Goal: Information Seeking & Learning: Learn about a topic

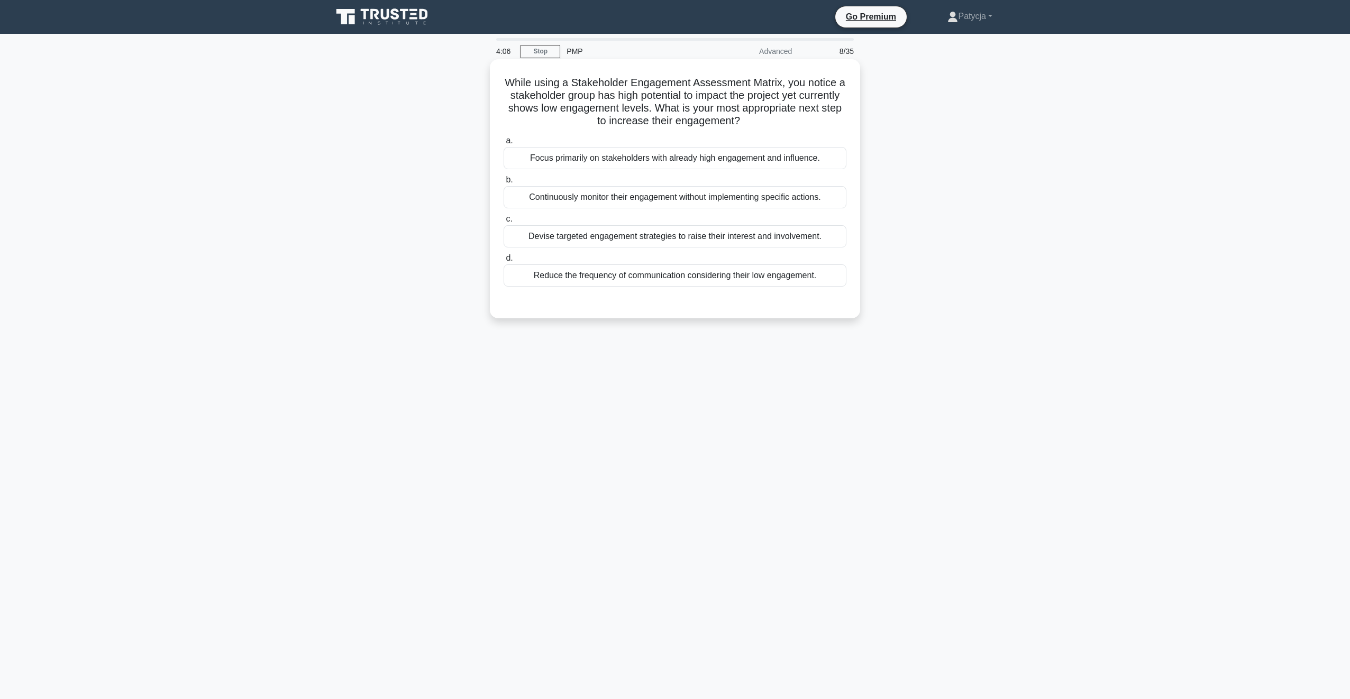
click at [641, 240] on div "Devise targeted engagement strategies to raise their interest and involvement." at bounding box center [675, 236] width 343 height 22
click at [504, 223] on input "c. Devise targeted engagement strategies to raise their interest and involvemen…" at bounding box center [504, 219] width 0 height 7
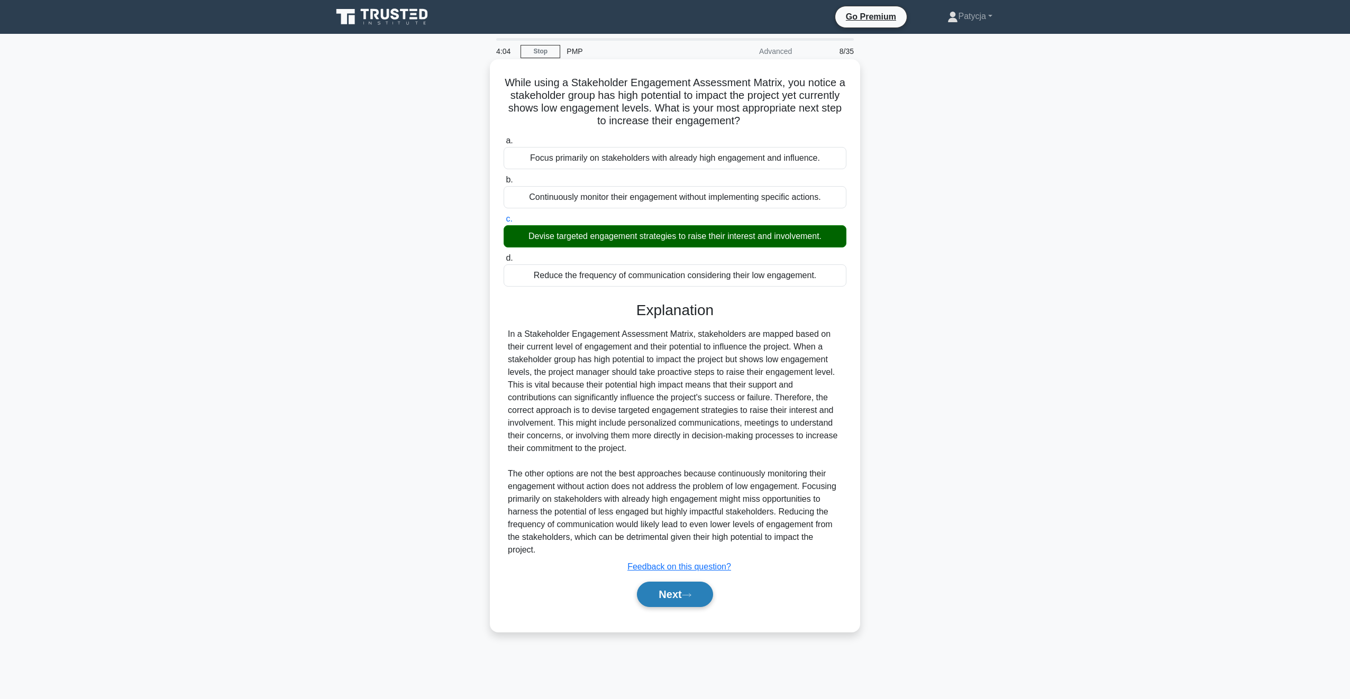
click at [682, 593] on button "Next" at bounding box center [675, 594] width 76 height 25
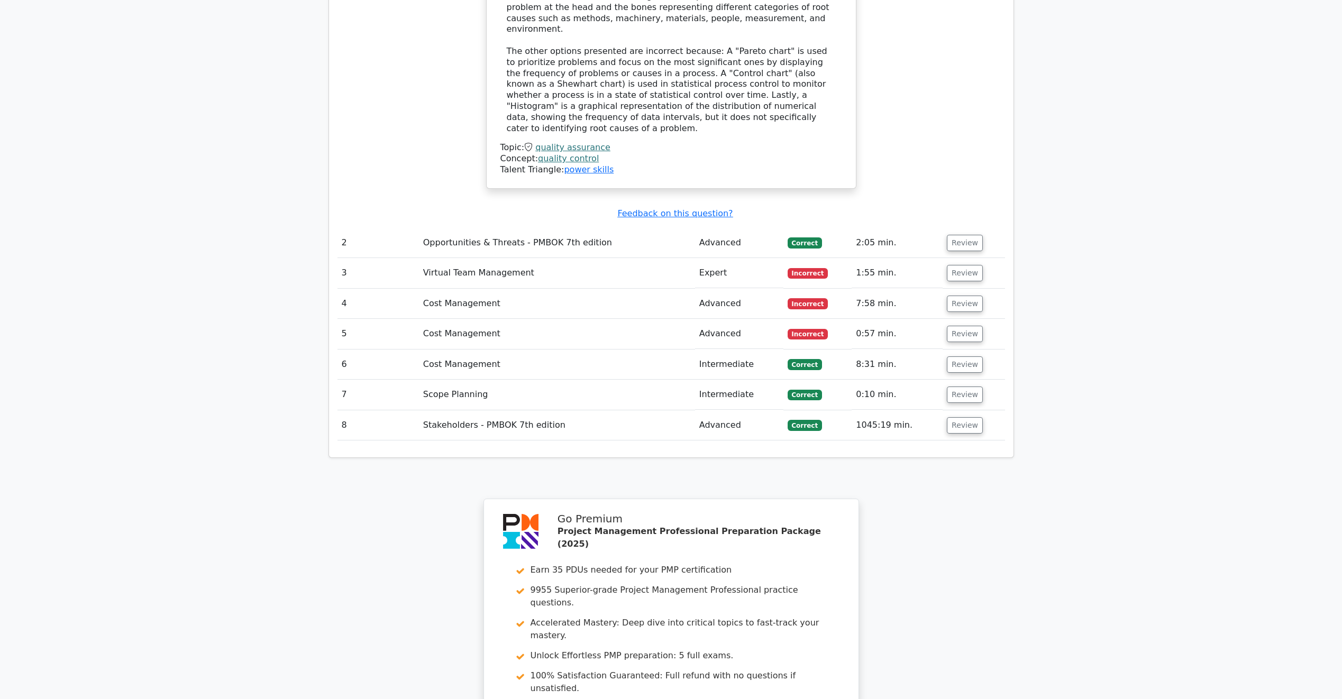
scroll to position [1115, 0]
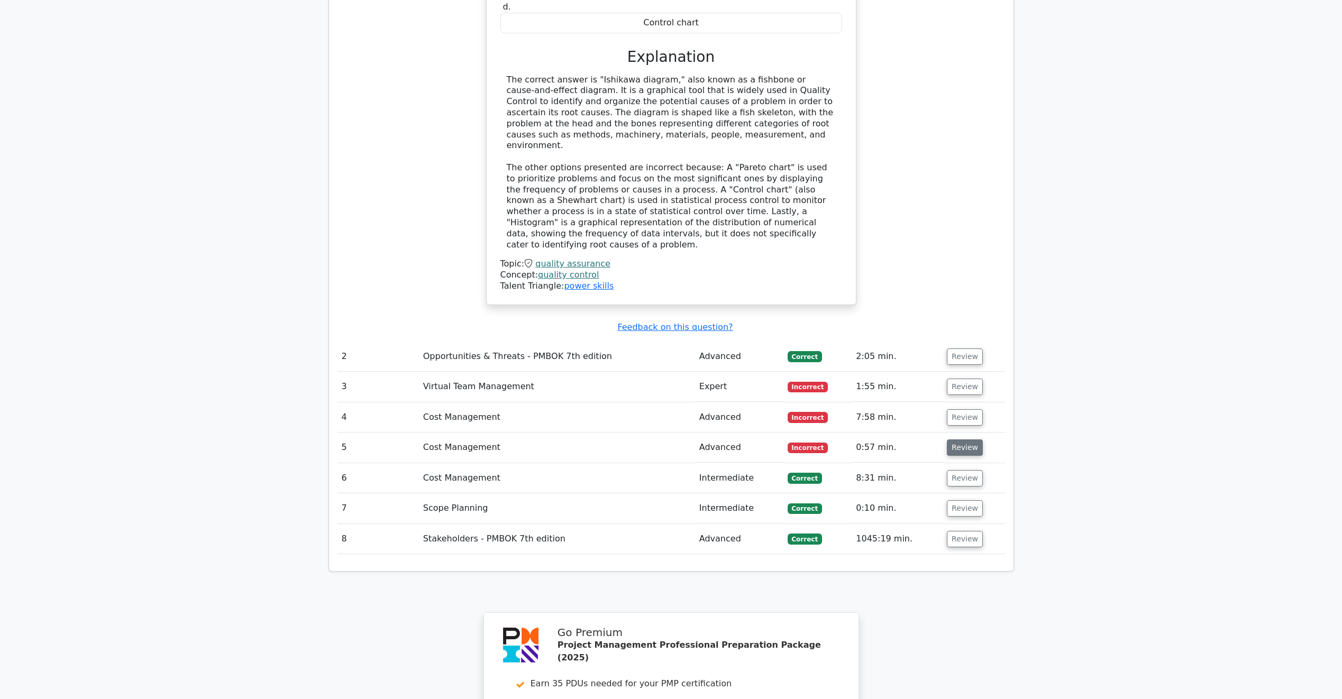
click at [959, 440] on button "Review" at bounding box center [965, 448] width 36 height 16
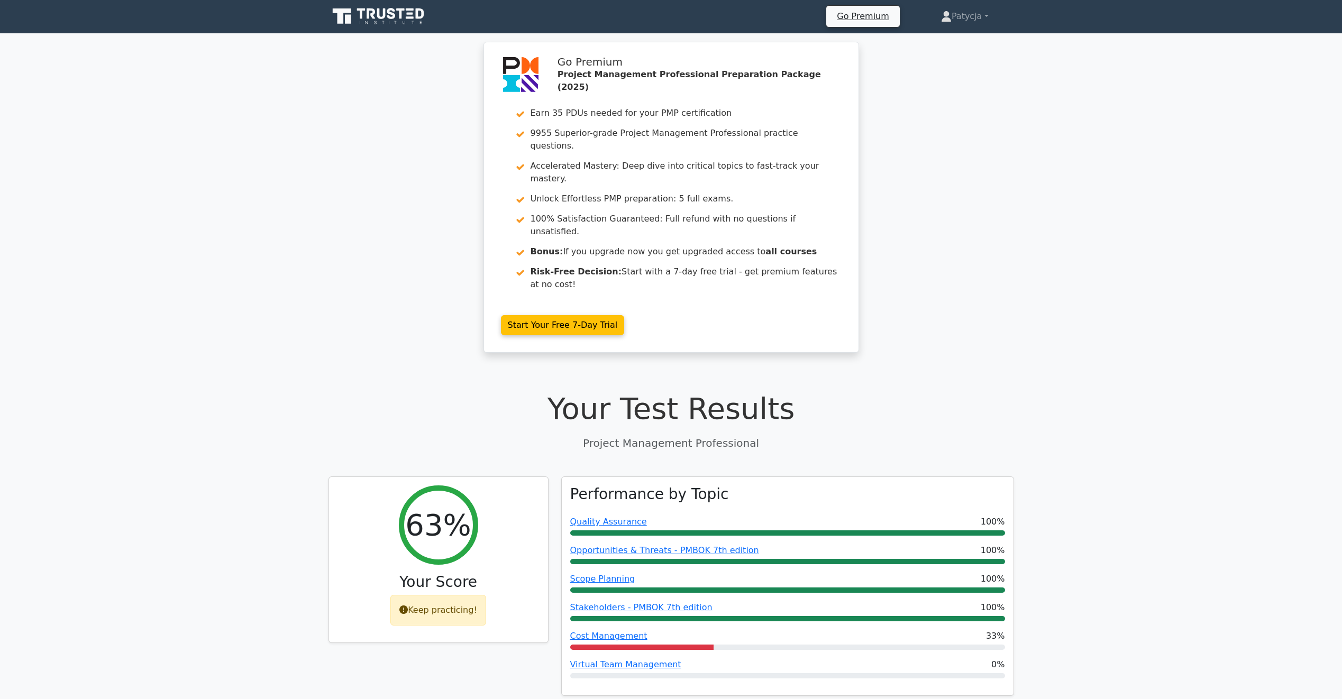
scroll to position [0, 0]
click at [416, 12] on icon at bounding box center [379, 17] width 102 height 20
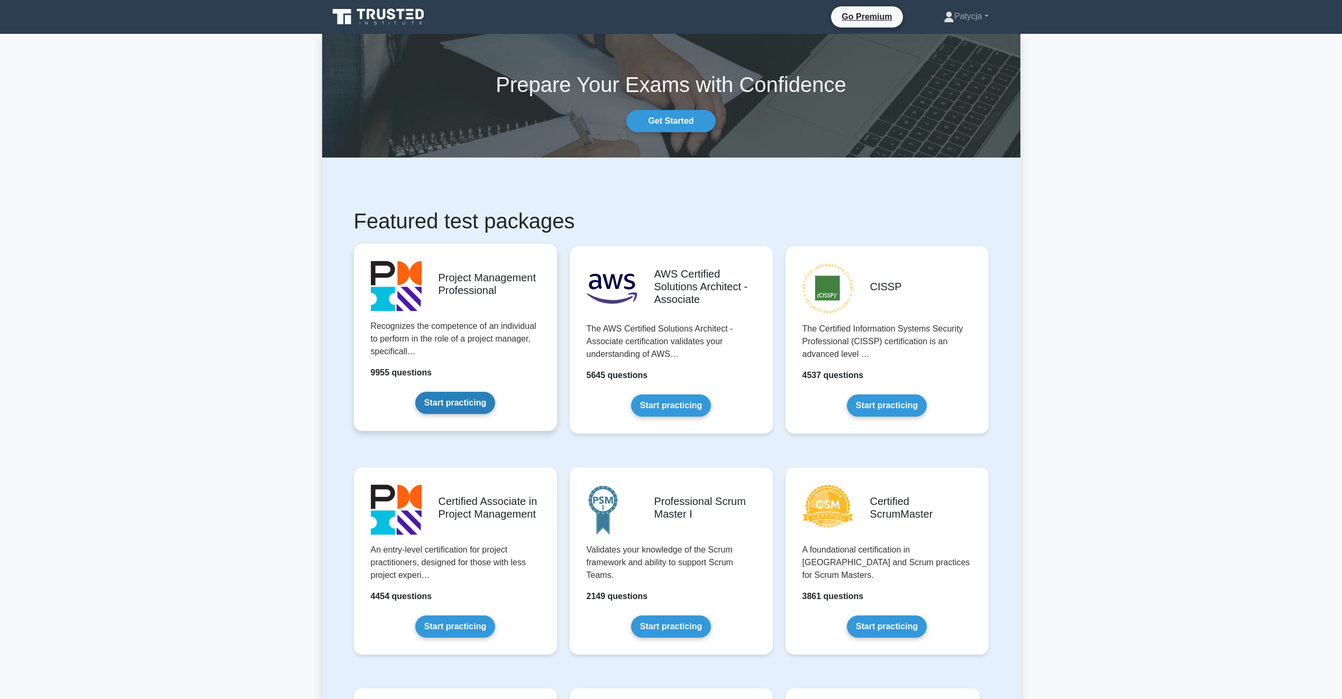
click at [458, 409] on link "Start practicing" at bounding box center [455, 403] width 80 height 22
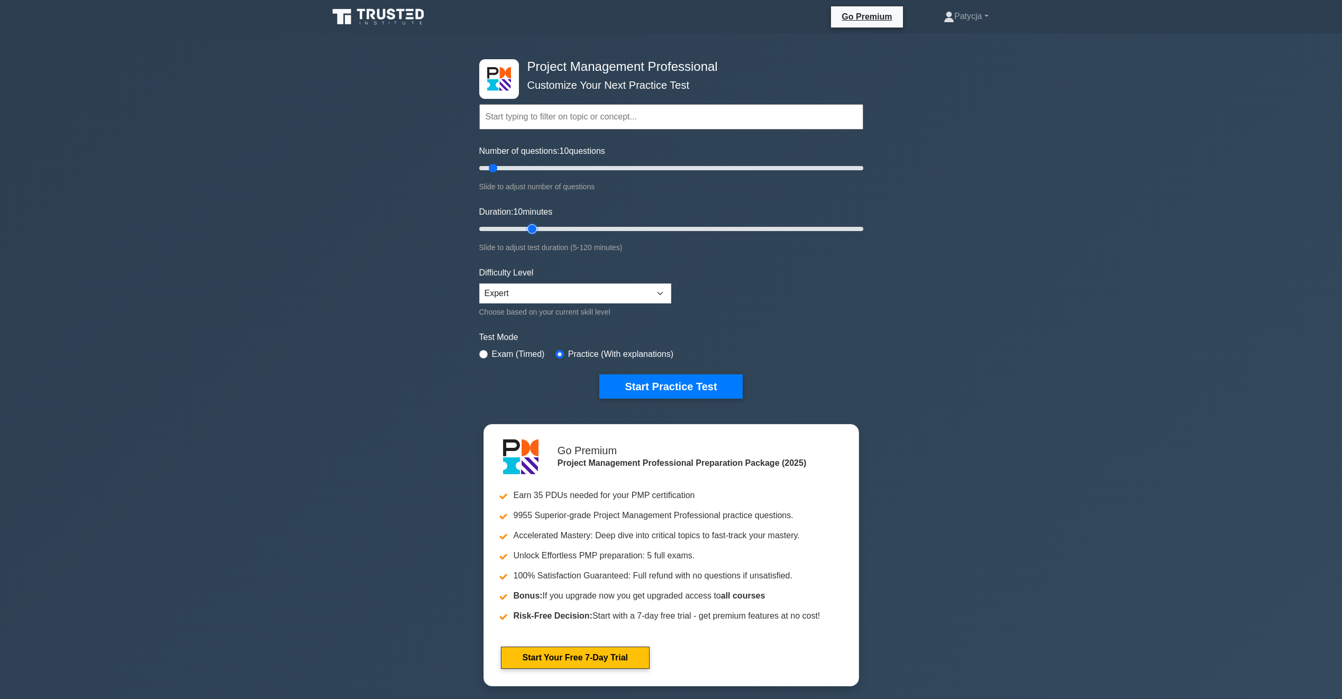
click at [531, 224] on input "Duration: 10 minutes" at bounding box center [671, 229] width 384 height 13
click at [544, 228] on input "Duration: 25 minutes" at bounding box center [671, 229] width 384 height 13
type input "35"
click at [575, 226] on input "Duration: 35 minutes" at bounding box center [671, 229] width 384 height 13
type input "25"
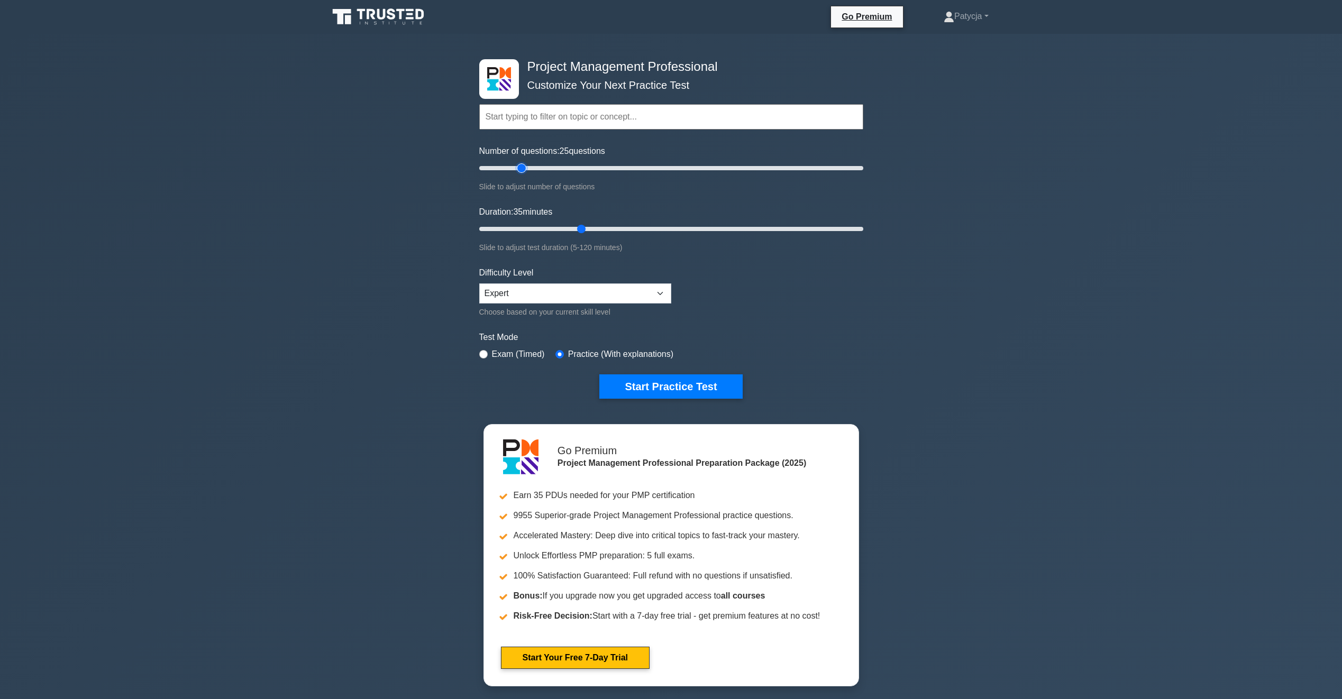
click at [518, 170] on input "Number of questions: 25 questions" at bounding box center [671, 168] width 384 height 13
click at [664, 395] on button "Start Practice Test" at bounding box center [670, 386] width 143 height 24
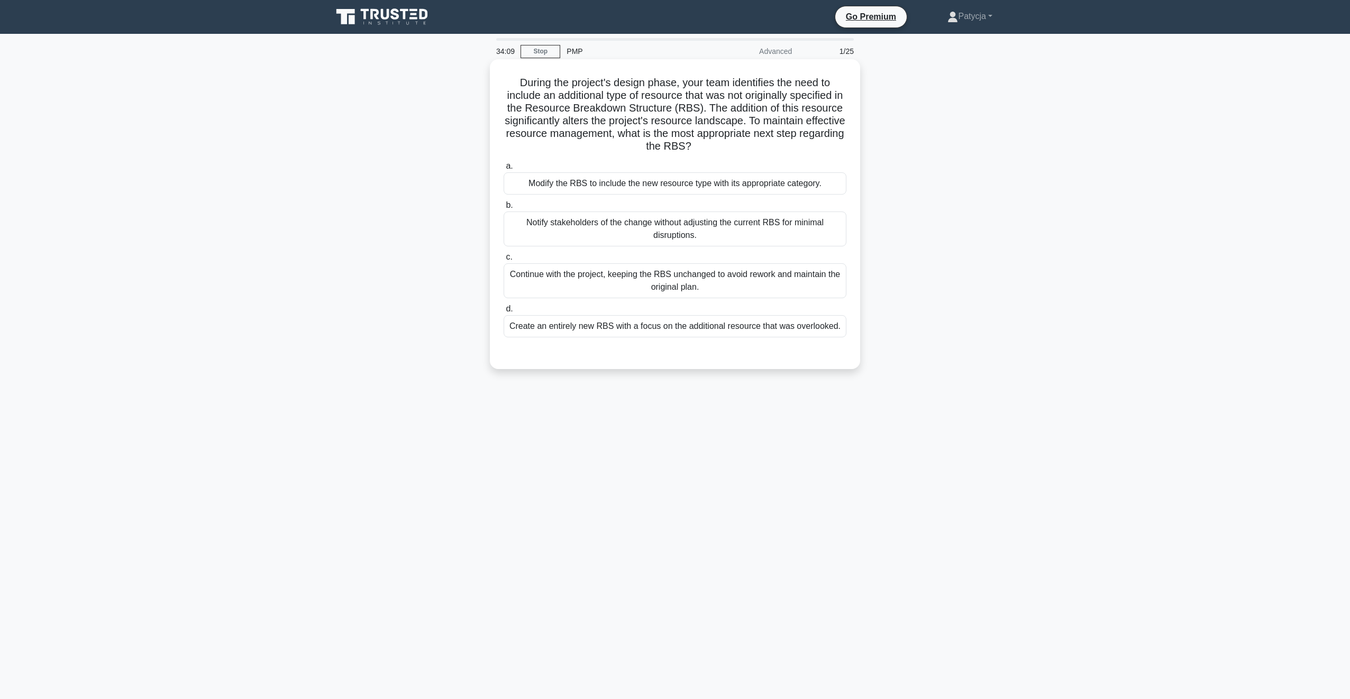
click at [603, 184] on div "Modify the RBS to include the new resource type with its appropriate category." at bounding box center [675, 183] width 343 height 22
click at [504, 170] on input "a. Modify the RBS to include the new resource type with its appropriate categor…" at bounding box center [504, 166] width 0 height 7
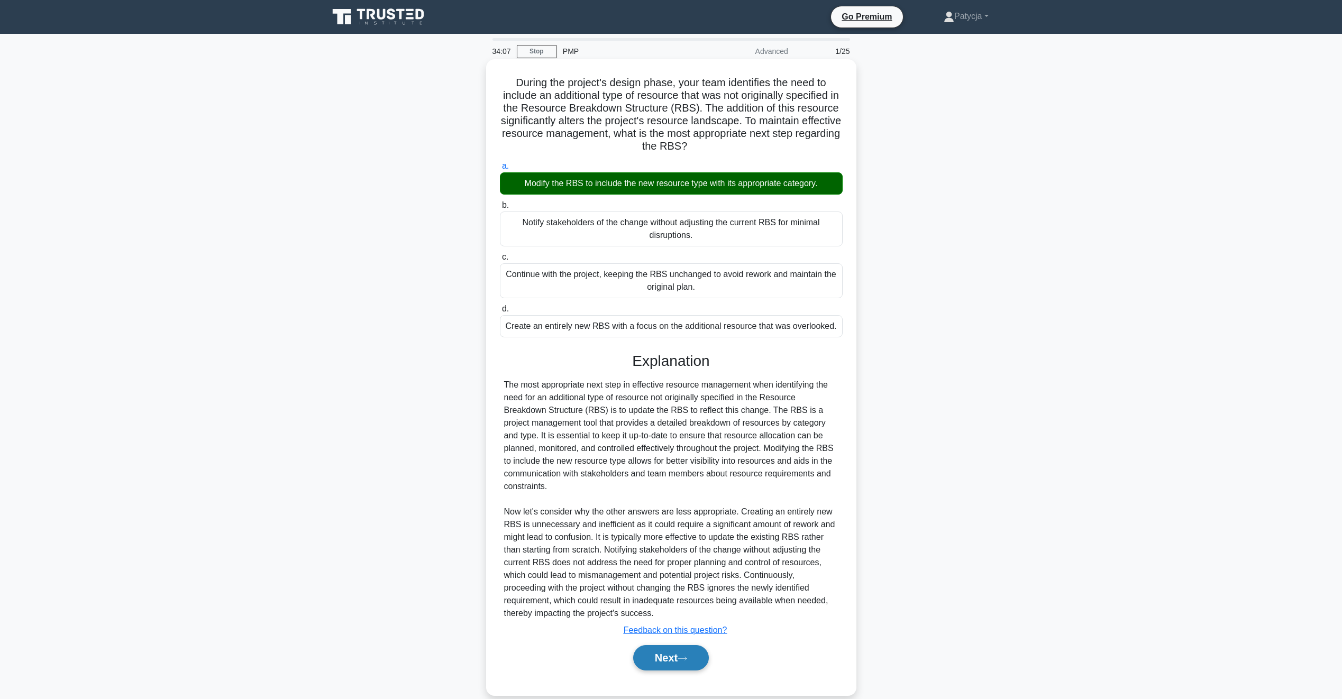
click at [682, 655] on button "Next" at bounding box center [671, 657] width 76 height 25
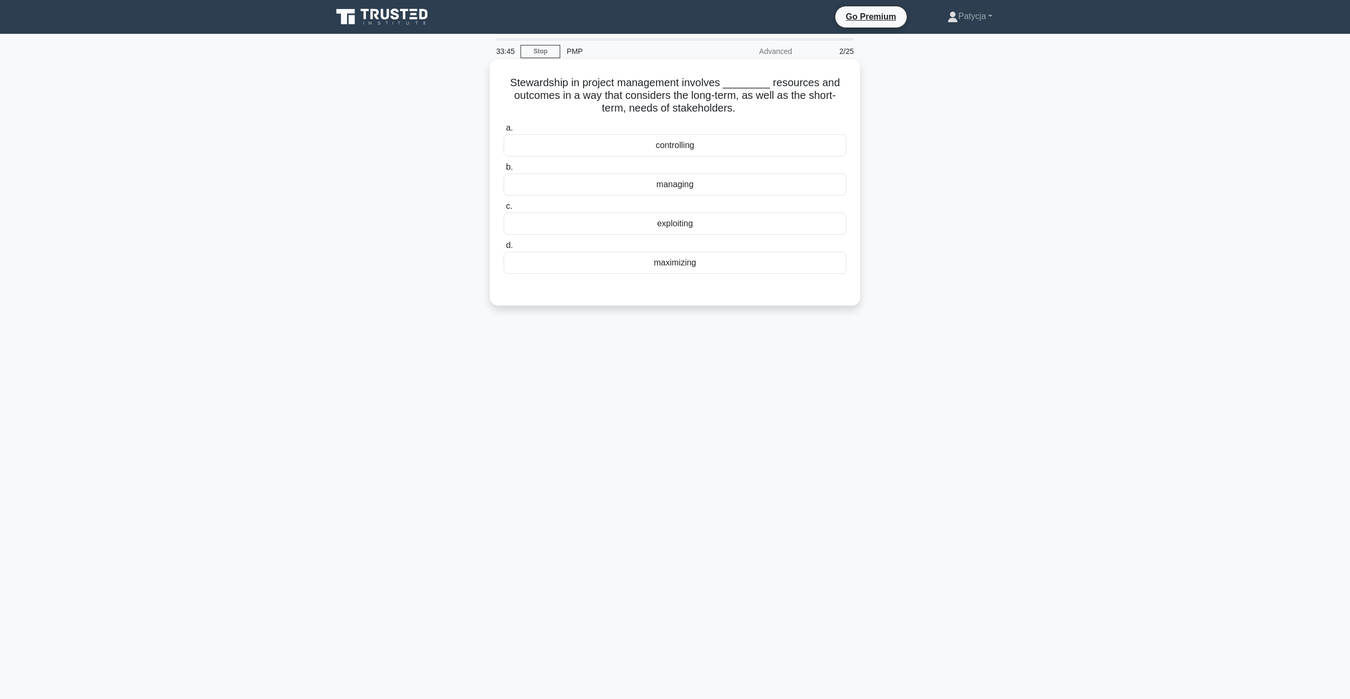
click at [720, 183] on div "managing" at bounding box center [675, 184] width 343 height 22
click at [504, 171] on input "b. managing" at bounding box center [504, 167] width 0 height 7
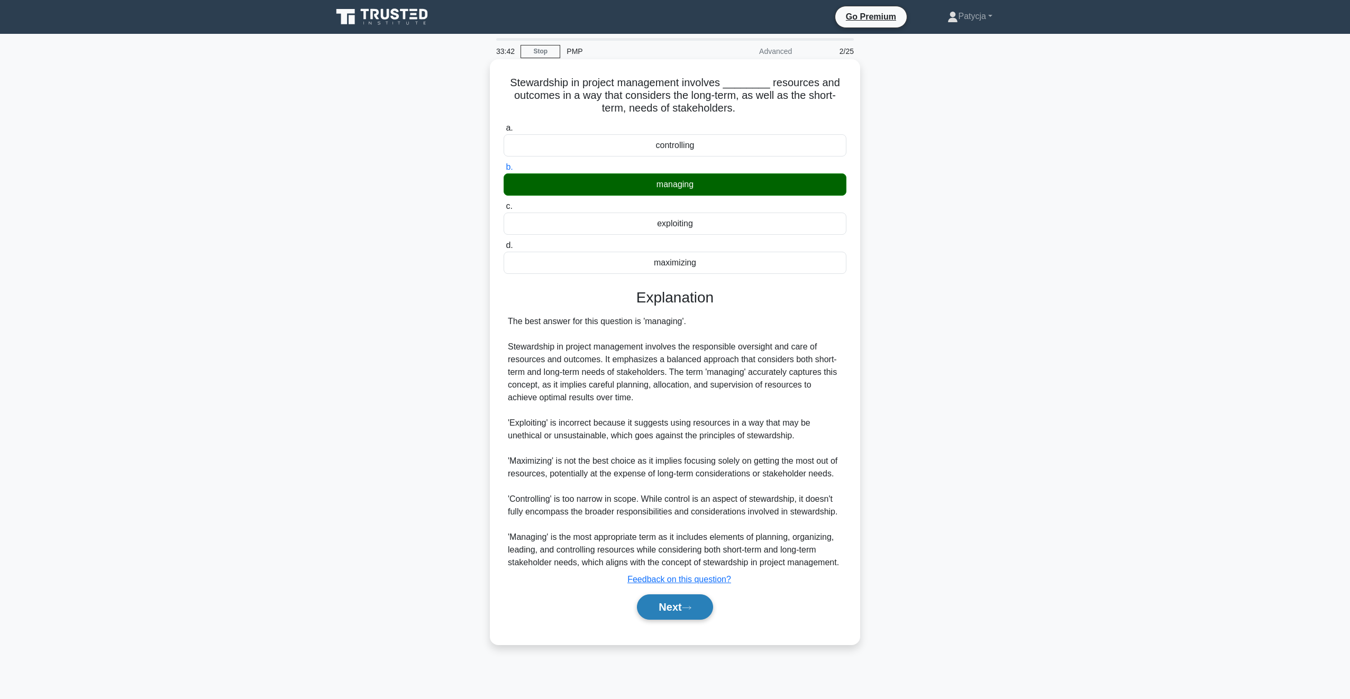
click at [702, 610] on button "Next" at bounding box center [675, 606] width 76 height 25
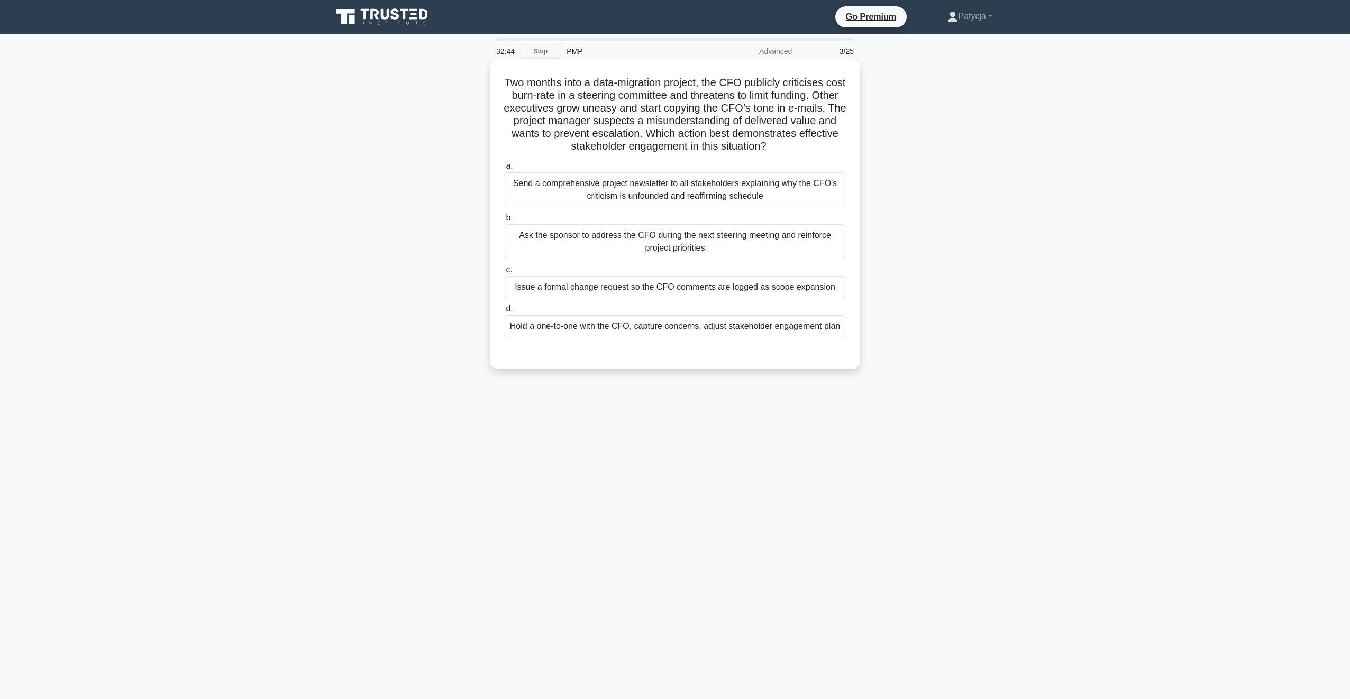
click at [690, 325] on div "Hold a one-to-one with the CFO, capture concerns, adjust stakeholder engagement…" at bounding box center [675, 326] width 343 height 22
click at [504, 313] on input "d. Hold a one-to-one with the CFO, capture concerns, adjust stakeholder engagem…" at bounding box center [504, 309] width 0 height 7
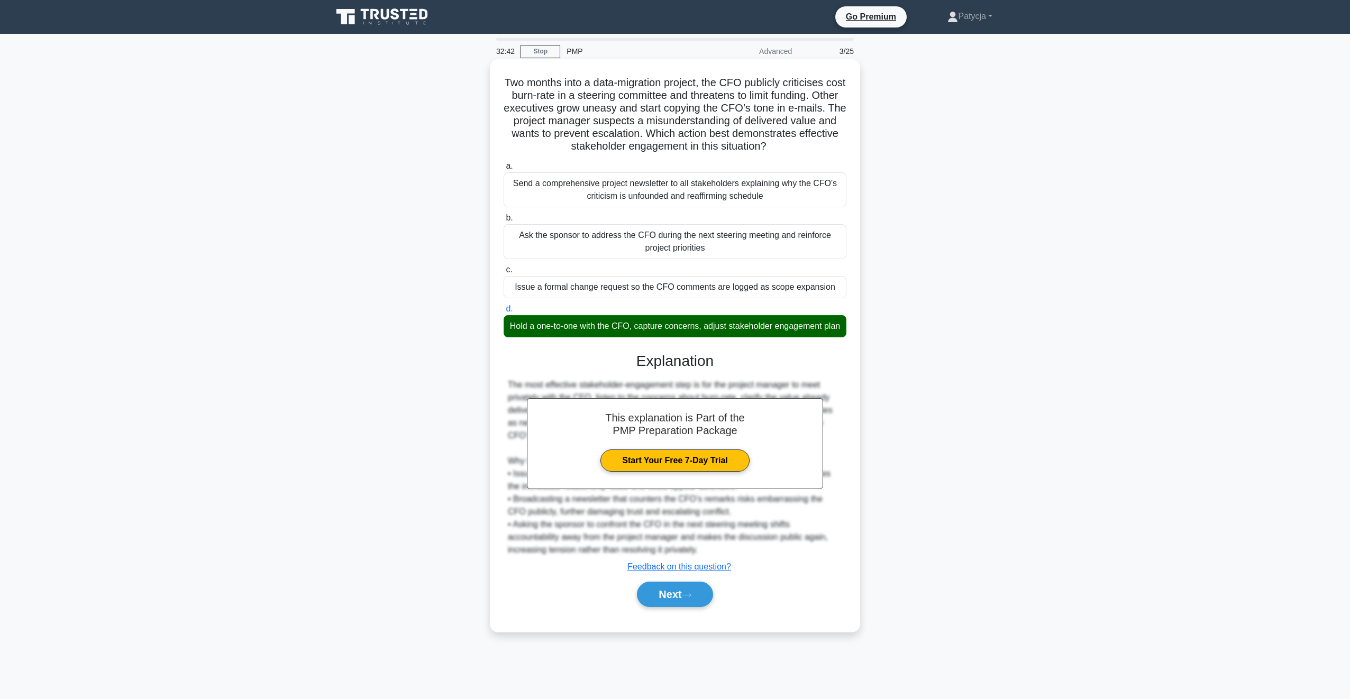
click at [648, 611] on div "Next" at bounding box center [675, 595] width 343 height 34
click at [656, 607] on button "Next" at bounding box center [675, 594] width 76 height 25
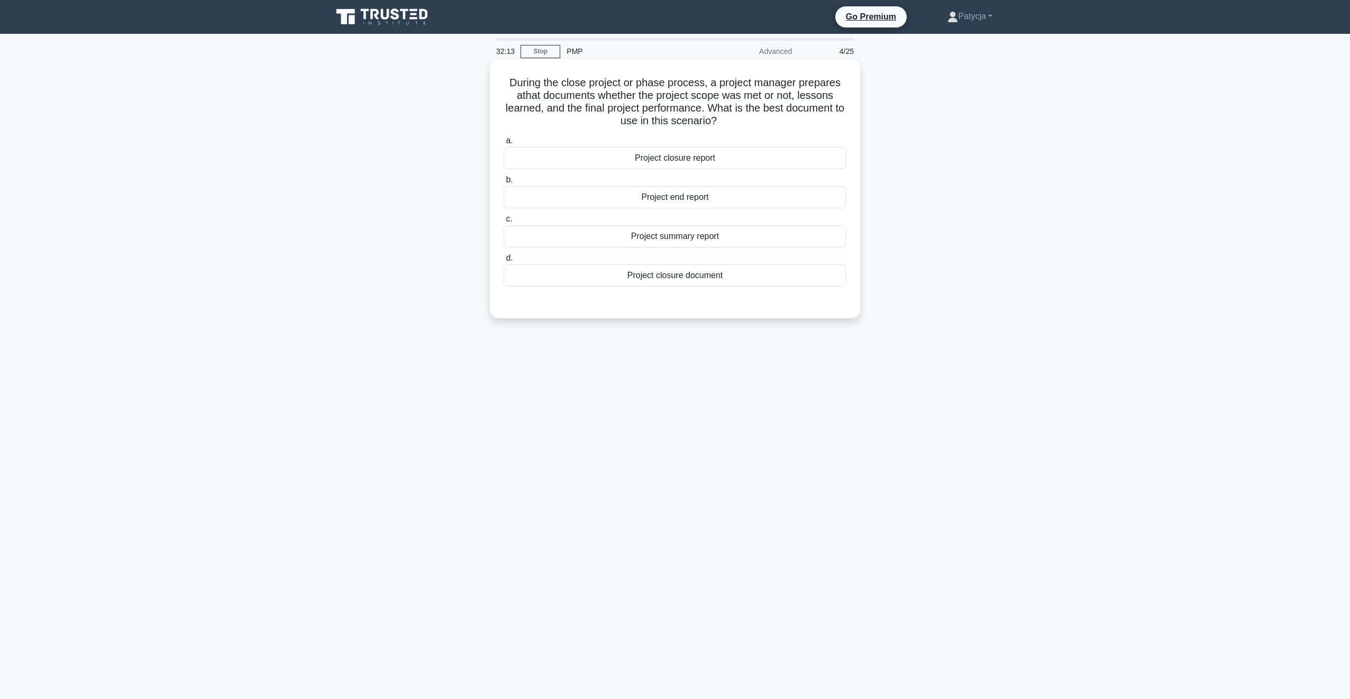
click at [671, 159] on div "Project closure report" at bounding box center [675, 158] width 343 height 22
click at [504, 144] on input "a. Project closure report" at bounding box center [504, 141] width 0 height 7
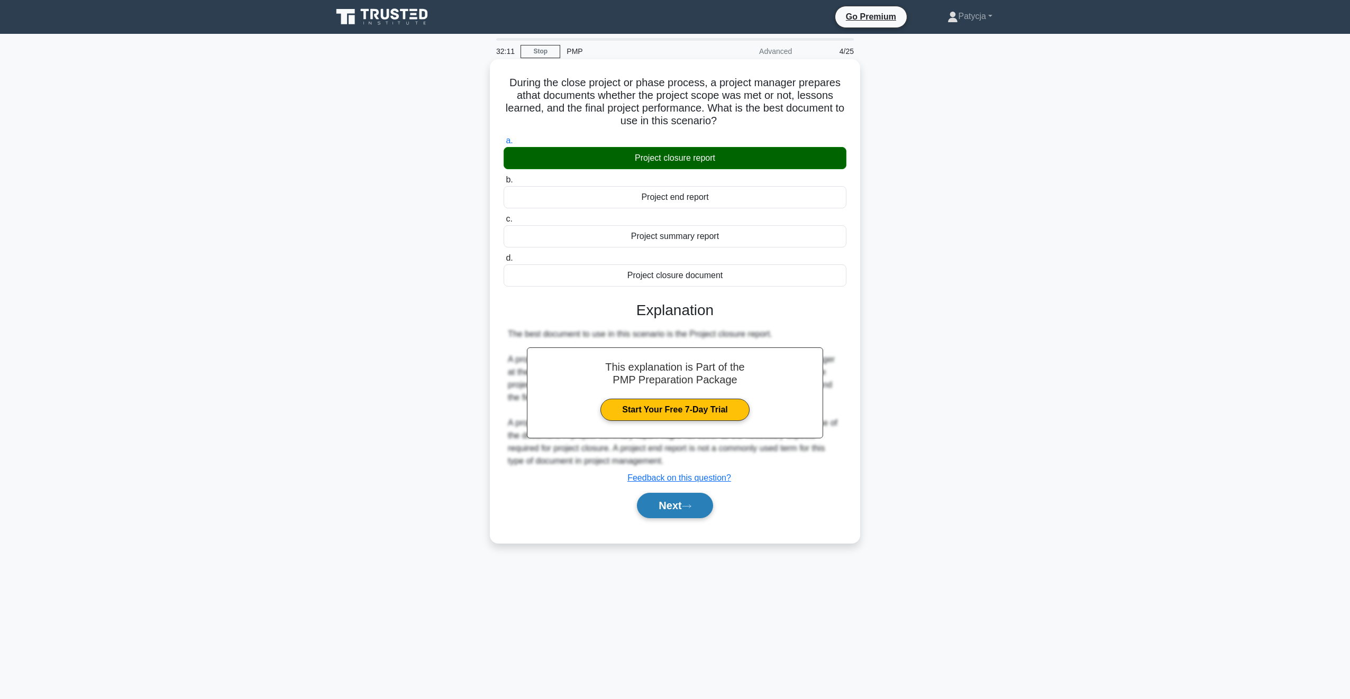
click at [676, 508] on button "Next" at bounding box center [675, 505] width 76 height 25
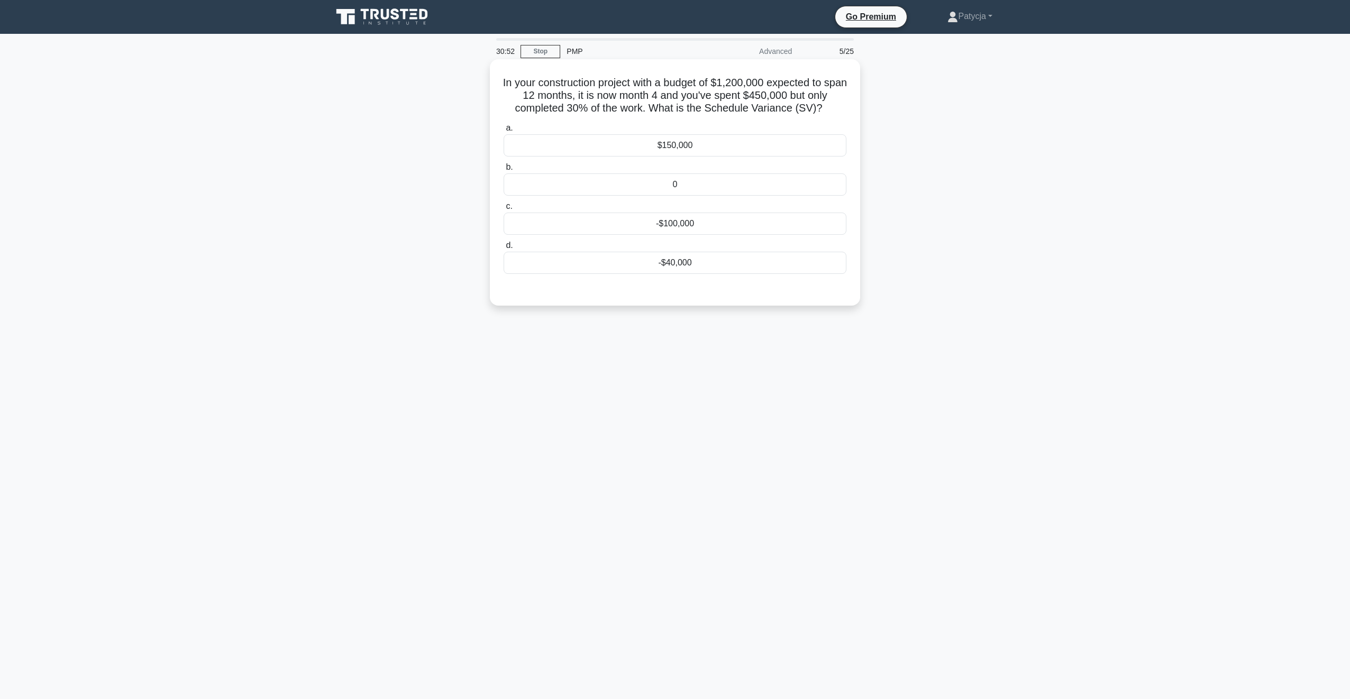
click at [701, 135] on div "$150,000" at bounding box center [675, 145] width 343 height 22
click at [504, 132] on input "a. $150,000" at bounding box center [504, 128] width 0 height 7
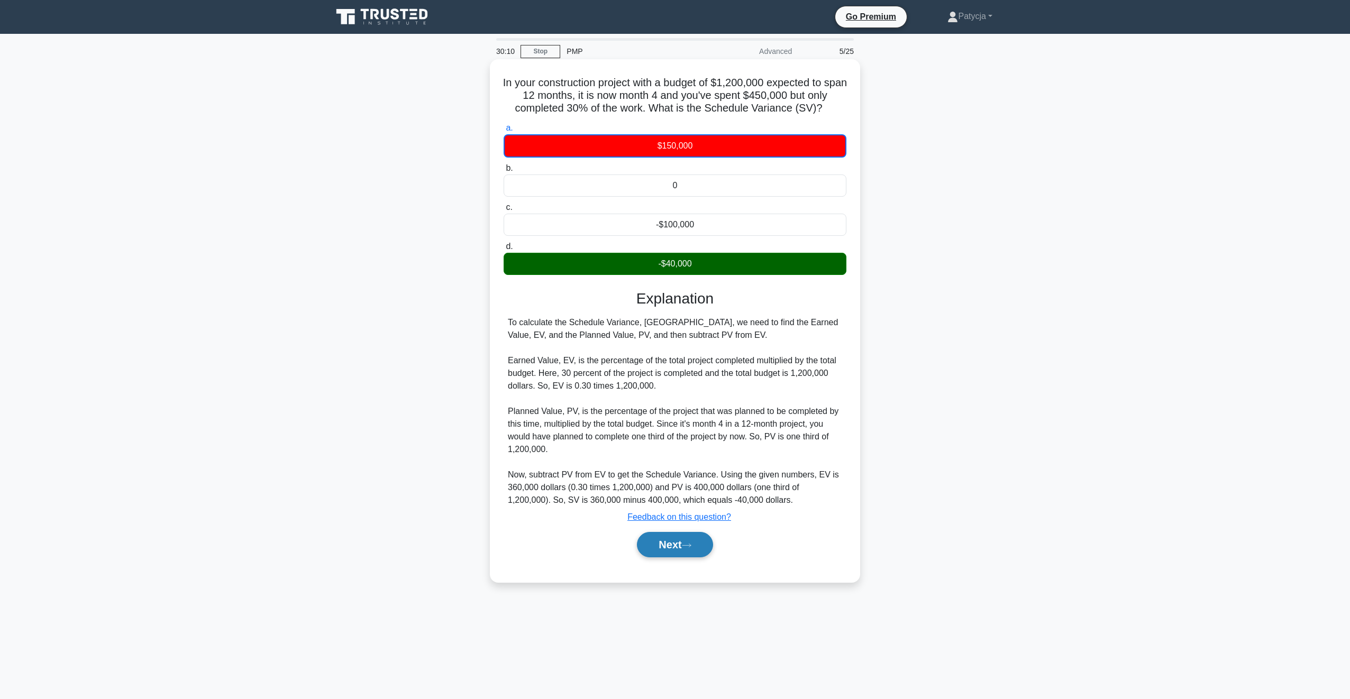
click at [702, 546] on button "Next" at bounding box center [675, 544] width 76 height 25
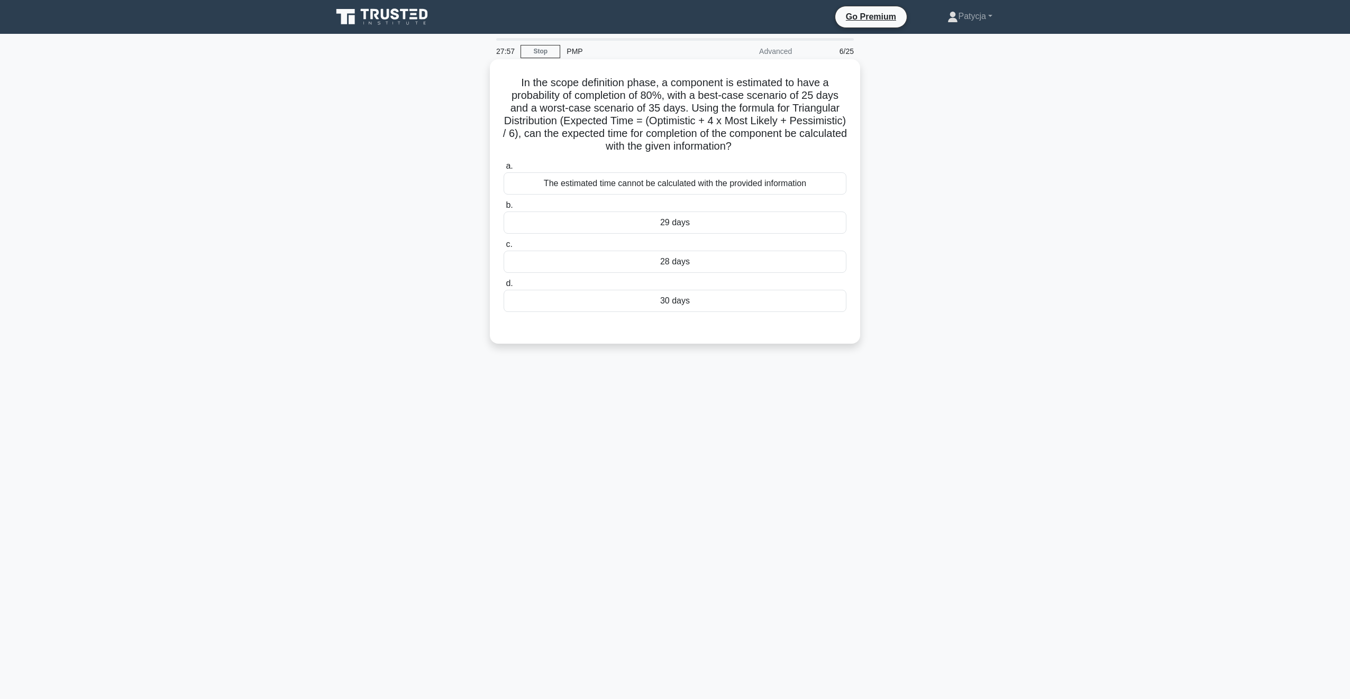
click at [640, 177] on div "The estimated time cannot be calculated with the provided information" at bounding box center [675, 183] width 343 height 22
click at [504, 170] on input "a. The estimated time cannot be calculated with the provided information" at bounding box center [504, 166] width 0 height 7
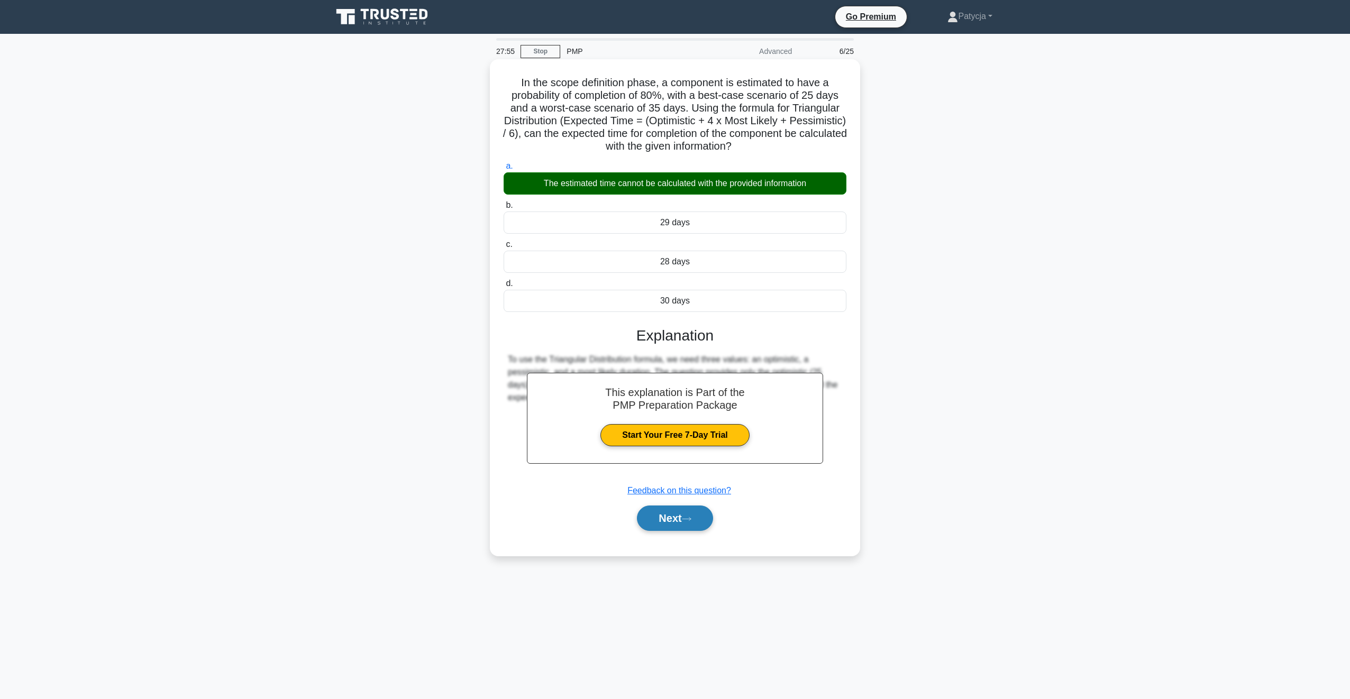
click at [705, 513] on button "Next" at bounding box center [675, 518] width 76 height 25
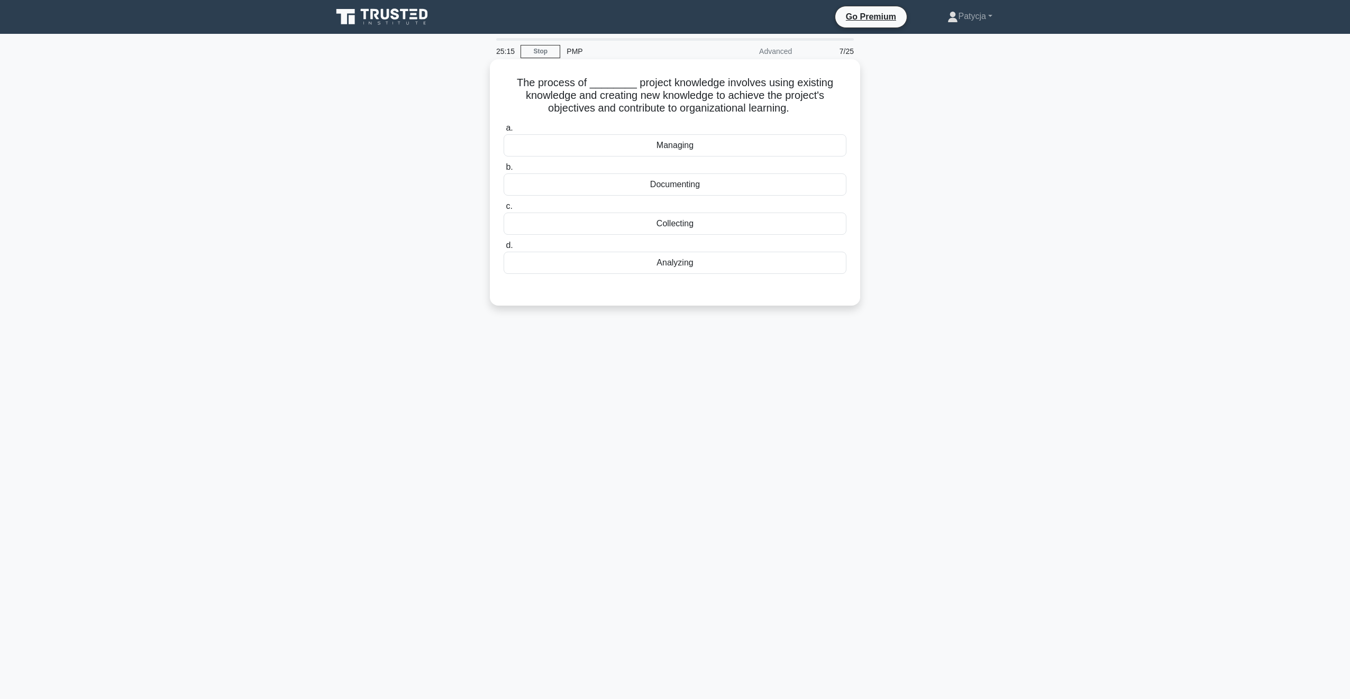
click at [719, 146] on div "Managing" at bounding box center [675, 145] width 343 height 22
click at [504, 132] on input "a. Managing" at bounding box center [504, 128] width 0 height 7
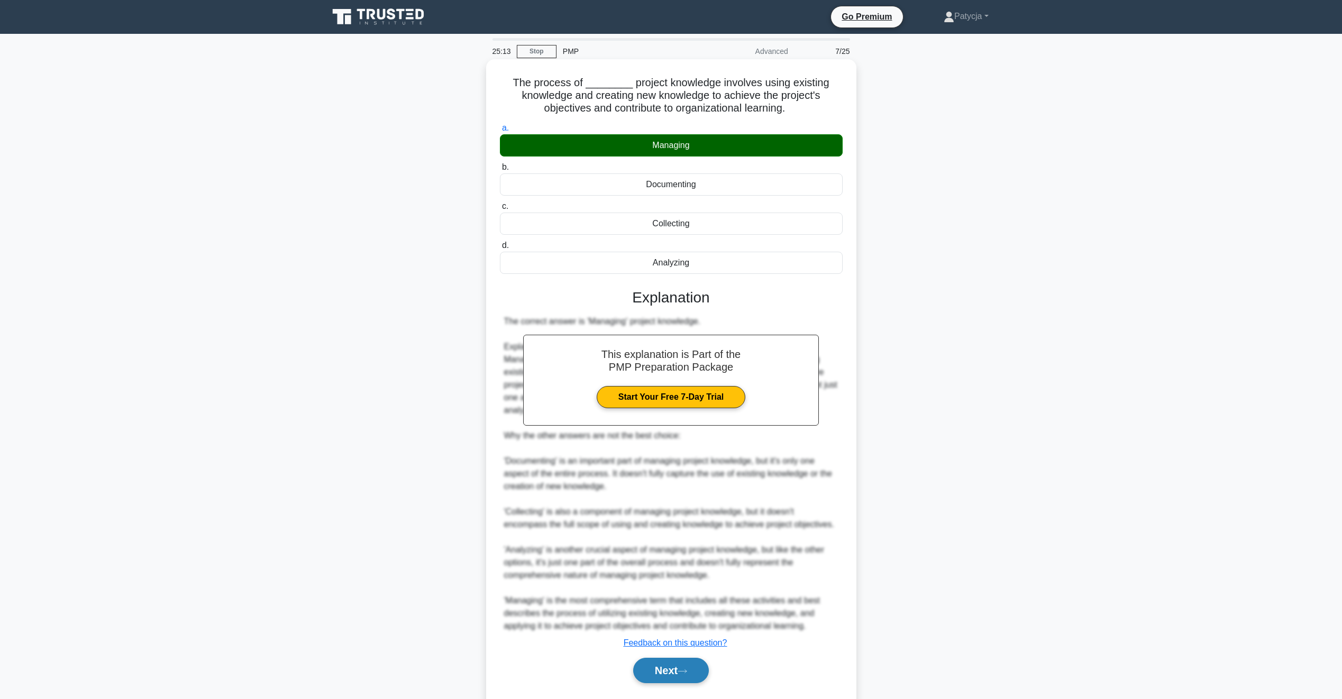
click at [674, 671] on button "Next" at bounding box center [671, 670] width 76 height 25
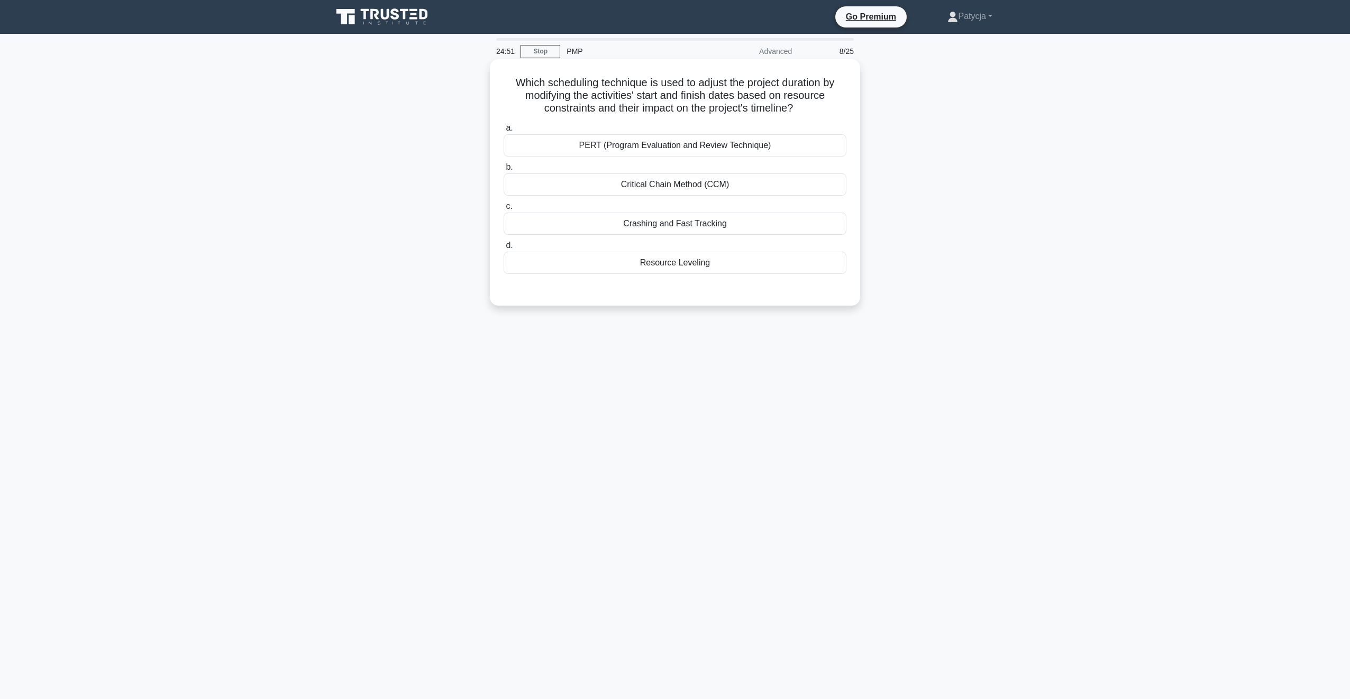
click at [719, 219] on div "Crashing and Fast Tracking" at bounding box center [675, 224] width 343 height 22
click at [504, 210] on input "c. Crashing and Fast Tracking" at bounding box center [504, 206] width 0 height 7
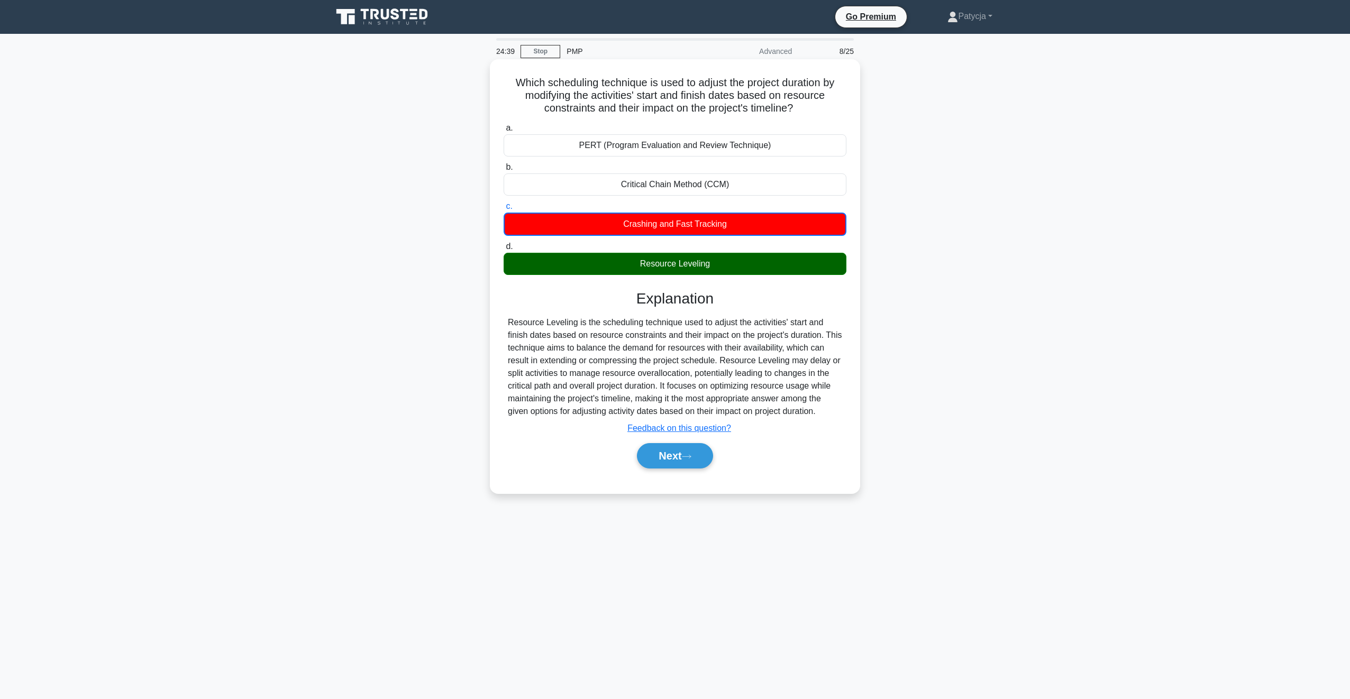
click at [743, 310] on div "Explanation Resource Leveling is the scheduling technique used to adjust the ac…" at bounding box center [675, 381] width 343 height 183
click at [674, 450] on button "Next" at bounding box center [675, 455] width 76 height 25
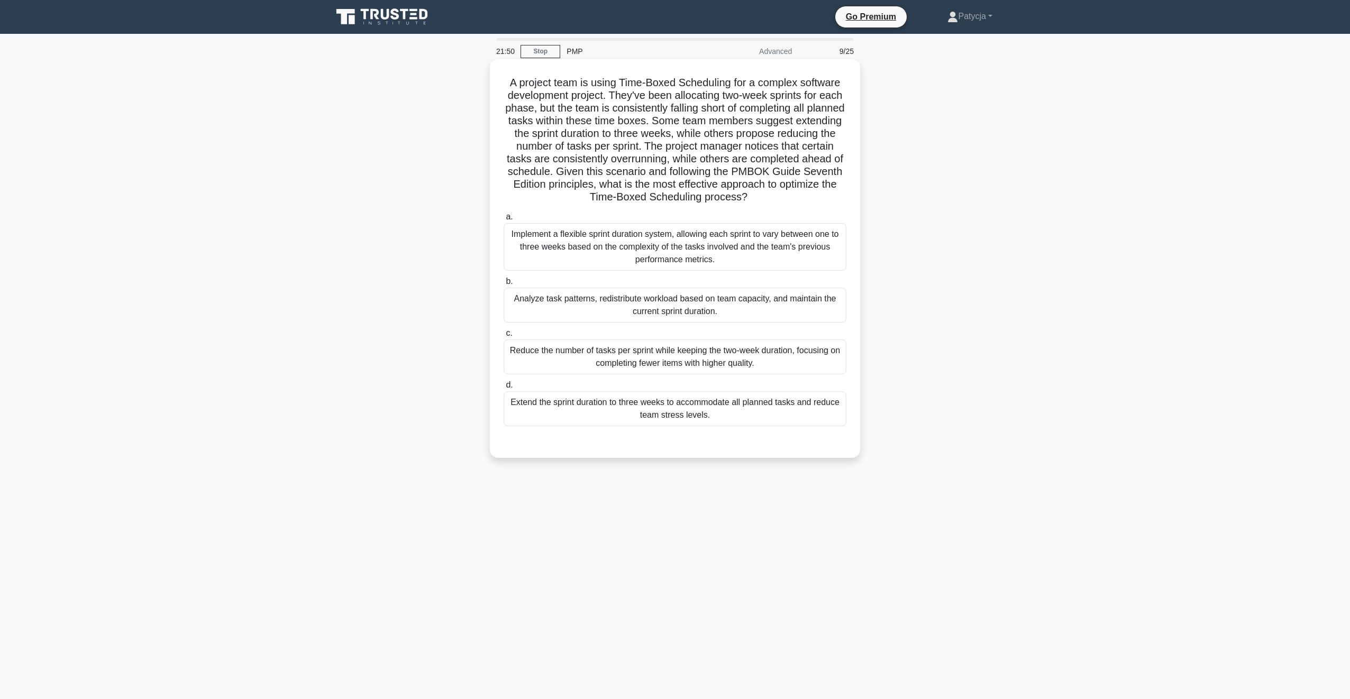
click at [674, 301] on div "Analyze task patterns, redistribute workload based on team capacity, and mainta…" at bounding box center [675, 305] width 343 height 35
click at [504, 285] on input "b. Analyze task patterns, redistribute workload based on team capacity, and mai…" at bounding box center [504, 281] width 0 height 7
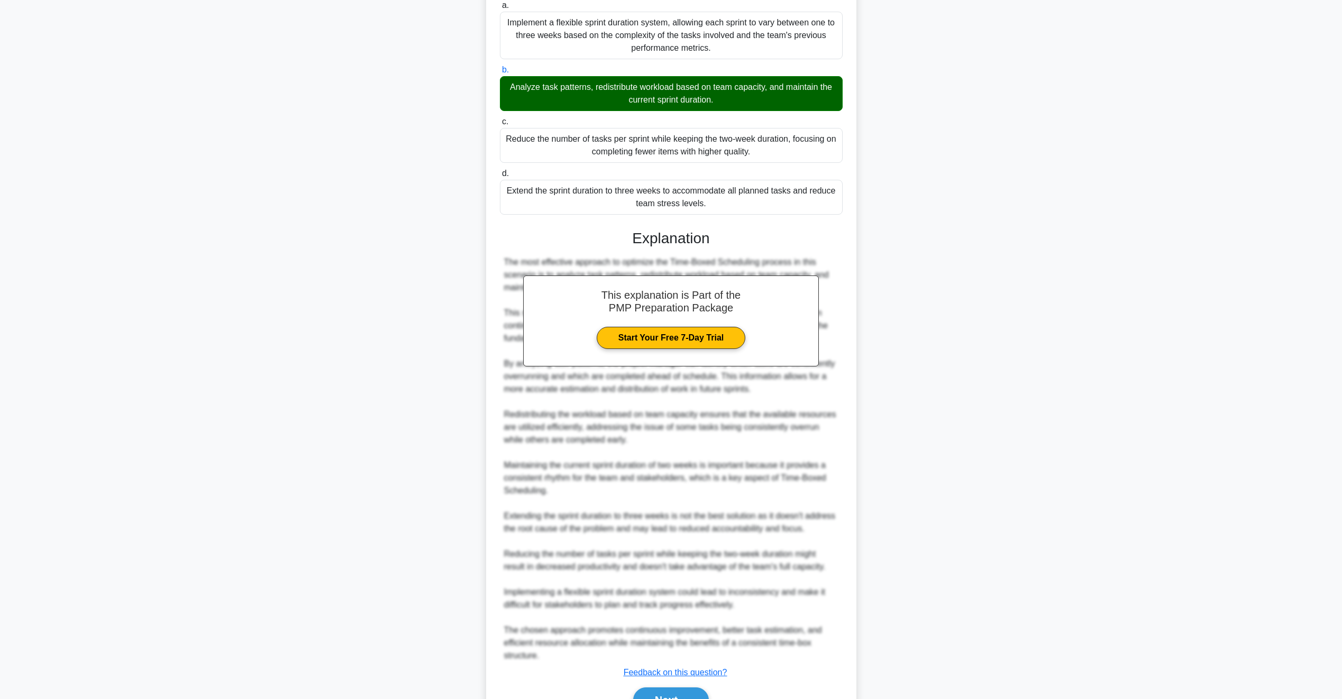
scroll to position [264, 0]
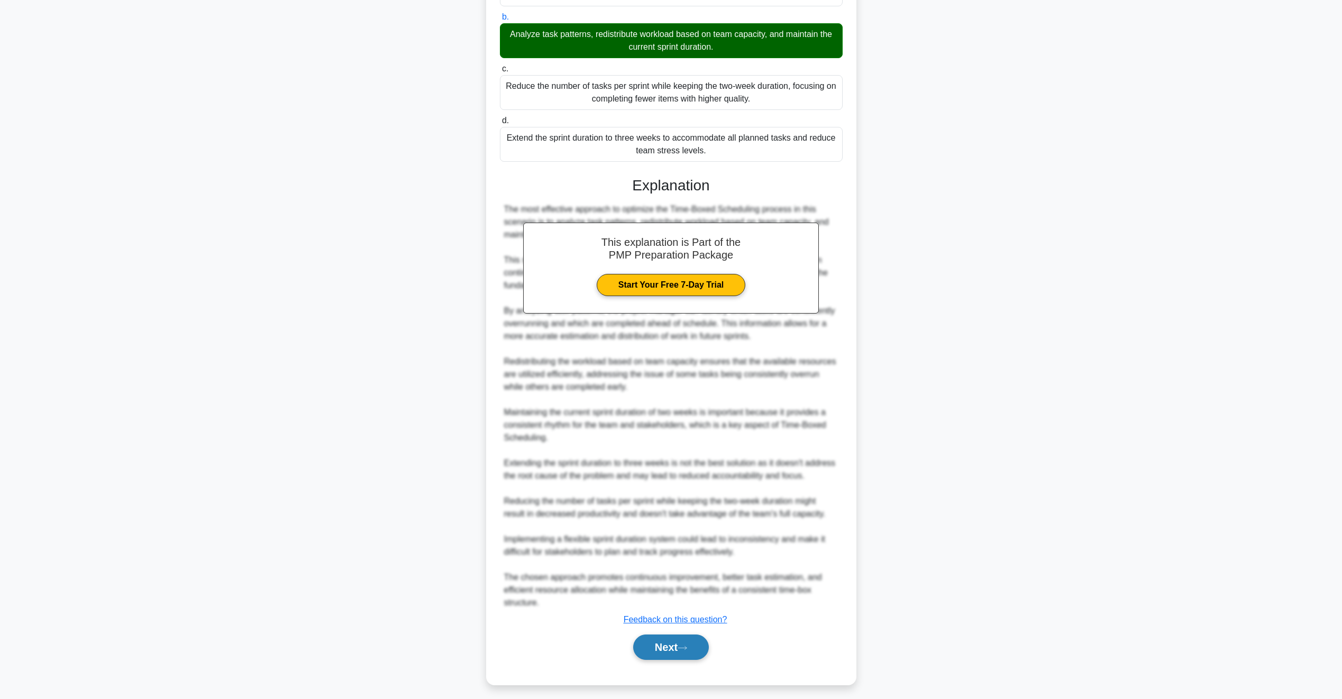
click at [655, 656] on button "Next" at bounding box center [671, 647] width 76 height 25
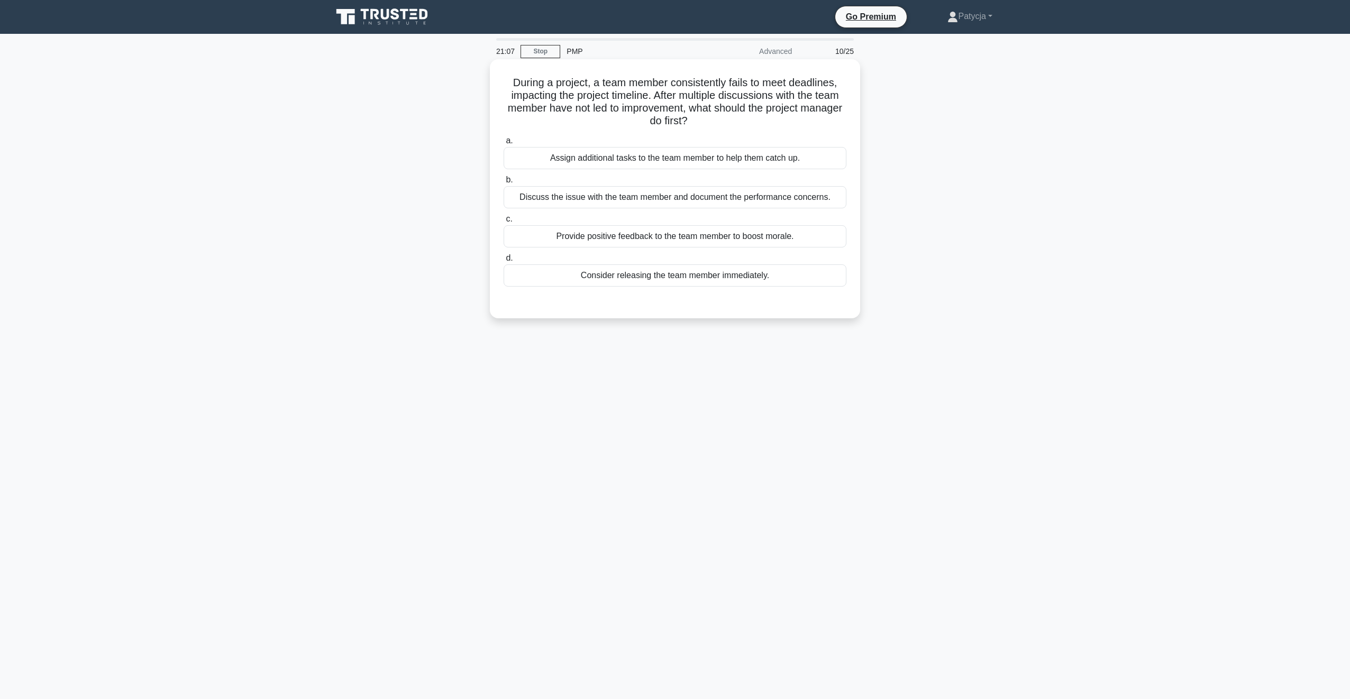
click at [673, 277] on div "Consider releasing the team member immediately." at bounding box center [675, 275] width 343 height 22
click at [504, 262] on input "d. Consider releasing the team member immediately." at bounding box center [504, 258] width 0 height 7
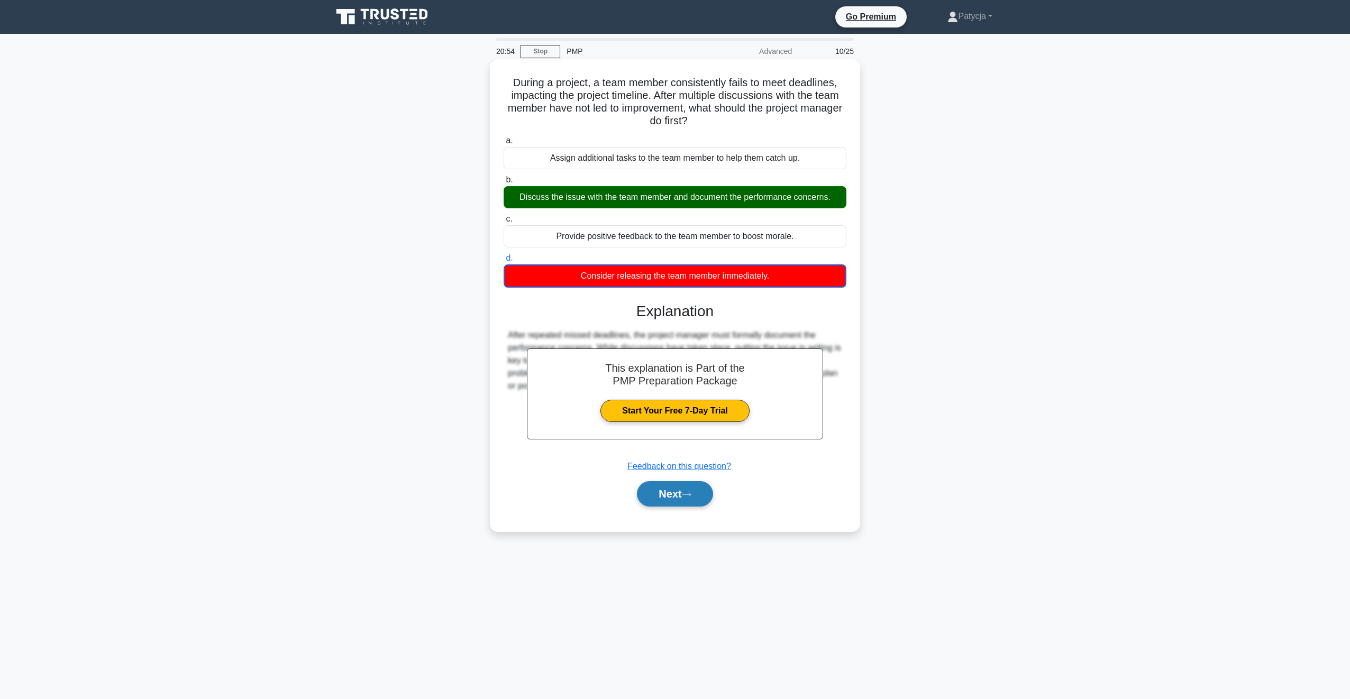
click at [675, 505] on button "Next" at bounding box center [675, 493] width 76 height 25
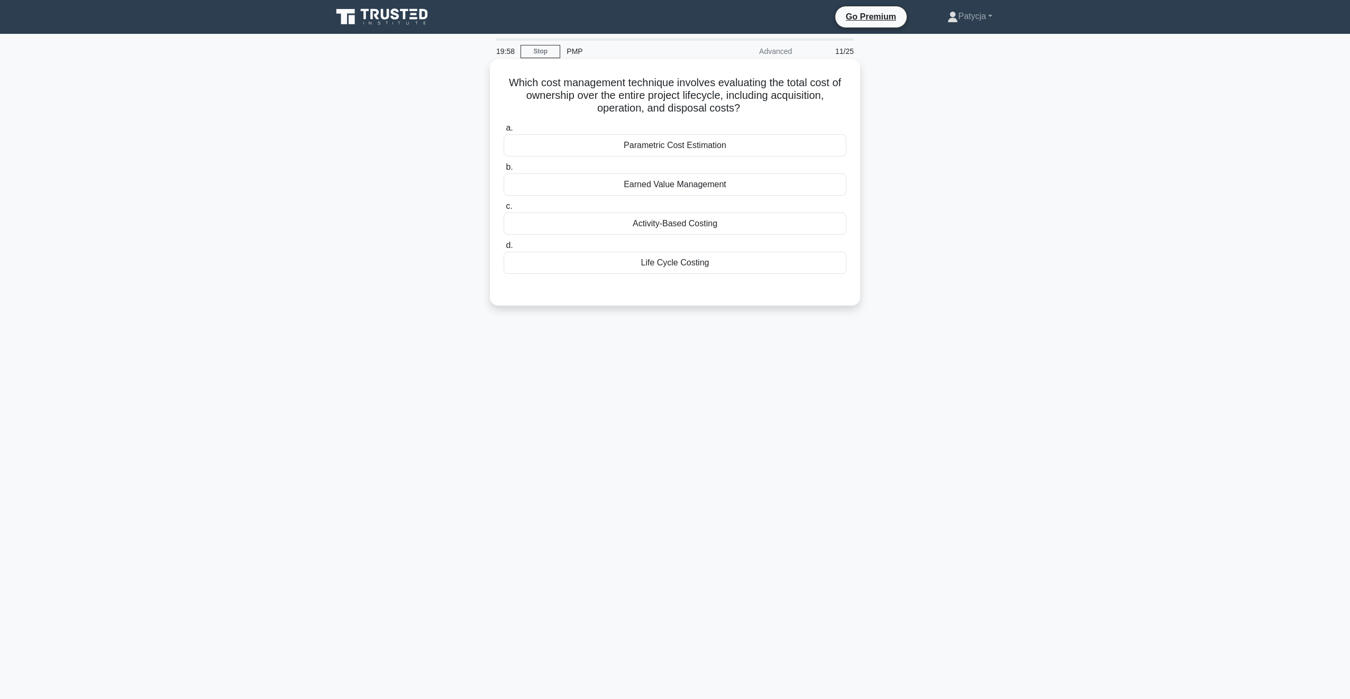
click at [652, 263] on div "Life Cycle Costing" at bounding box center [675, 263] width 343 height 22
click at [504, 249] on input "d. Life Cycle Costing" at bounding box center [504, 245] width 0 height 7
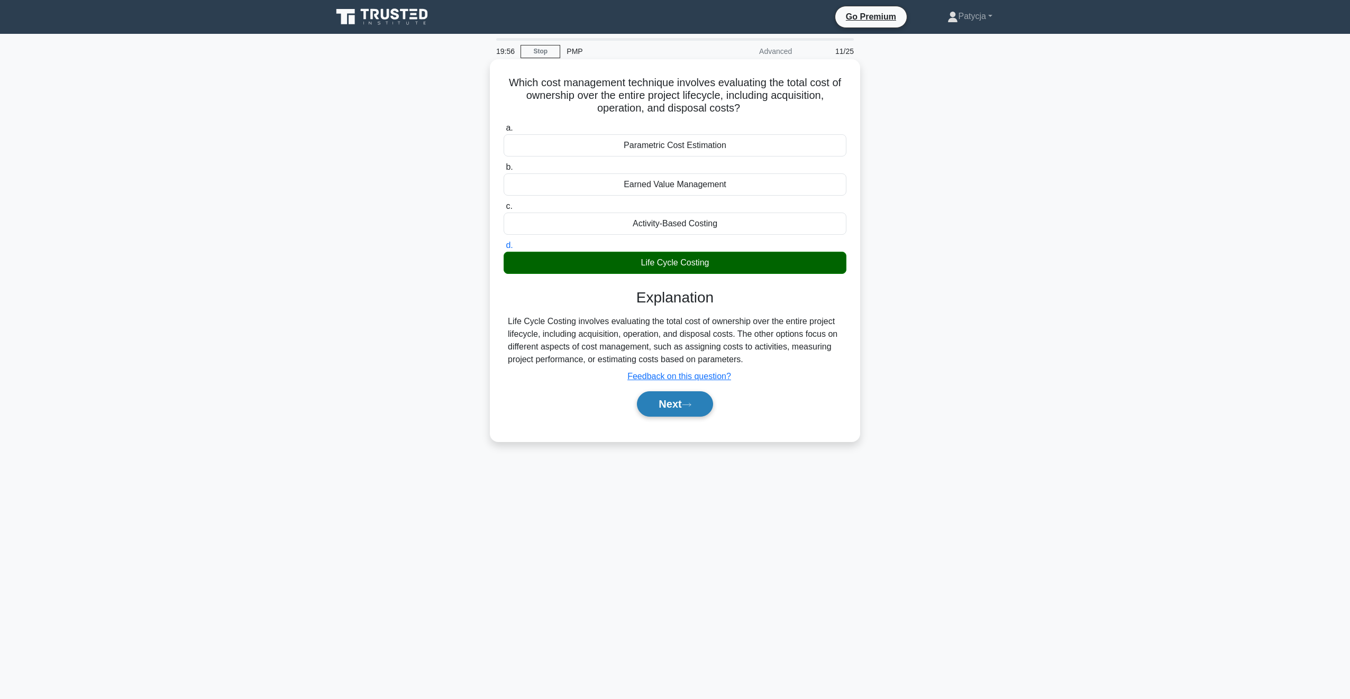
click at [672, 404] on button "Next" at bounding box center [675, 403] width 76 height 25
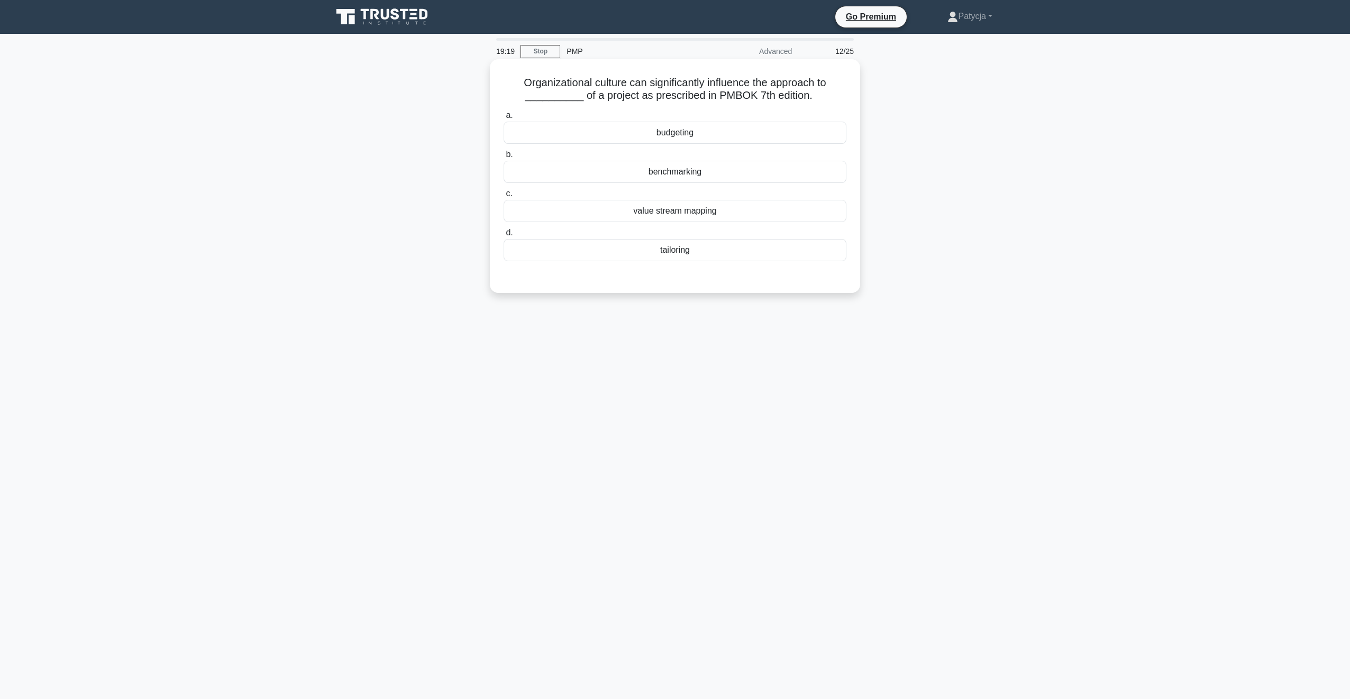
click at [687, 249] on div "tailoring" at bounding box center [675, 250] width 343 height 22
click at [504, 236] on input "d. tailoring" at bounding box center [504, 233] width 0 height 7
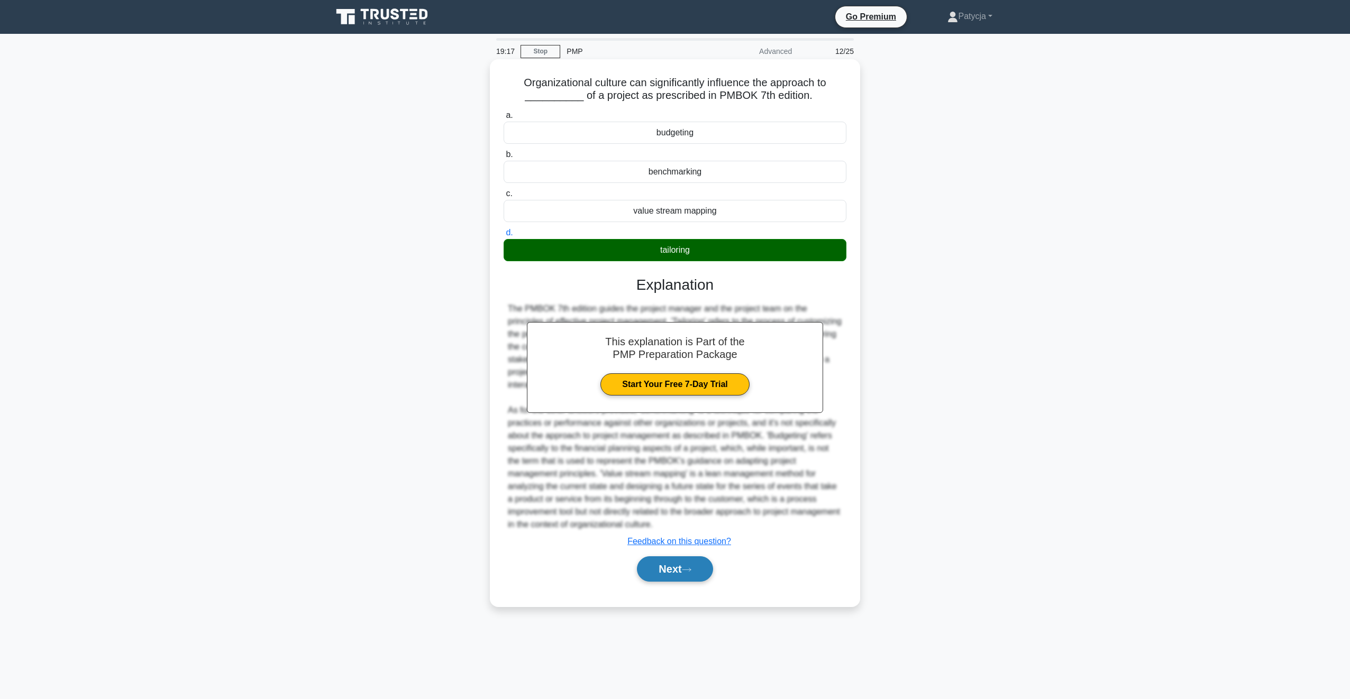
click at [684, 562] on button "Next" at bounding box center [675, 568] width 76 height 25
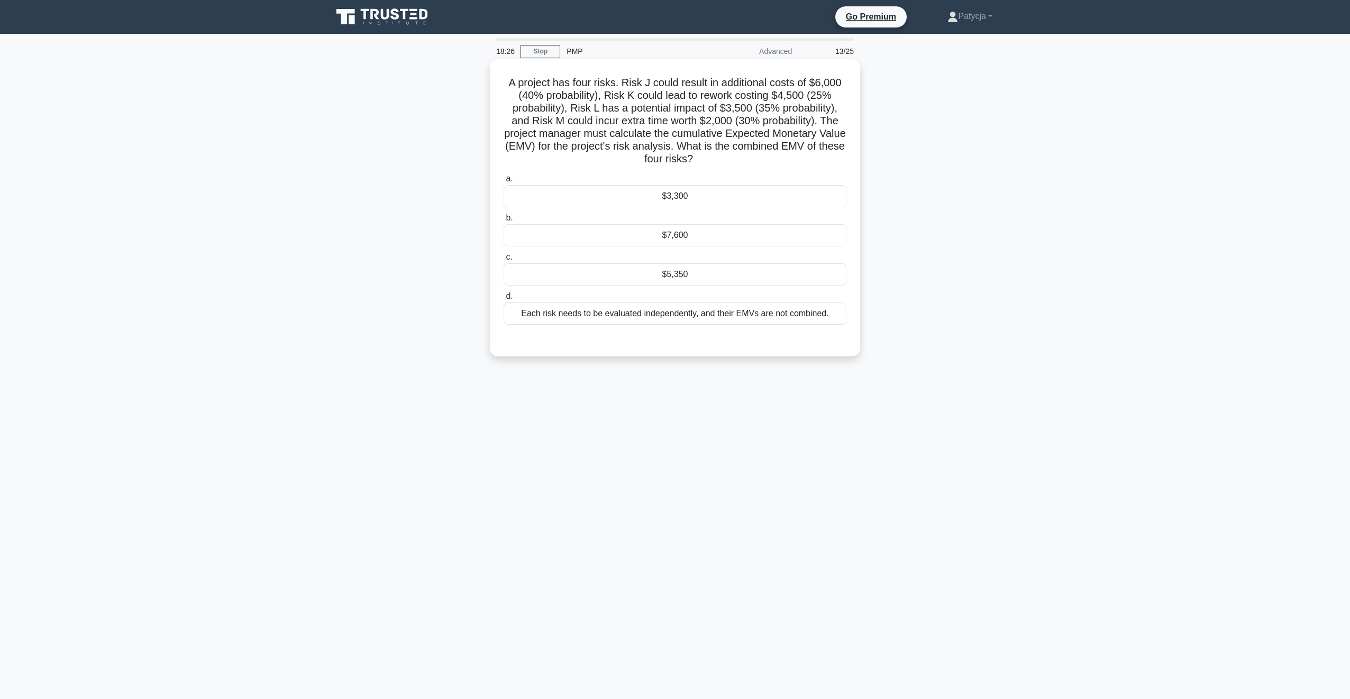
click at [696, 274] on div "$5,350" at bounding box center [675, 274] width 343 height 22
click at [504, 261] on input "c. $5,350" at bounding box center [504, 257] width 0 height 7
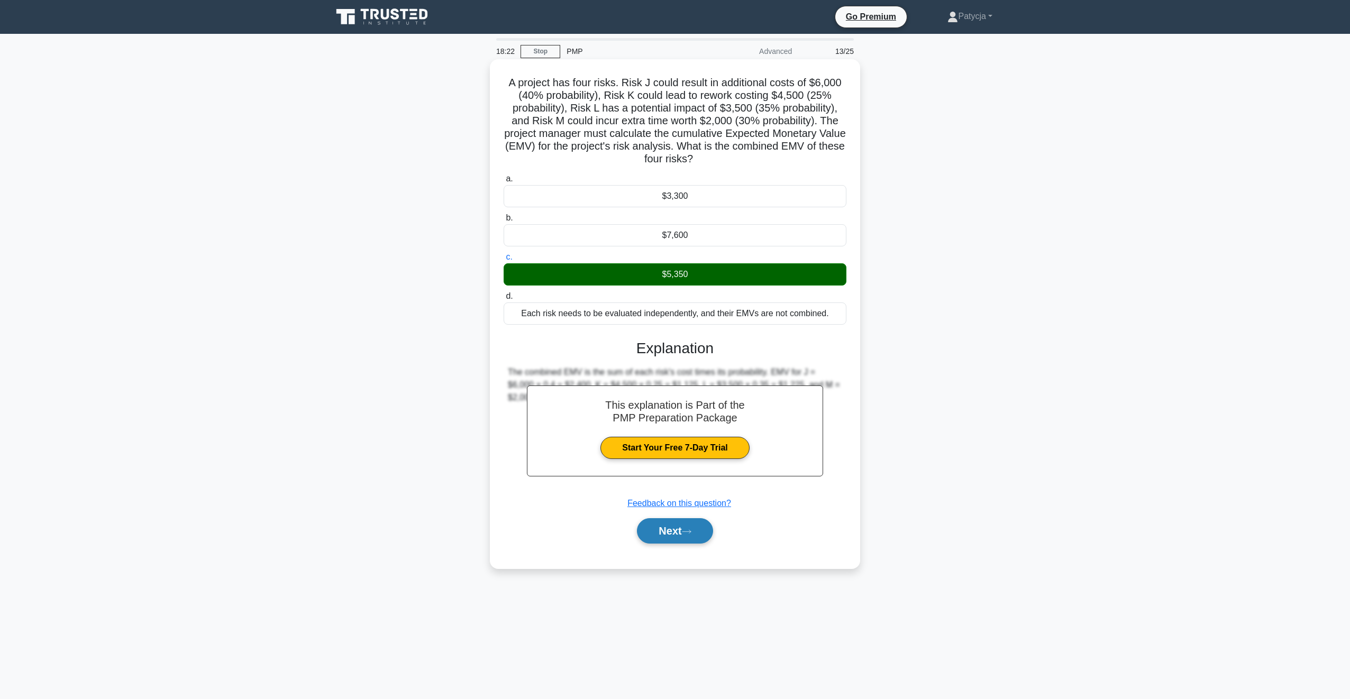
click at [665, 538] on button "Next" at bounding box center [675, 530] width 76 height 25
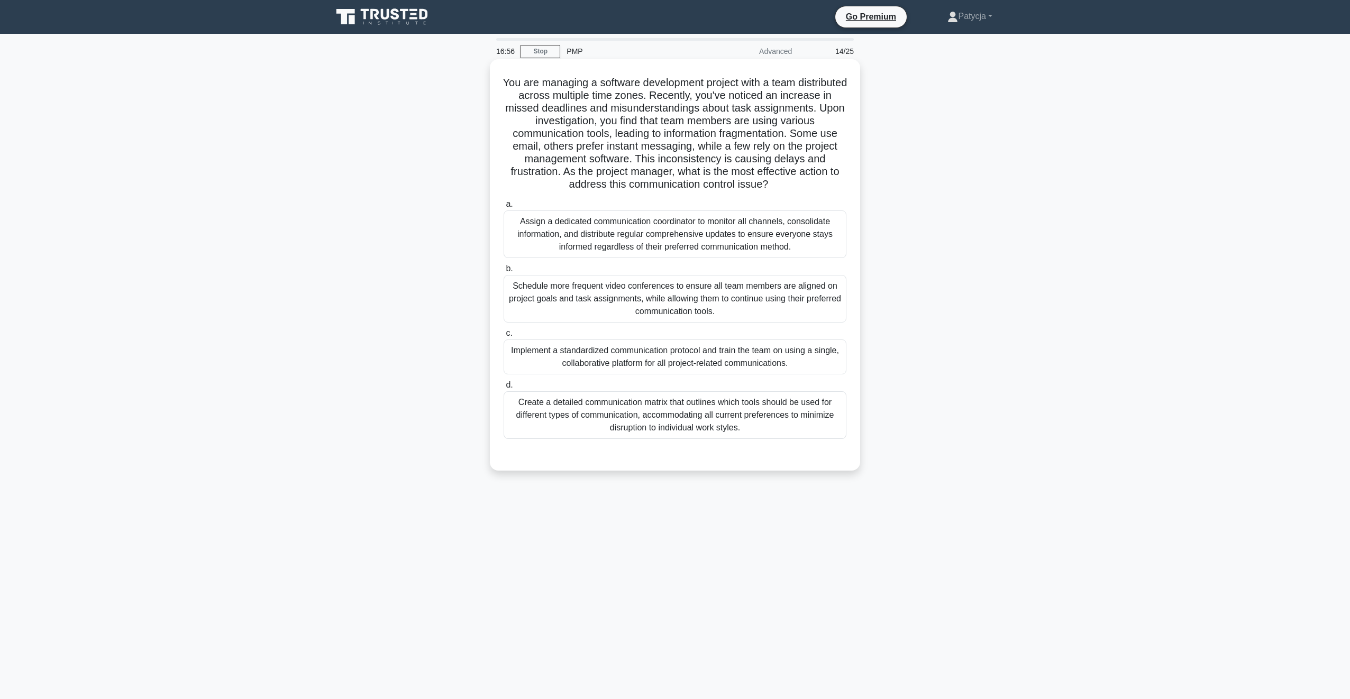
click at [694, 351] on div "Implement a standardized communication protocol and train the team on using a s…" at bounding box center [675, 357] width 343 height 35
click at [504, 337] on input "c. Implement a standardized communication protocol and train the team on using …" at bounding box center [504, 333] width 0 height 7
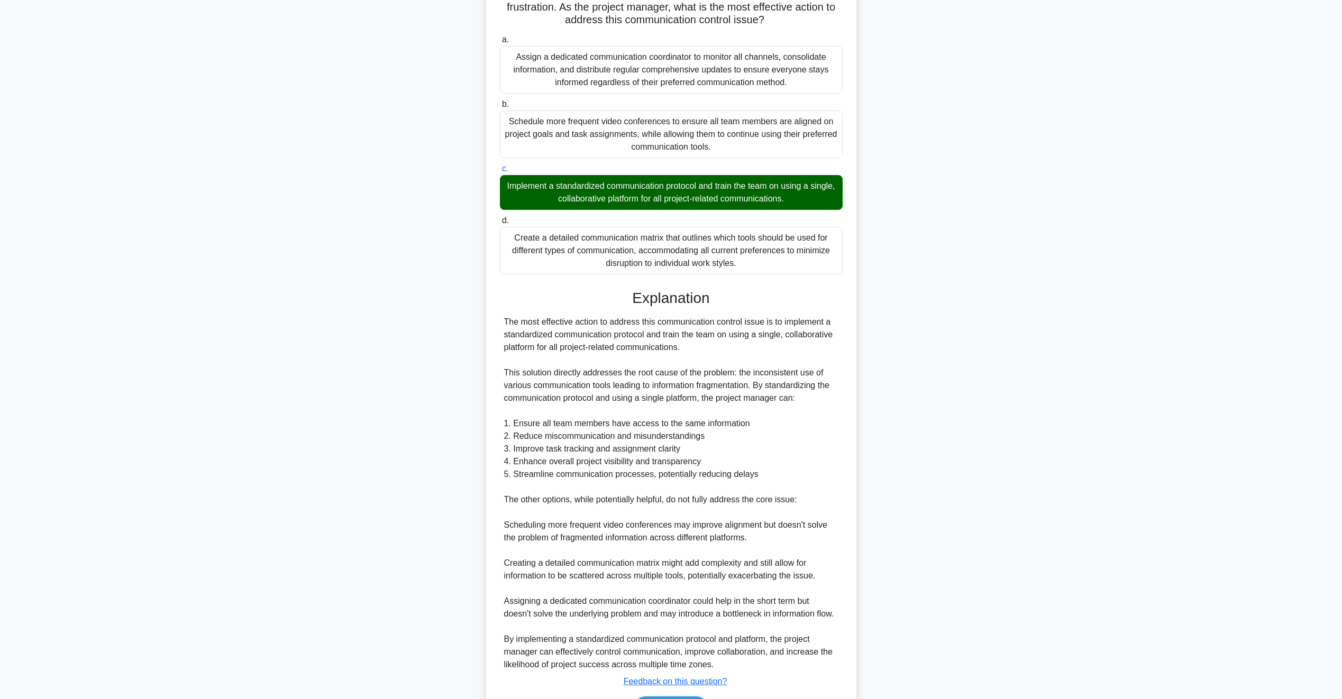
scroll to position [245, 0]
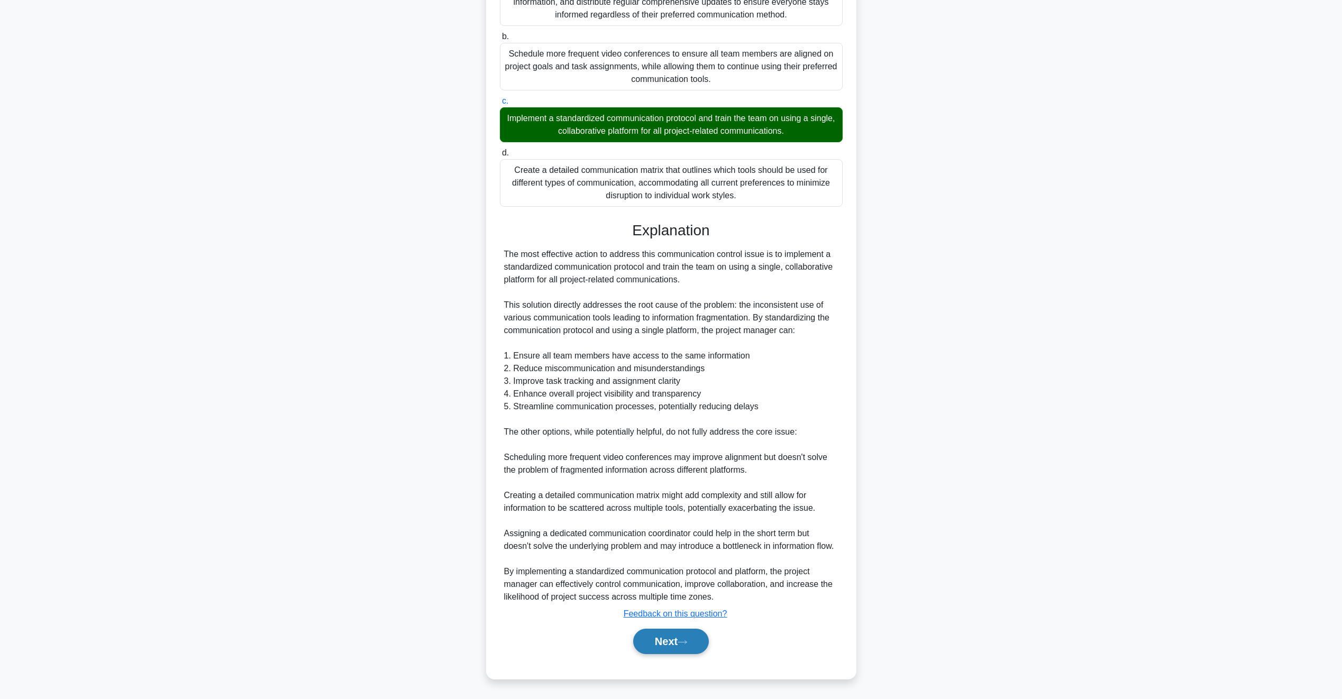
click at [669, 640] on button "Next" at bounding box center [671, 641] width 76 height 25
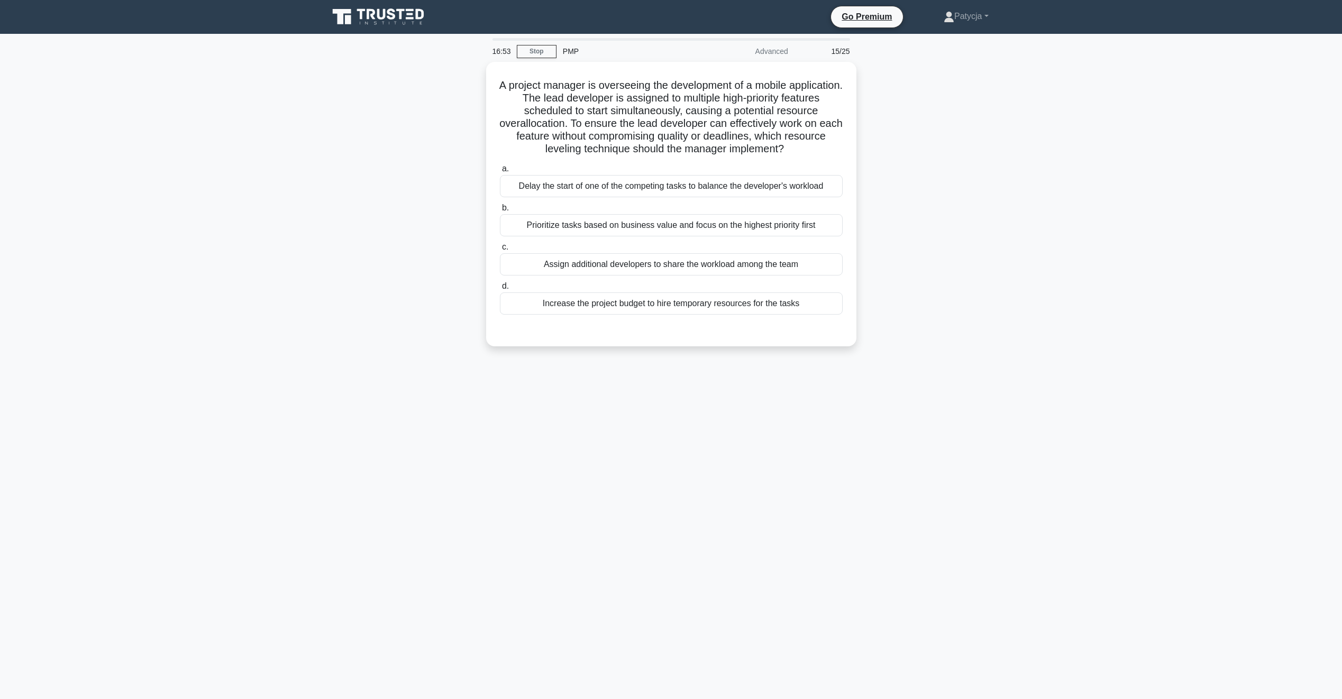
scroll to position [0, 0]
click at [637, 261] on div "Assign additional developers to share the workload among the team" at bounding box center [675, 262] width 343 height 22
click at [504, 248] on input "c. Assign additional developers to share the workload among the team" at bounding box center [504, 244] width 0 height 7
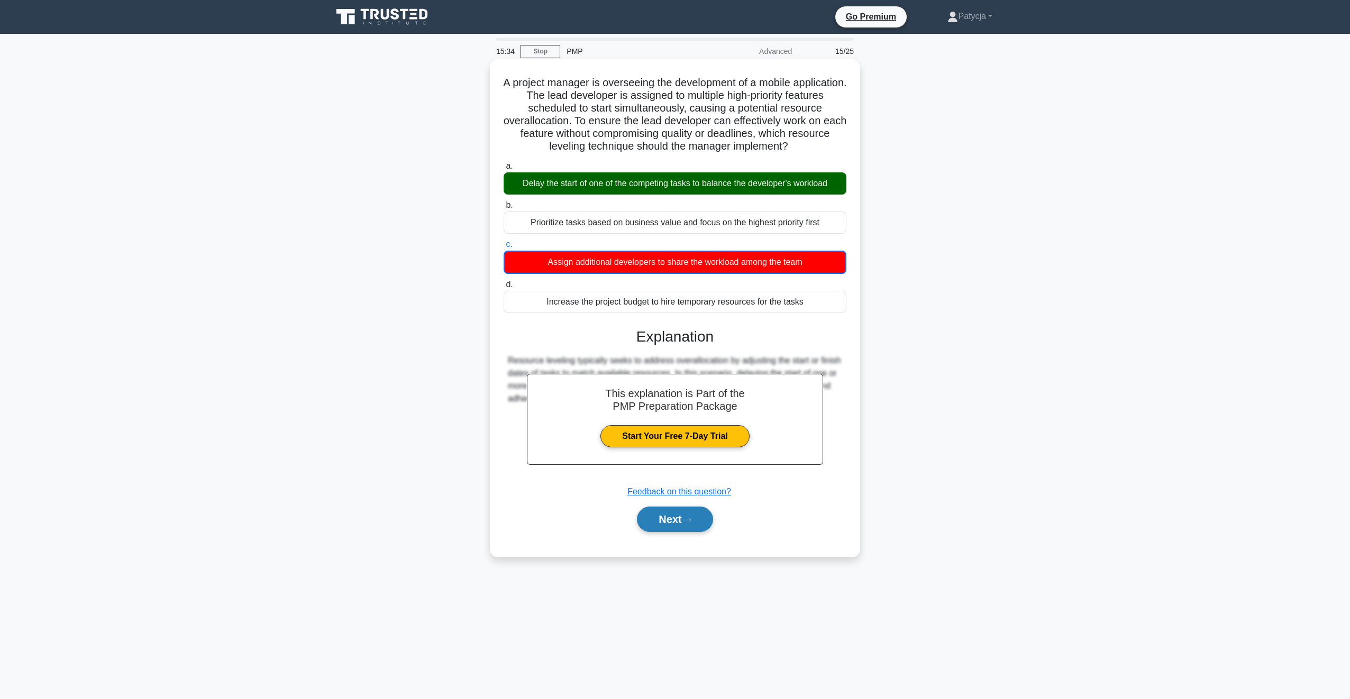
click at [665, 528] on button "Next" at bounding box center [675, 519] width 76 height 25
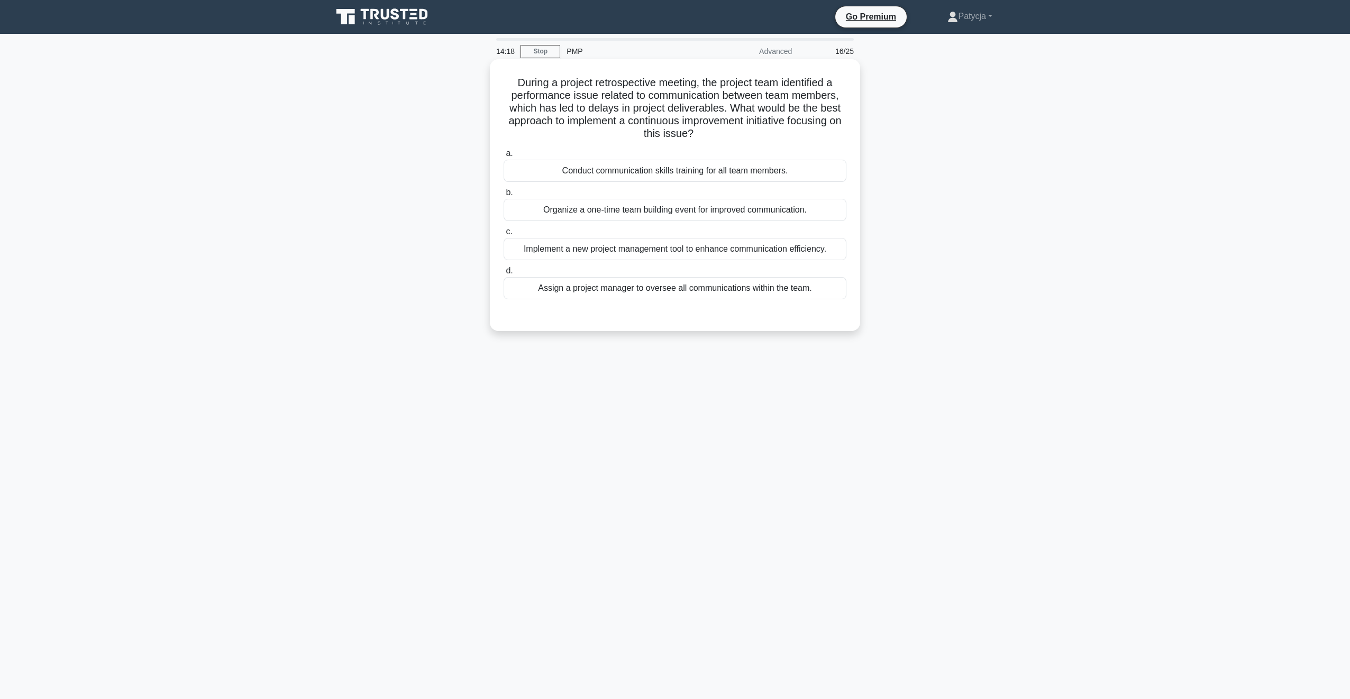
click at [712, 253] on div "Implement a new project management tool to enhance communication efficiency." at bounding box center [675, 249] width 343 height 22
click at [504, 235] on input "c. Implement a new project management tool to enhance communication efficiency." at bounding box center [504, 231] width 0 height 7
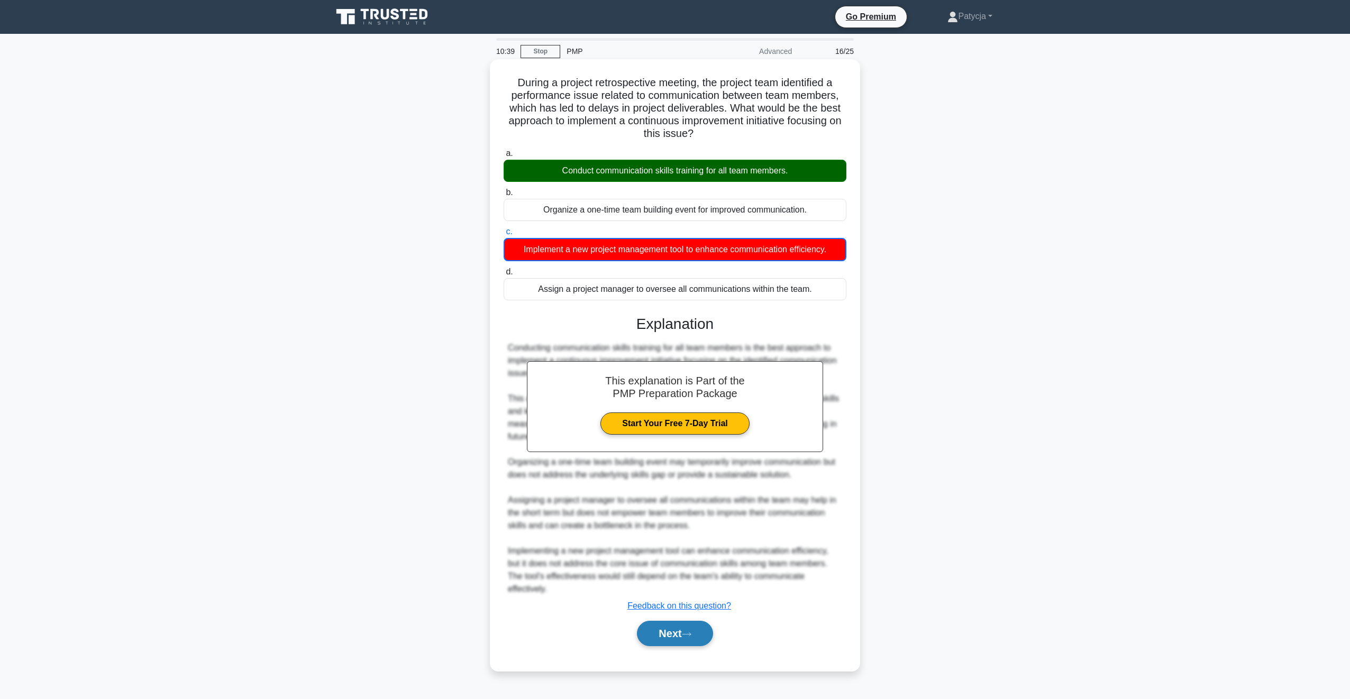
click at [680, 629] on button "Next" at bounding box center [675, 633] width 76 height 25
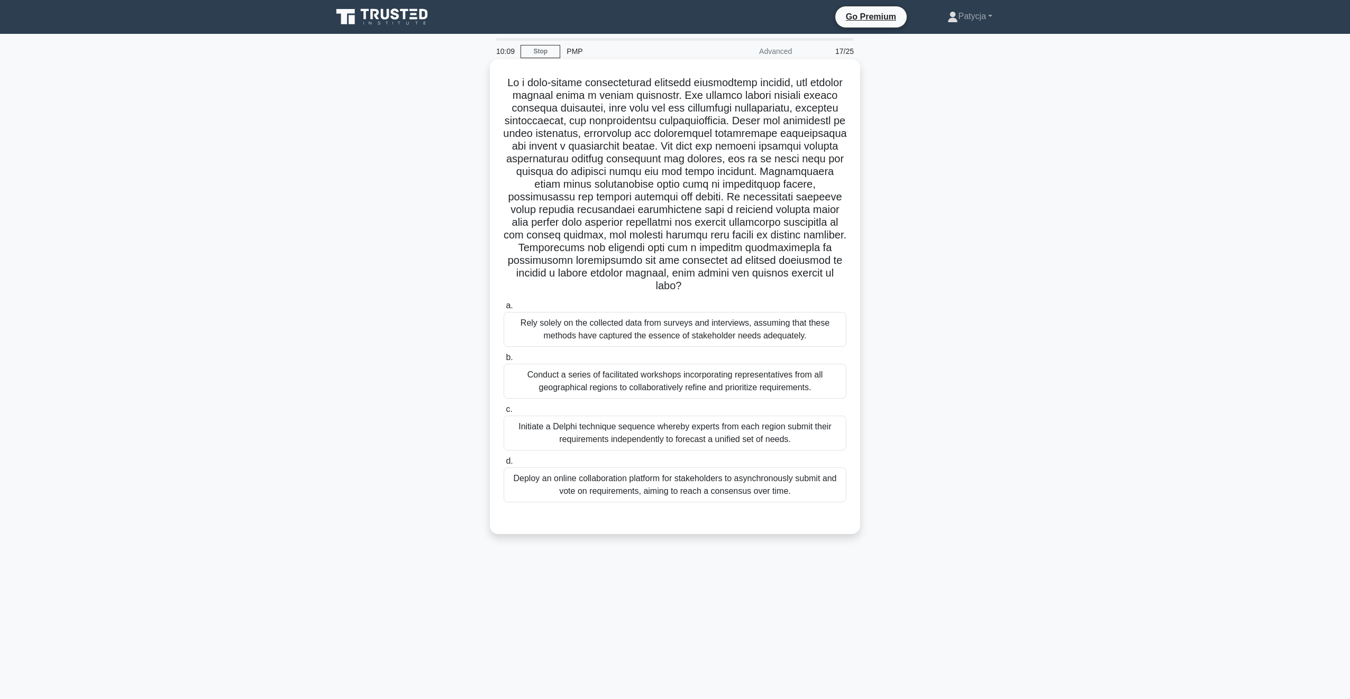
click at [554, 380] on div "Conduct a series of facilitated workshops incorporating representatives from al…" at bounding box center [675, 381] width 343 height 35
click at [504, 361] on input "b. Conduct a series of facilitated workshops incorporating representatives from…" at bounding box center [504, 357] width 0 height 7
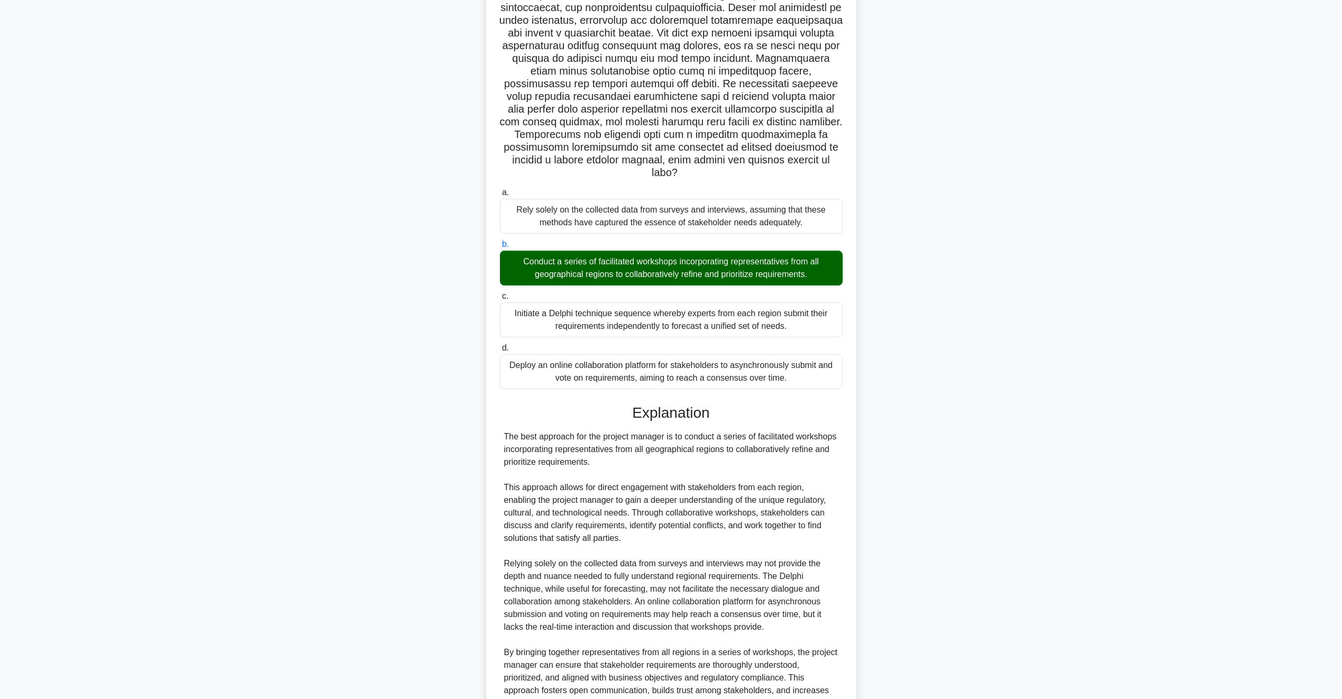
scroll to position [220, 0]
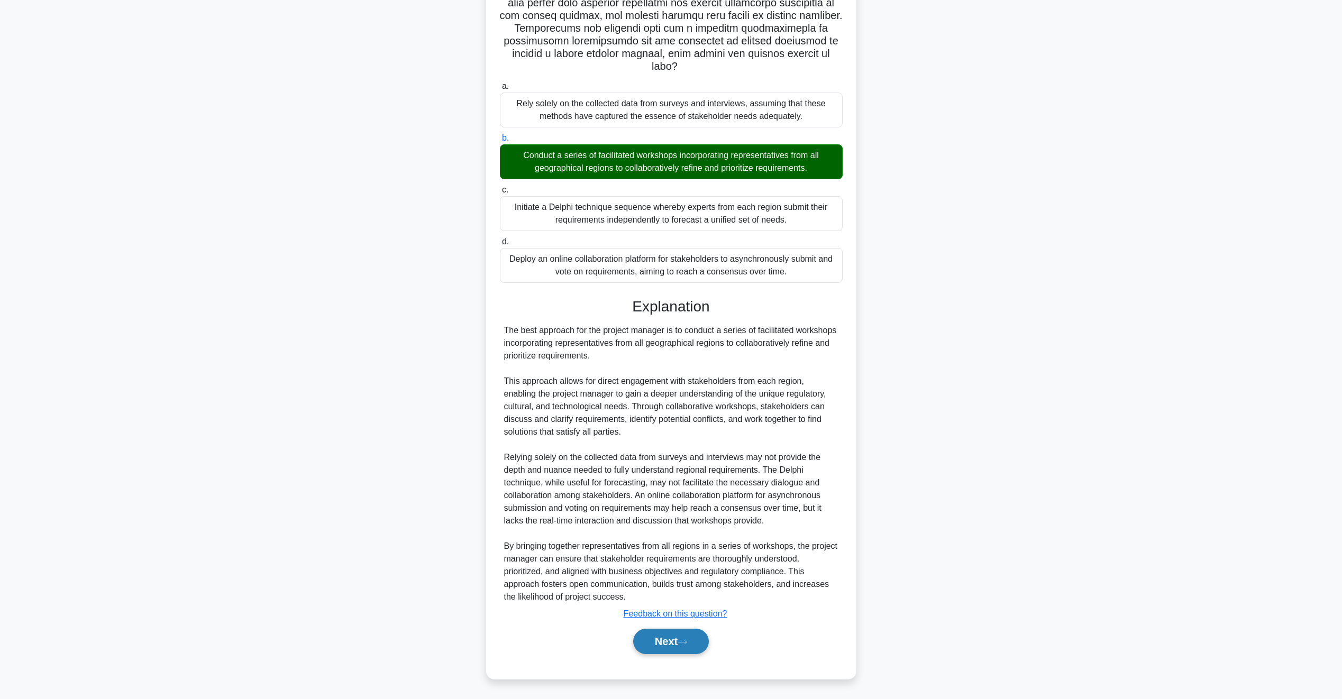
click at [662, 644] on button "Next" at bounding box center [671, 641] width 76 height 25
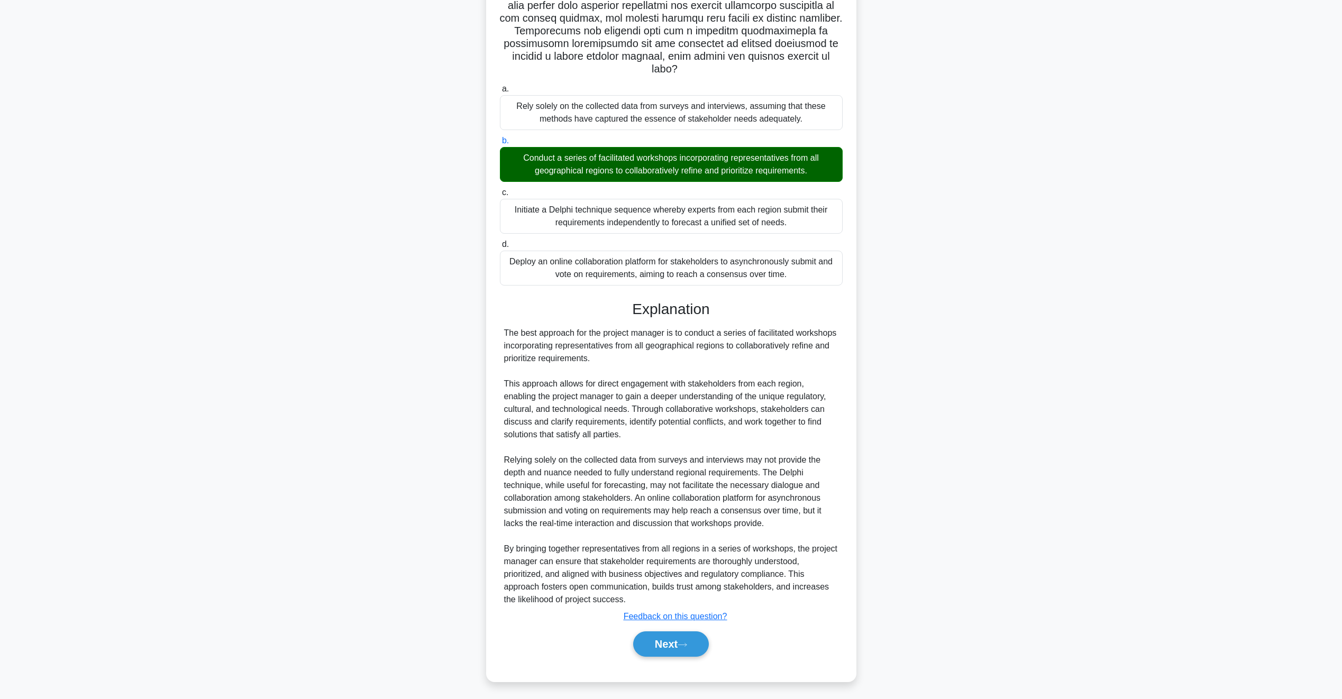
scroll to position [0, 0]
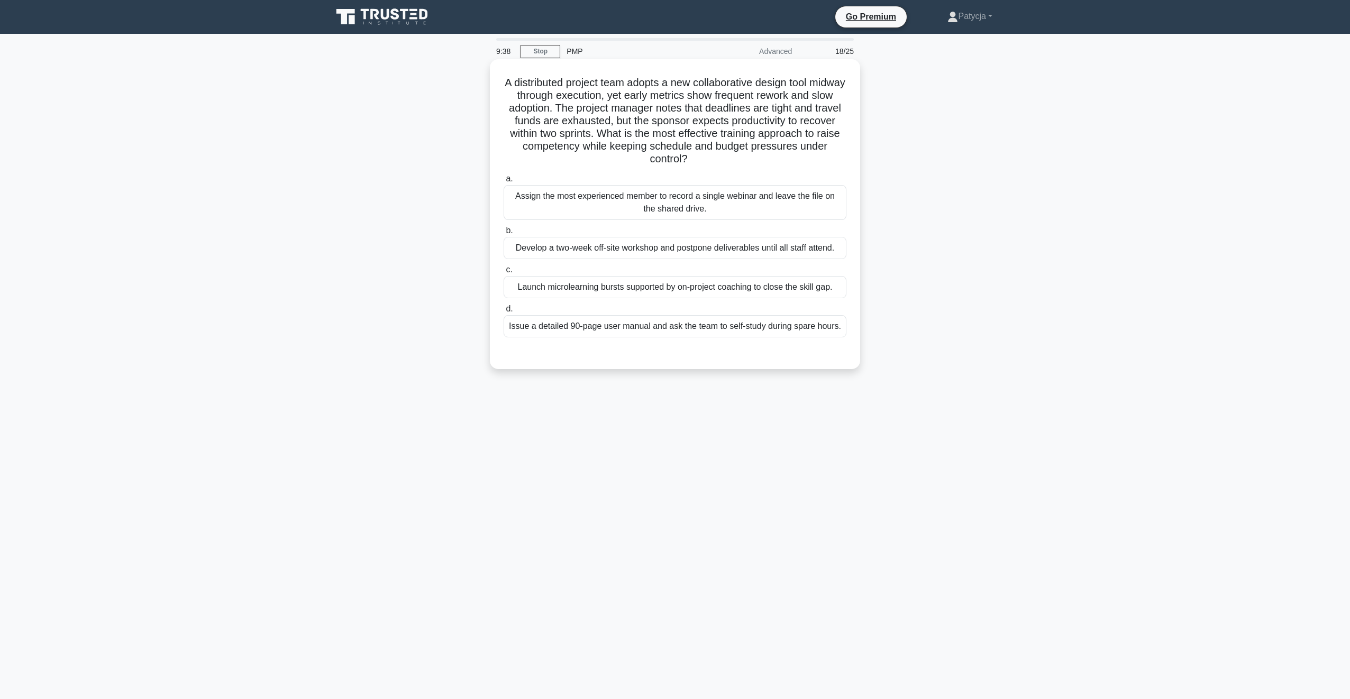
drag, startPoint x: 603, startPoint y: 216, endPoint x: 535, endPoint y: 264, distance: 83.2
click at [535, 264] on label "c. Launch microlearning bursts supported by on-project coaching to close the sk…" at bounding box center [675, 280] width 343 height 35
click at [504, 267] on input "c. Launch microlearning bursts supported by on-project coaching to close the sk…" at bounding box center [504, 270] width 0 height 7
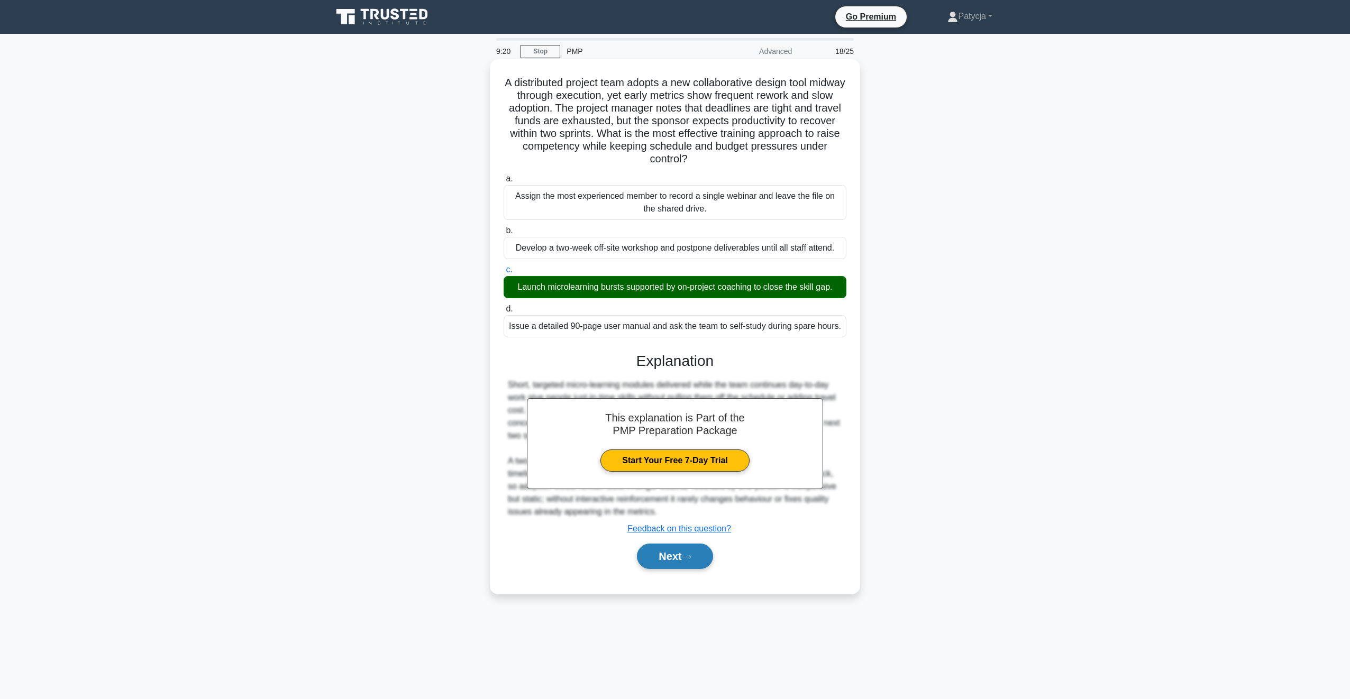
click at [660, 556] on button "Next" at bounding box center [675, 556] width 76 height 25
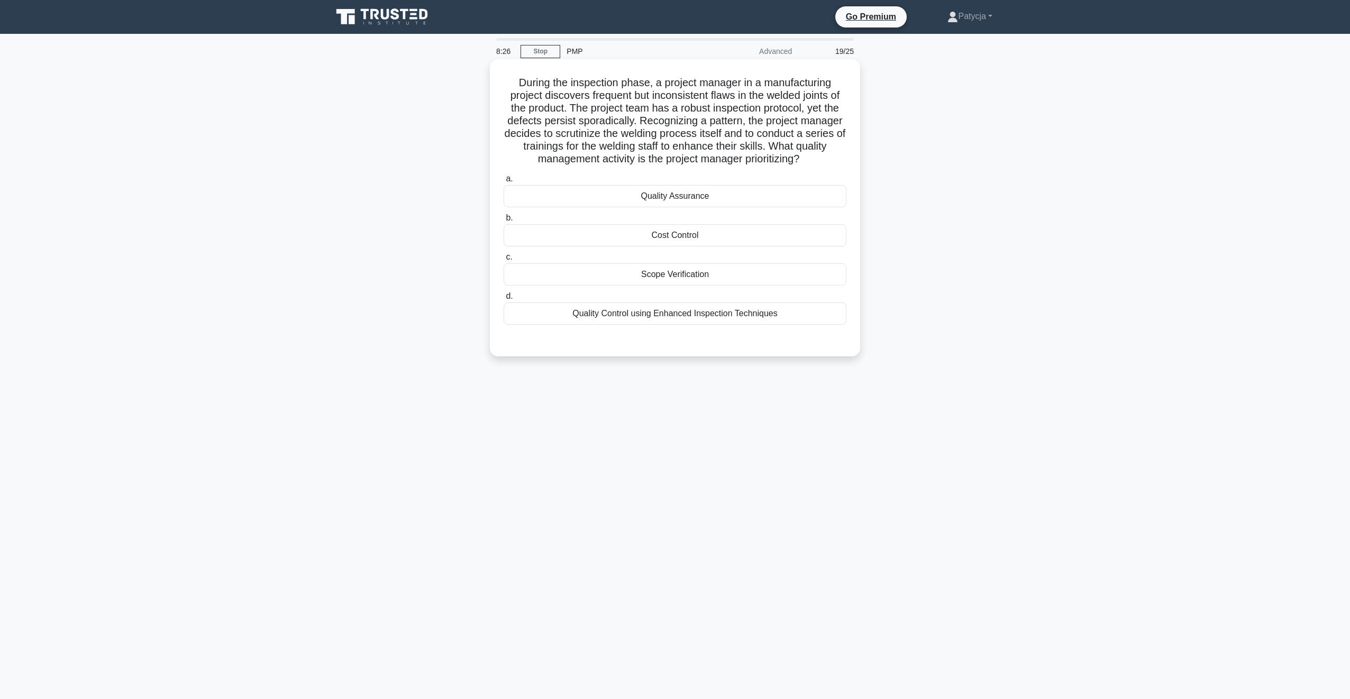
click at [717, 317] on div "Quality Control using Enhanced Inspection Techniques" at bounding box center [675, 314] width 343 height 22
click at [504, 300] on input "d. Quality Control using Enhanced Inspection Techniques" at bounding box center [504, 296] width 0 height 7
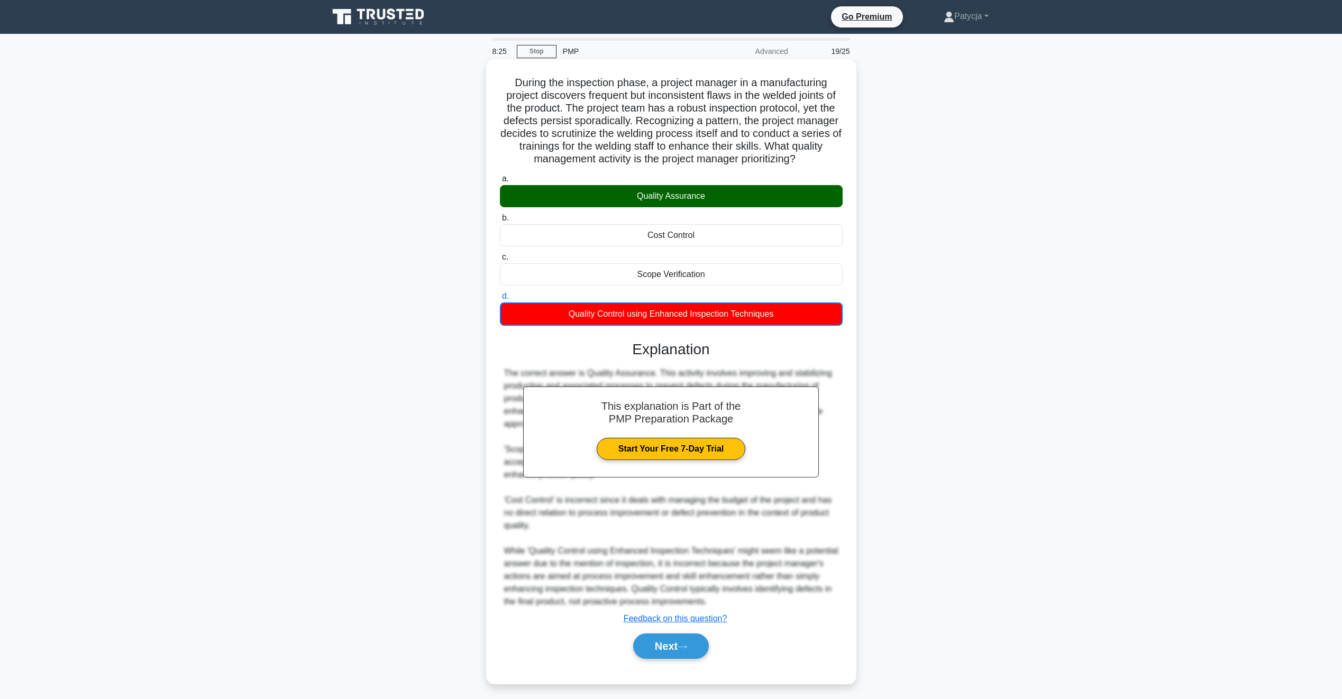
scroll to position [5, 0]
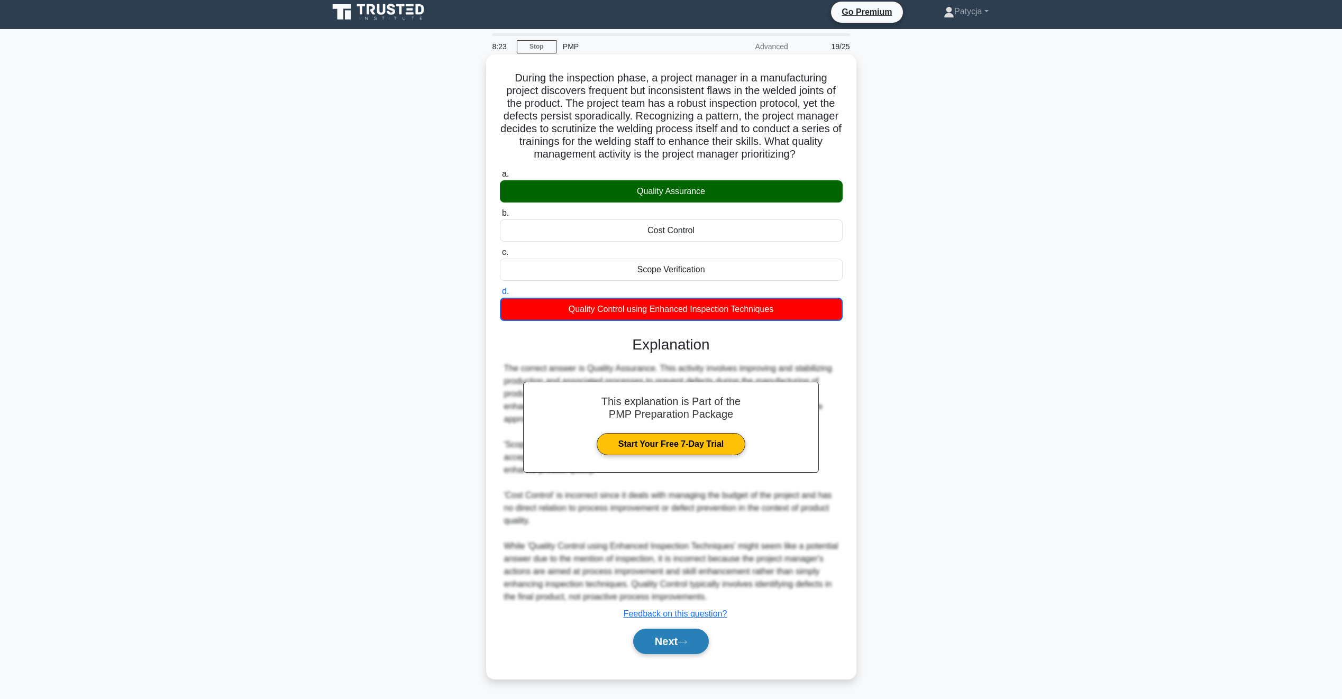
click at [684, 637] on button "Next" at bounding box center [671, 641] width 76 height 25
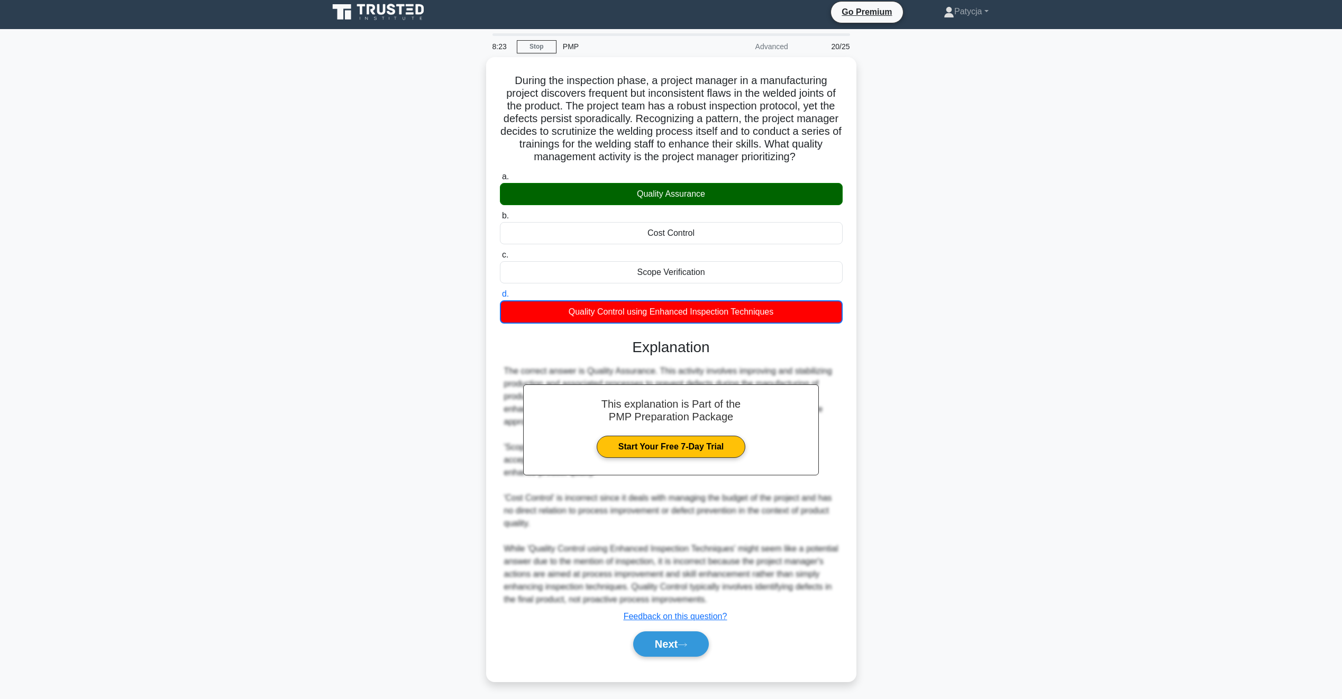
scroll to position [0, 0]
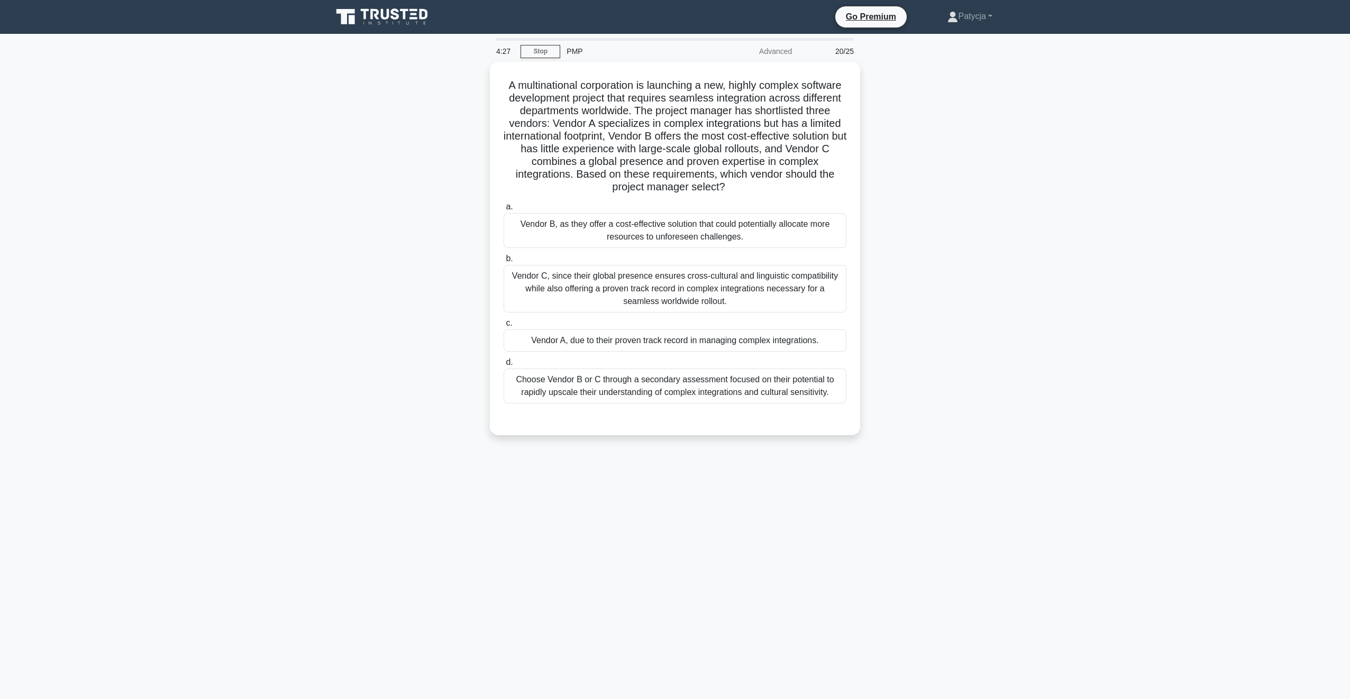
click at [373, 209] on div "A multinational corporation is launching a new, highly complex software develop…" at bounding box center [675, 255] width 698 height 386
click at [616, 296] on div "Vendor C, since their global presence ensures cross-cultural and linguistic com…" at bounding box center [675, 286] width 343 height 48
click at [504, 260] on input "b. Vendor C, since their global presence ensures cross-cultural and linguistic …" at bounding box center [504, 256] width 0 height 7
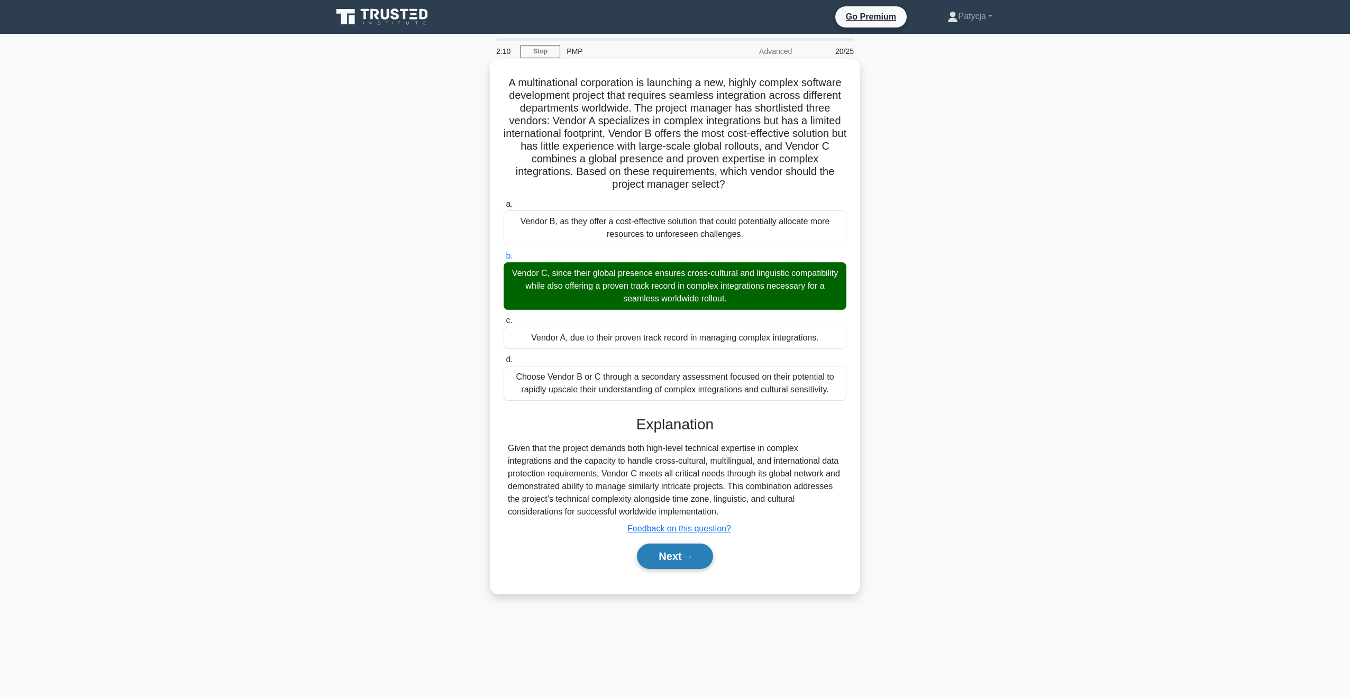
click at [696, 560] on button "Next" at bounding box center [675, 556] width 76 height 25
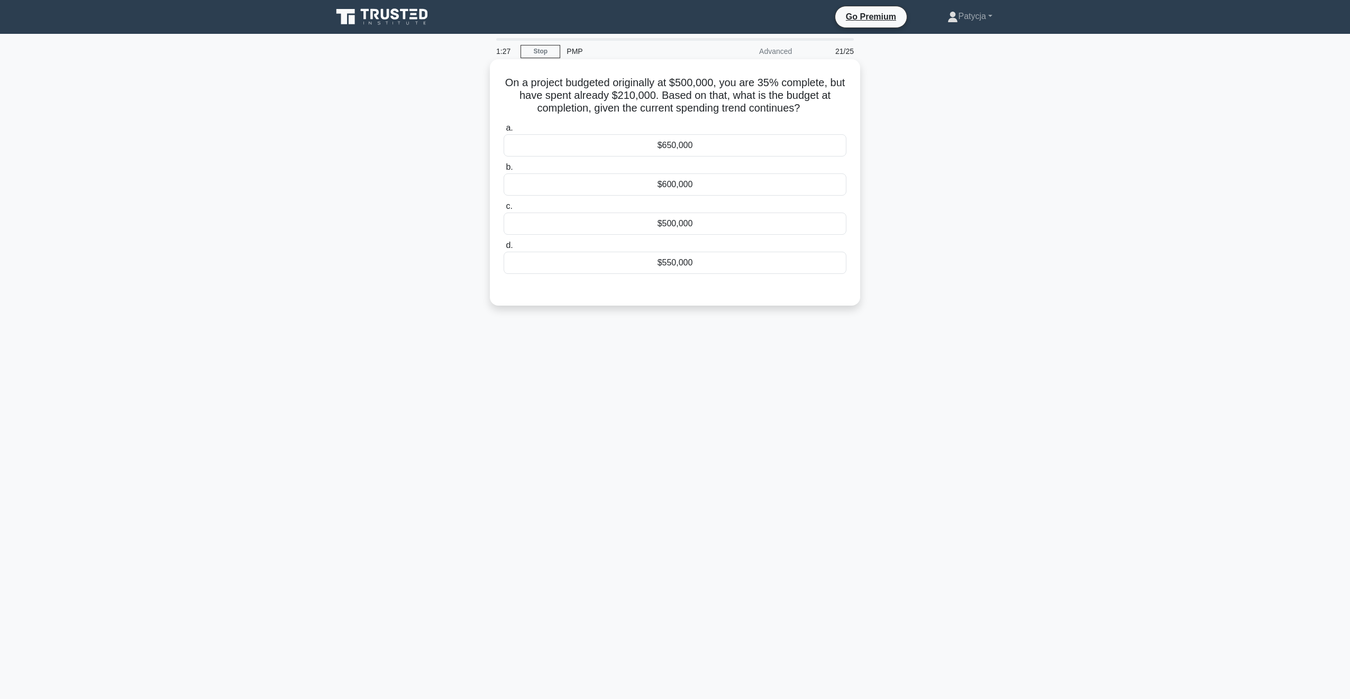
click at [670, 180] on div "$600,000" at bounding box center [675, 184] width 343 height 22
click at [504, 171] on input "b. $600,000" at bounding box center [504, 167] width 0 height 7
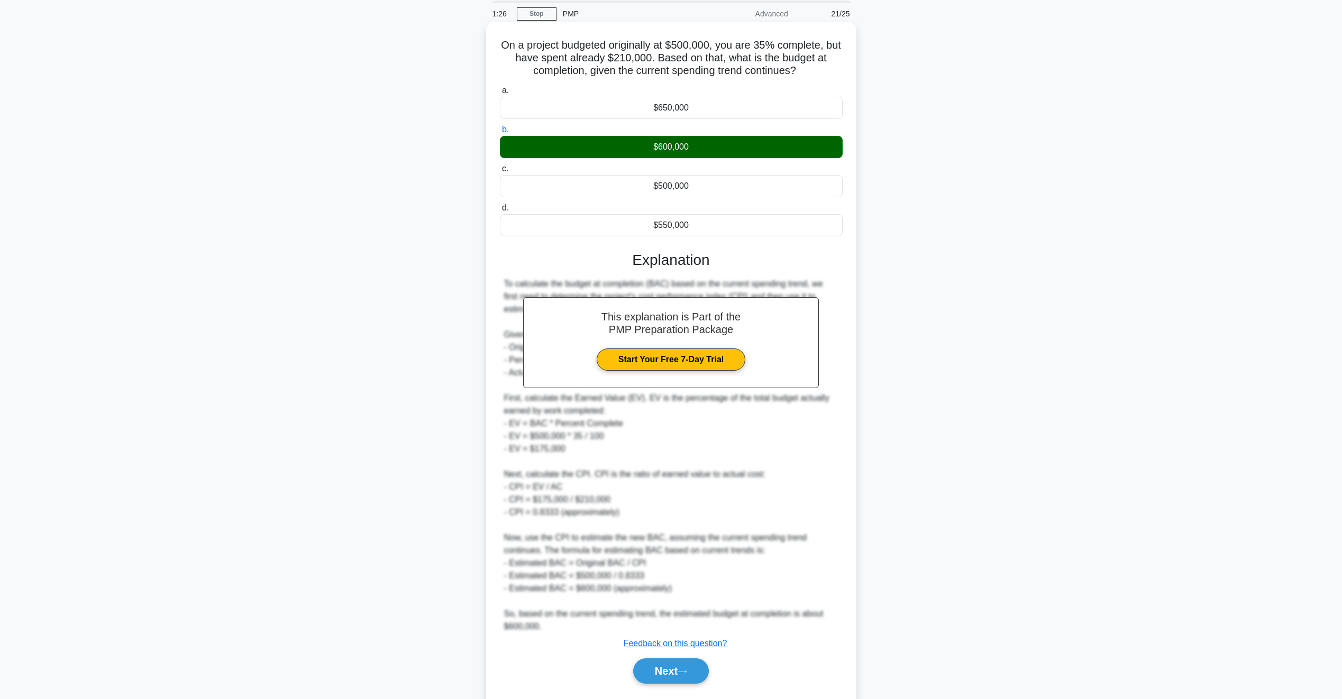
scroll to position [68, 0]
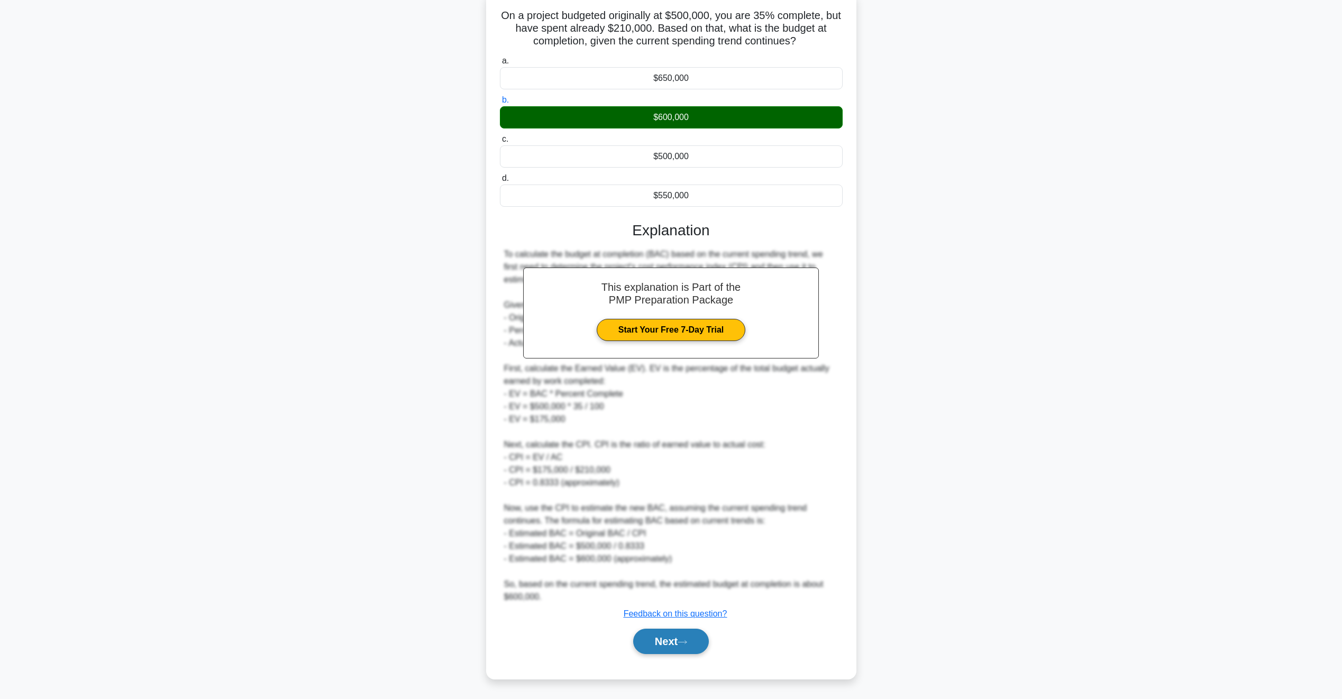
click at [671, 646] on button "Next" at bounding box center [671, 641] width 76 height 25
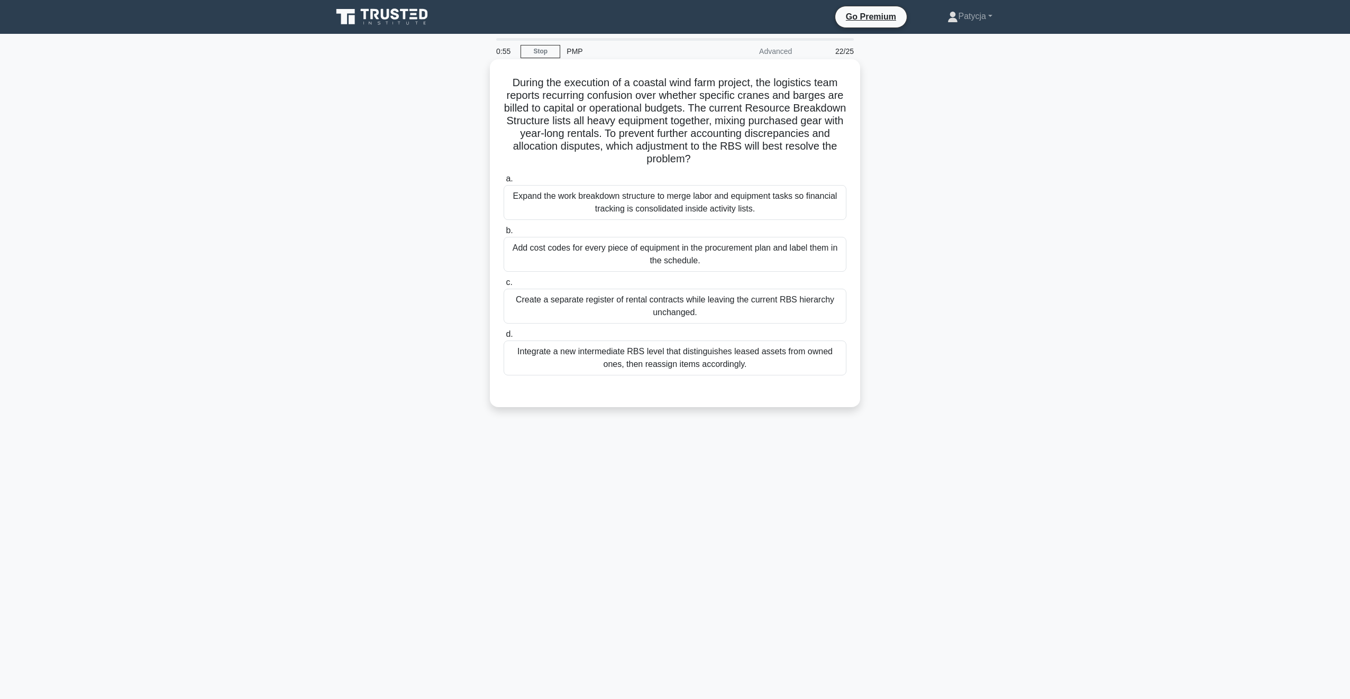
click at [710, 356] on div "Integrate a new intermediate RBS level that distinguishes leased assets from ow…" at bounding box center [675, 358] width 343 height 35
click at [504, 338] on input "d. Integrate a new intermediate RBS level that distinguishes leased assets from…" at bounding box center [504, 334] width 0 height 7
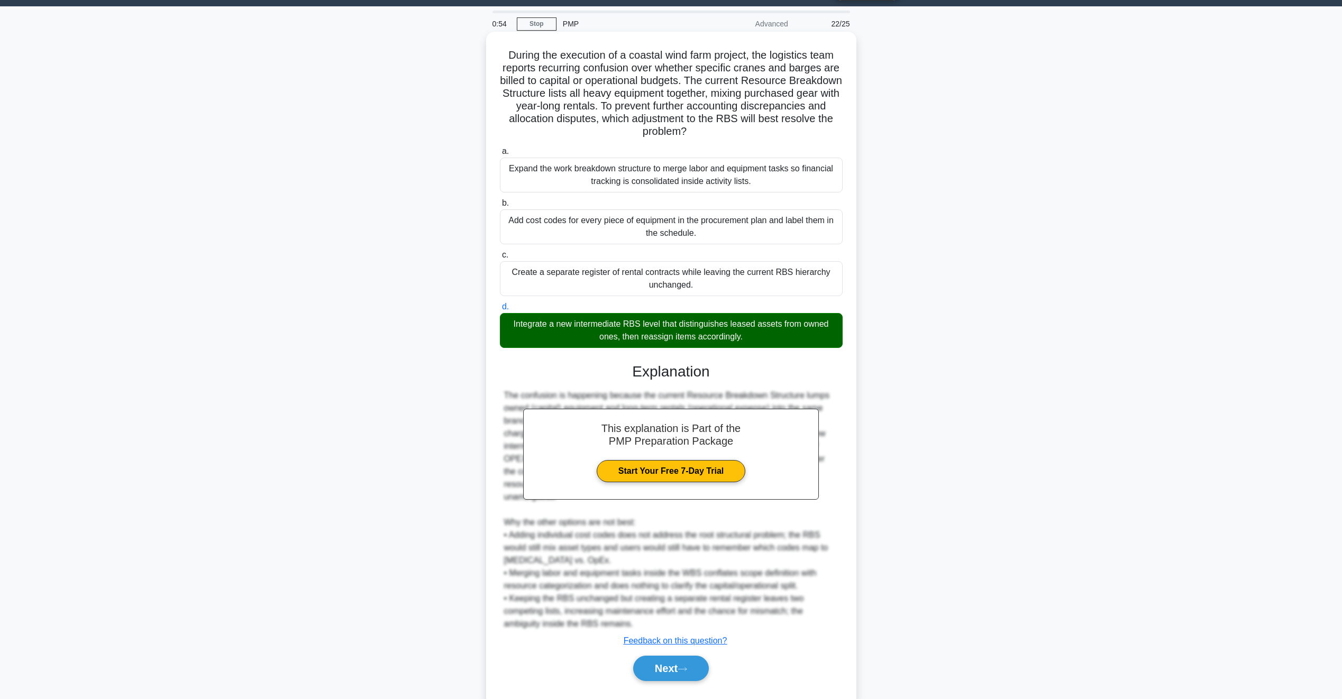
scroll to position [42, 0]
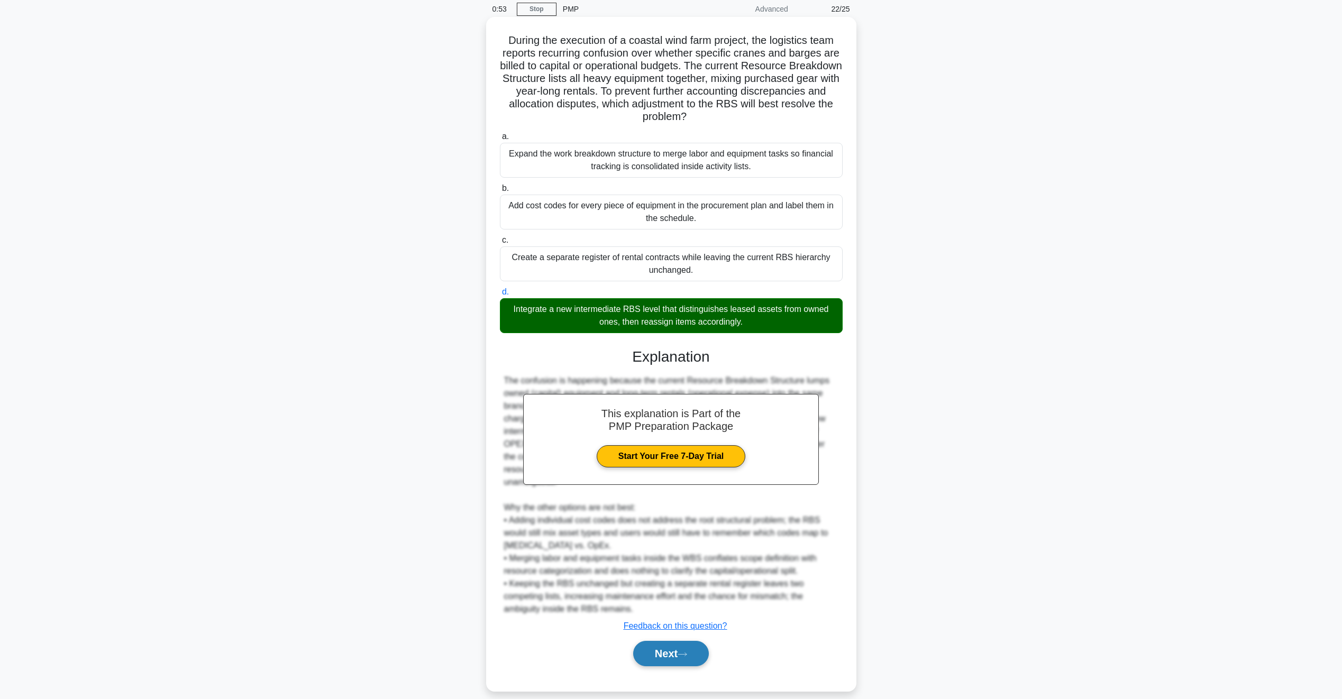
click at [702, 645] on button "Next" at bounding box center [671, 653] width 76 height 25
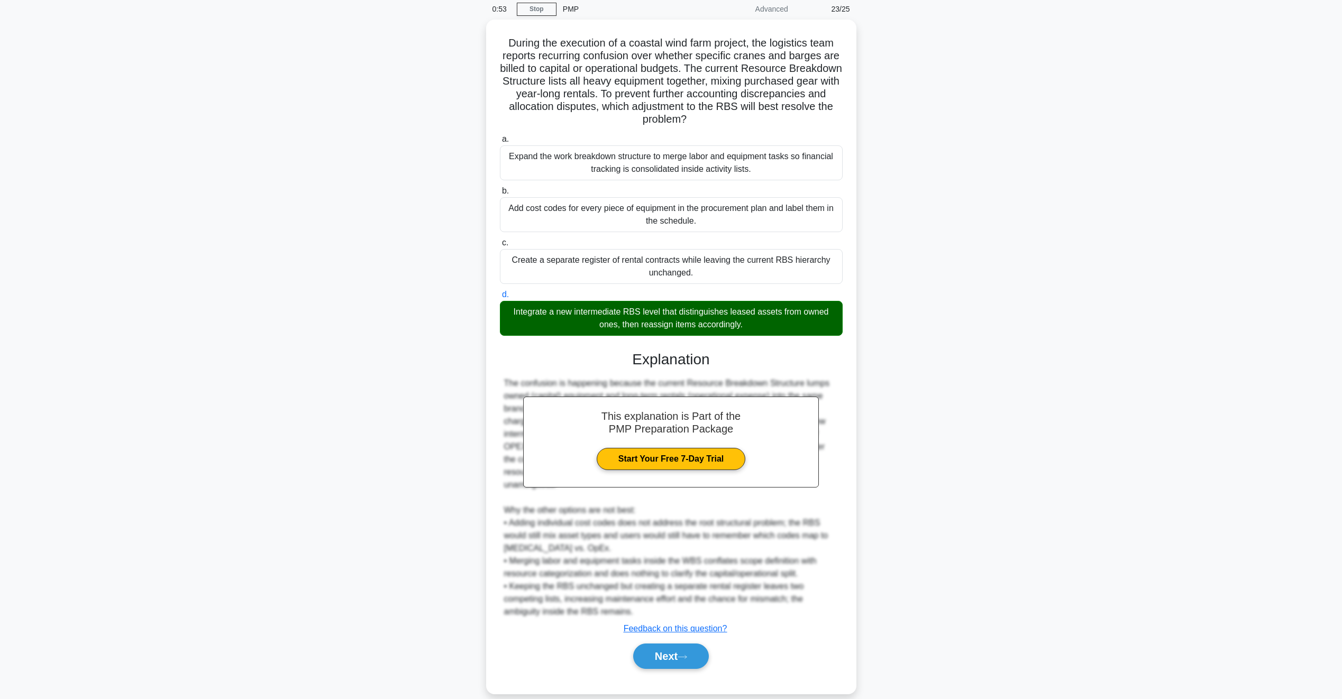
scroll to position [0, 0]
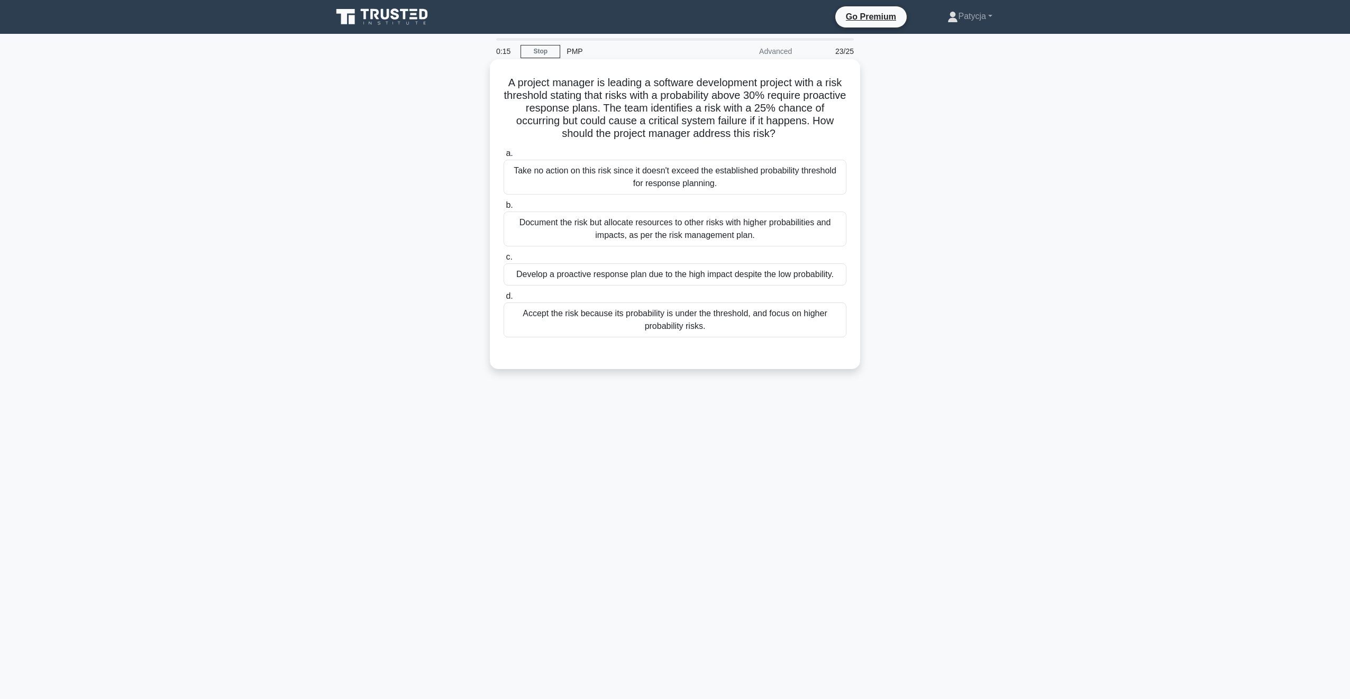
click at [645, 239] on div "Document the risk but allocate resources to other risks with higher probabiliti…" at bounding box center [675, 229] width 343 height 35
click at [504, 209] on input "b. Document the risk but allocate resources to other risks with higher probabil…" at bounding box center [504, 205] width 0 height 7
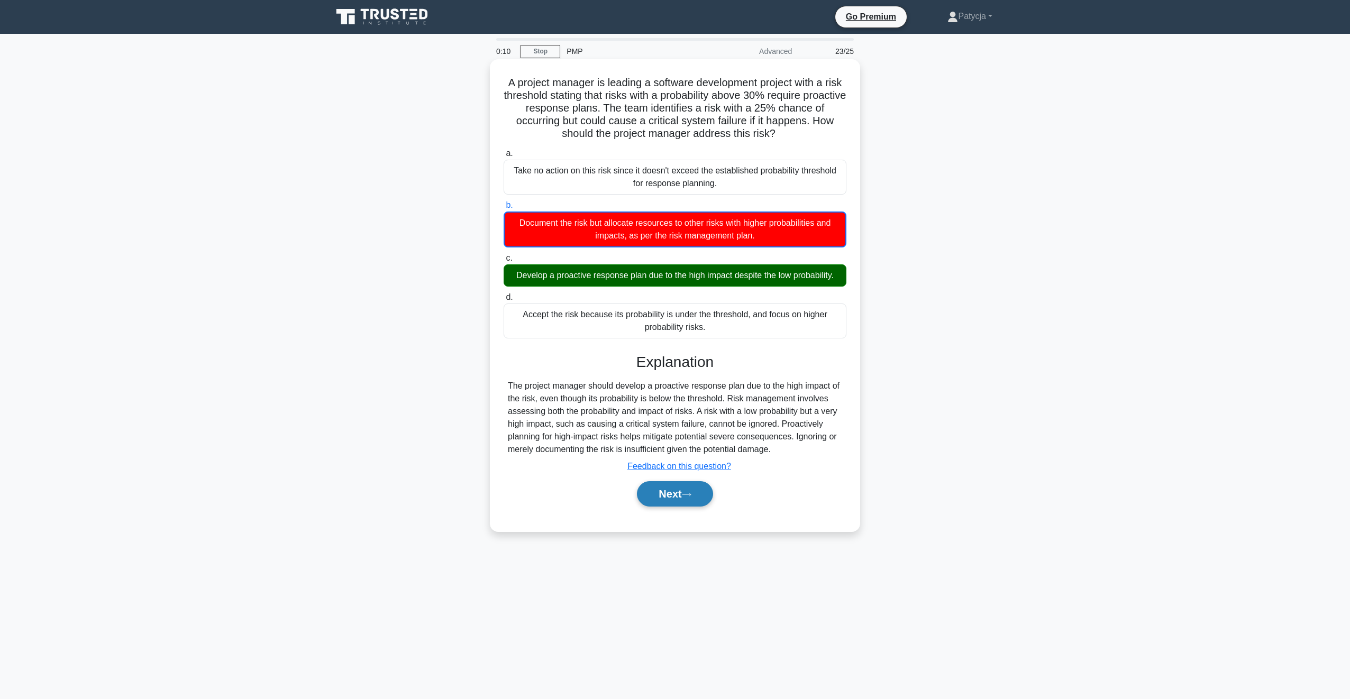
click at [675, 492] on button "Next" at bounding box center [675, 493] width 76 height 25
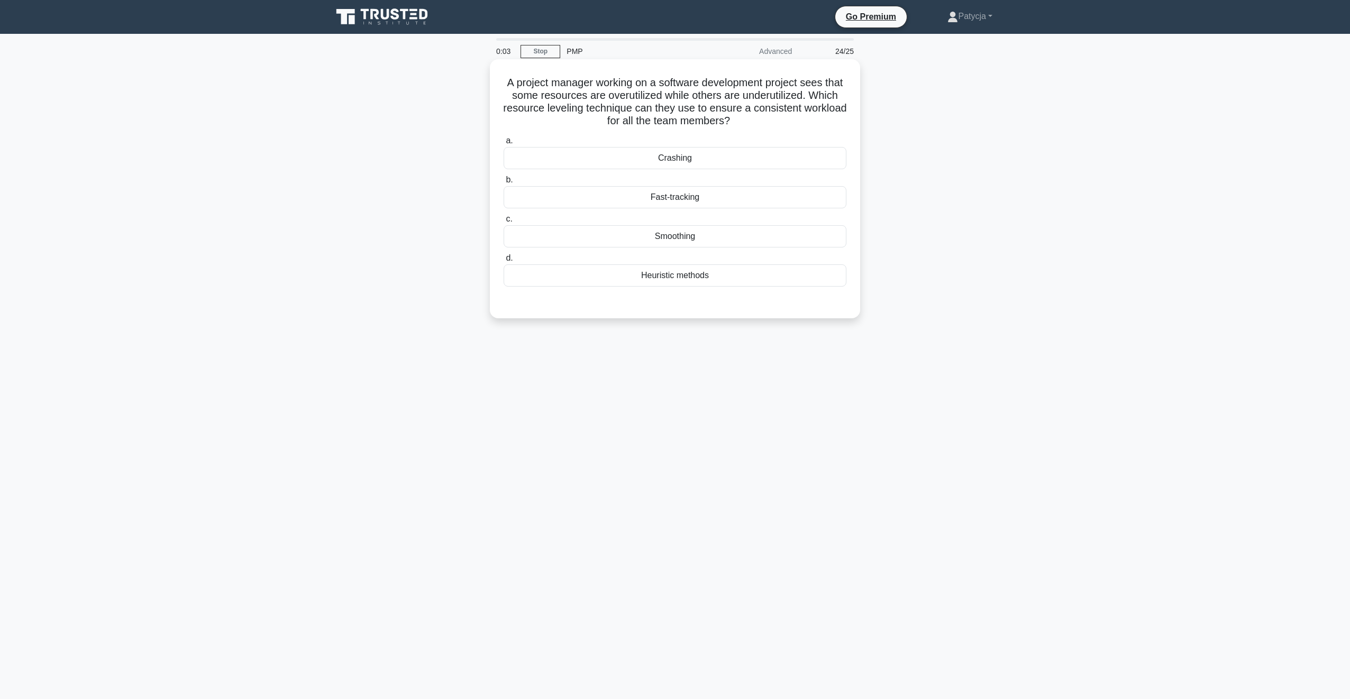
click at [718, 158] on div "Crashing" at bounding box center [675, 158] width 343 height 22
click at [504, 144] on input "a. Crashing" at bounding box center [504, 141] width 0 height 7
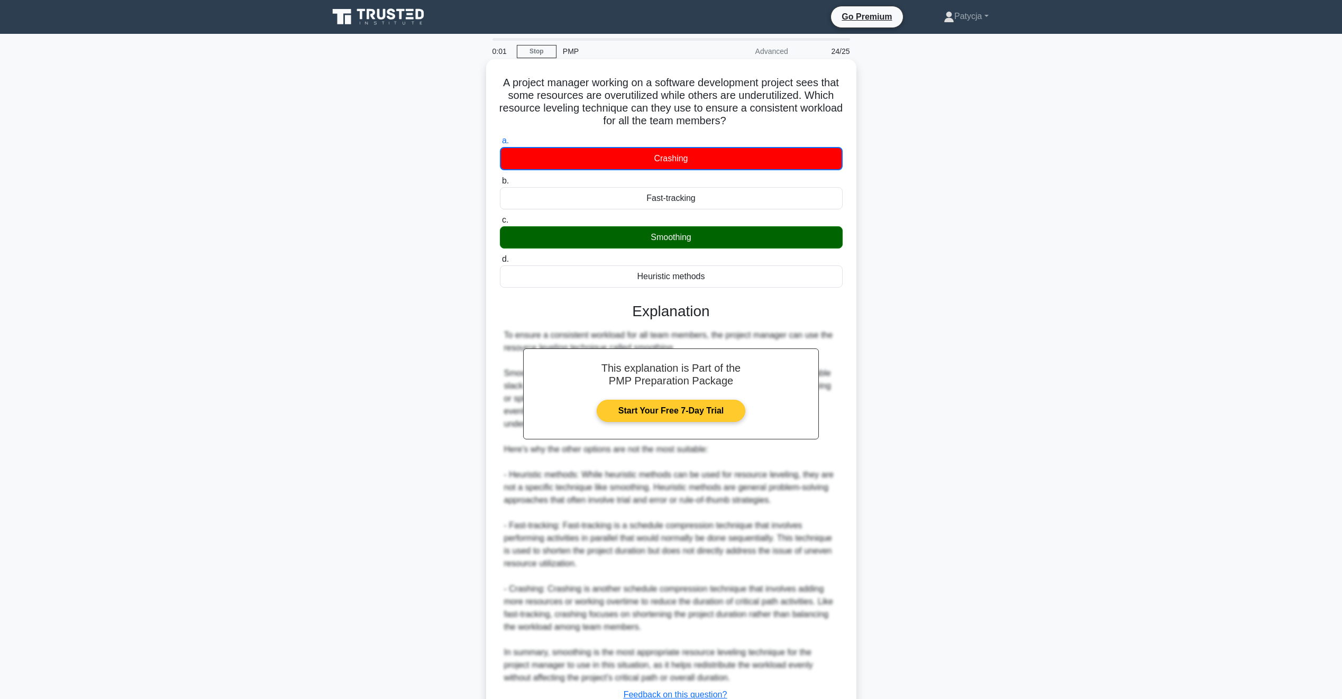
scroll to position [81, 0]
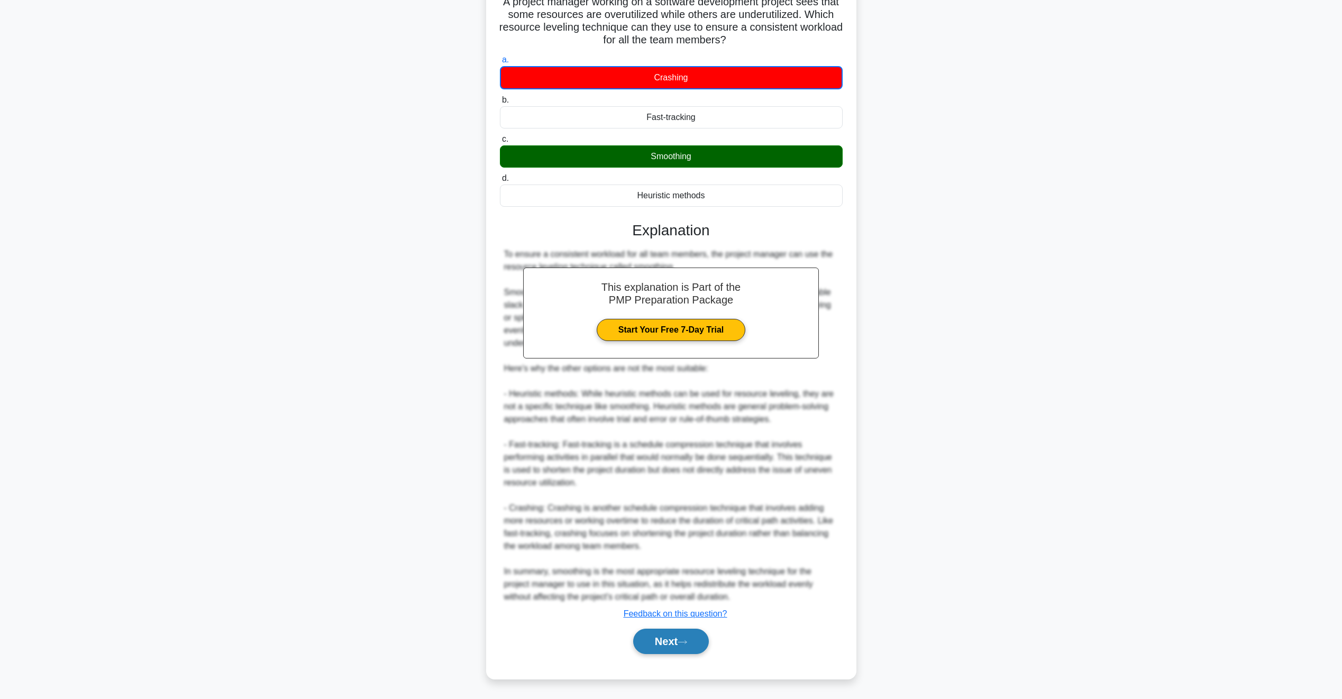
click at [674, 641] on button "Next" at bounding box center [671, 641] width 76 height 25
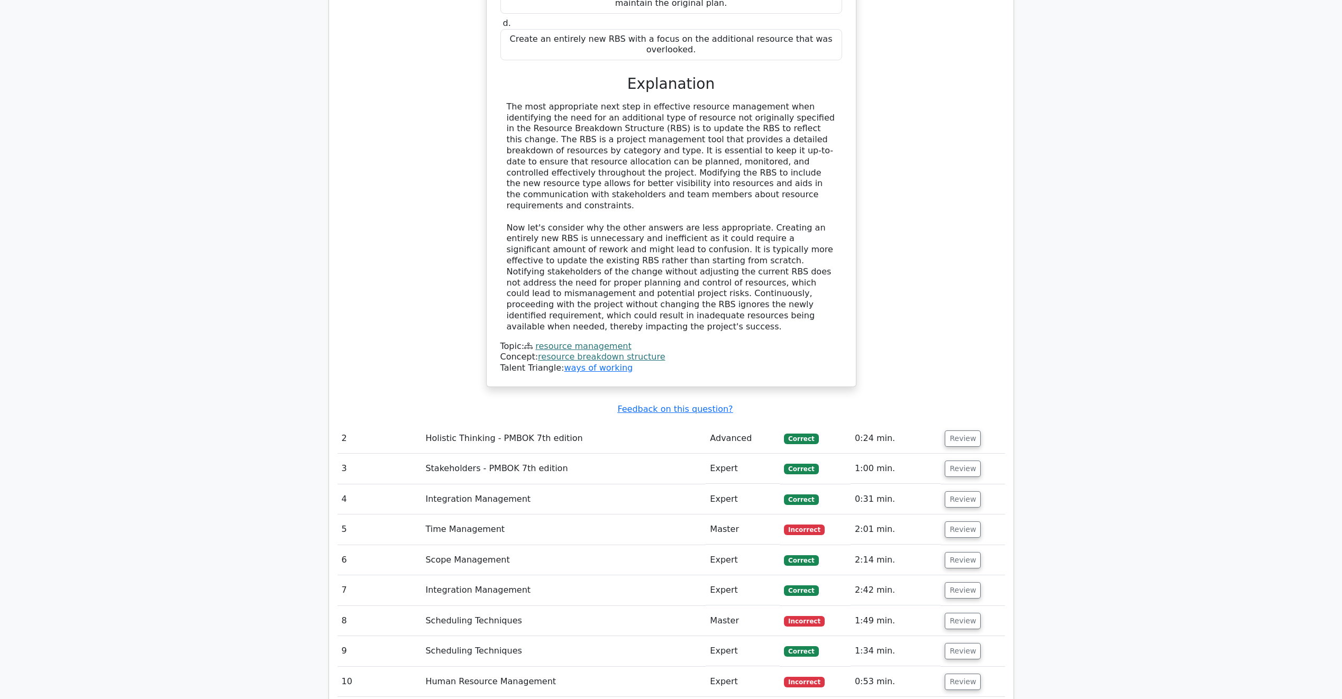
scroll to position [1640, 0]
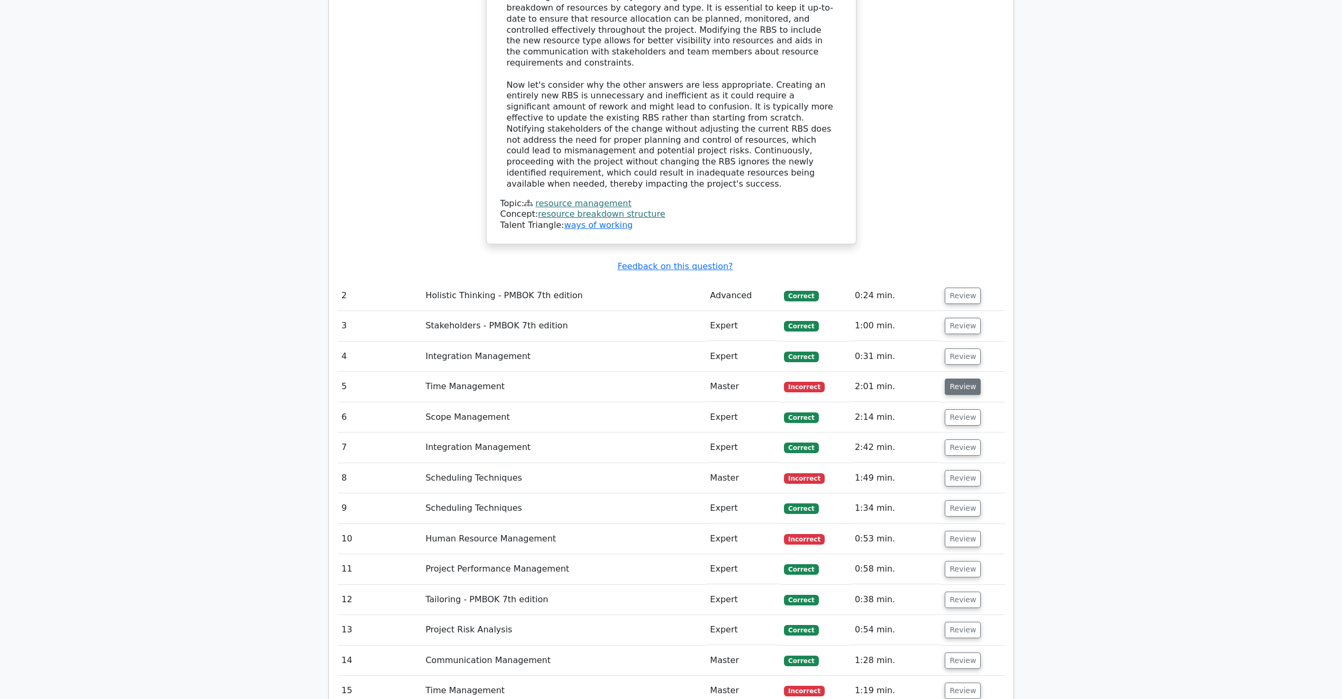
click at [958, 379] on button "Review" at bounding box center [963, 387] width 36 height 16
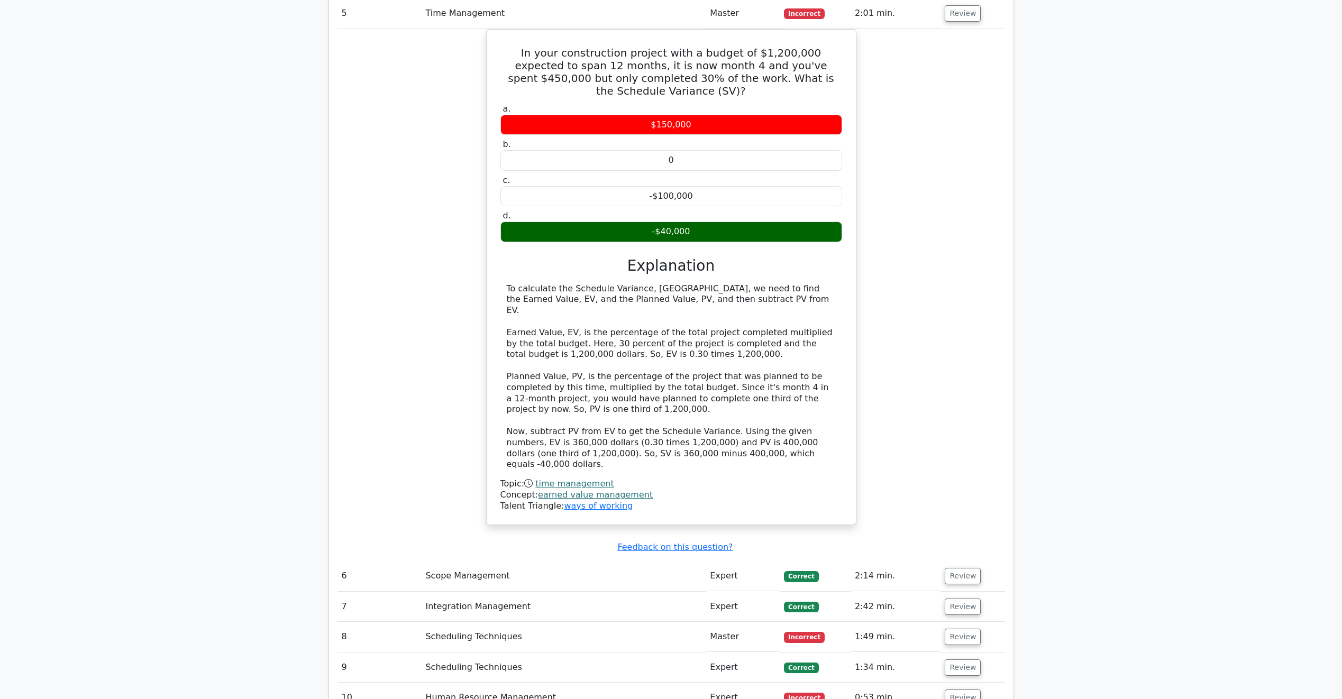
scroll to position [2116, 0]
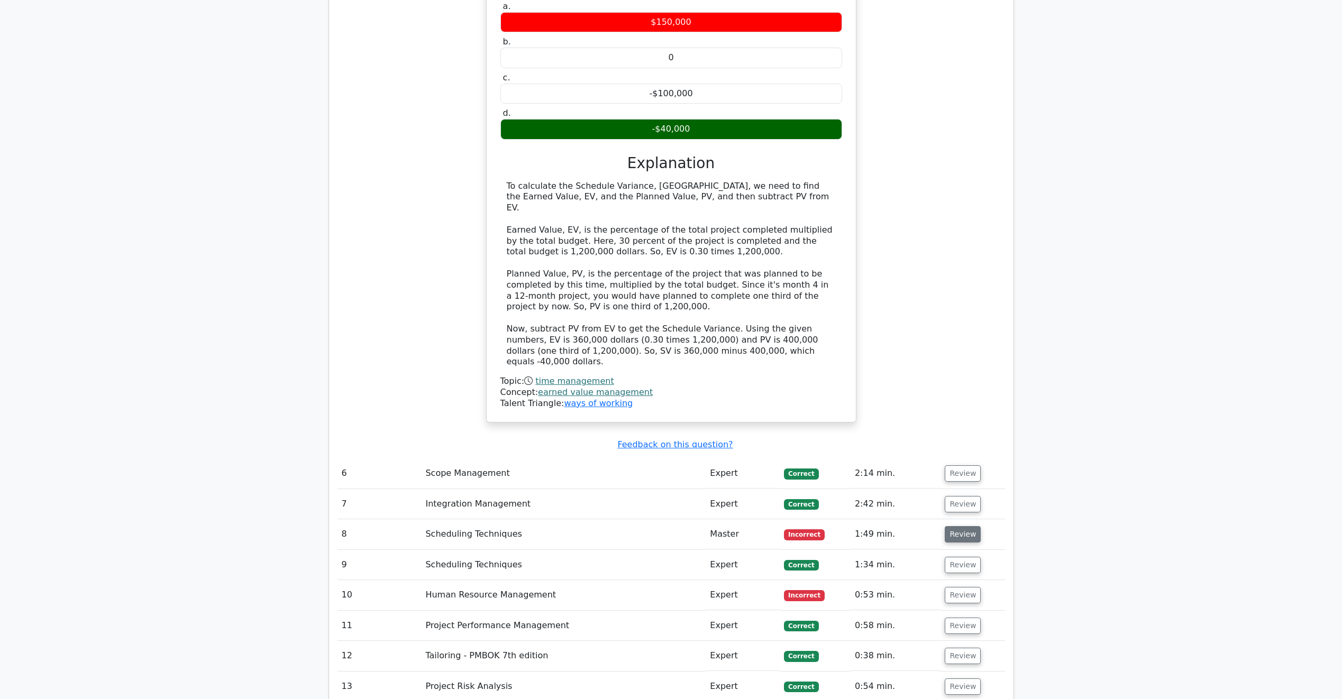
drag, startPoint x: 962, startPoint y: 401, endPoint x: 962, endPoint y: 395, distance: 6.9
click at [962, 526] on button "Review" at bounding box center [963, 534] width 36 height 16
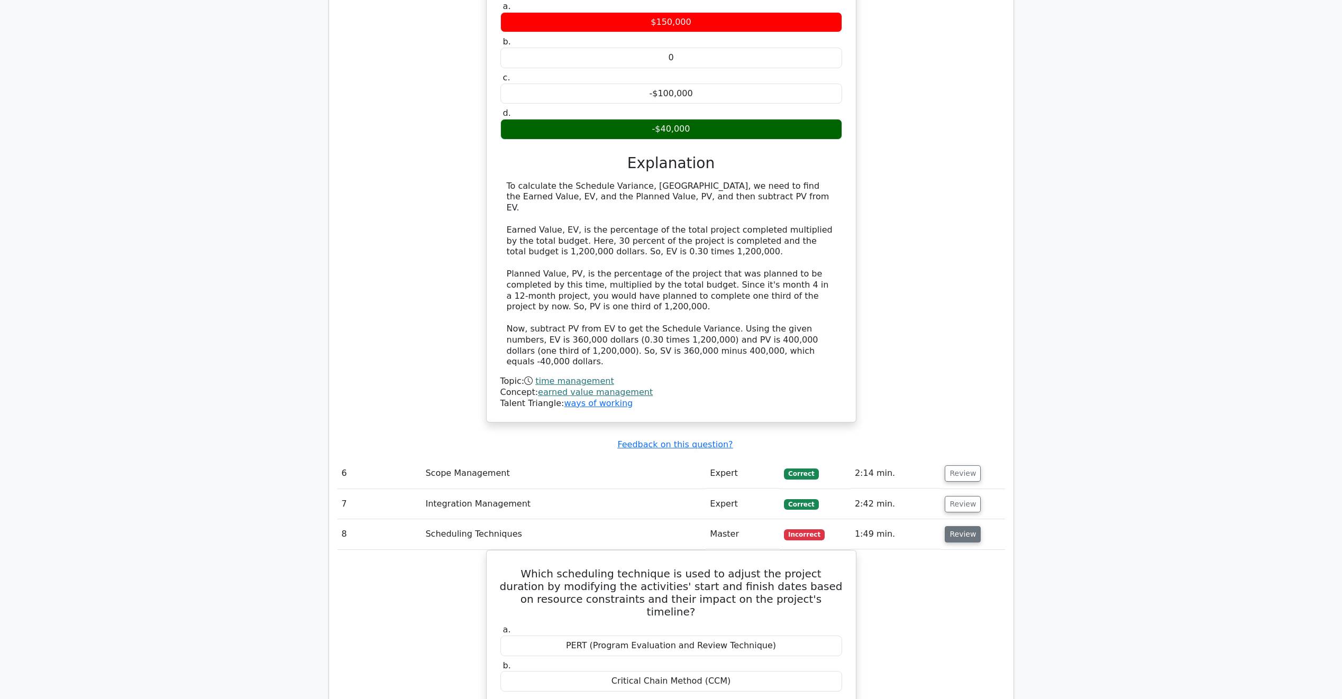
click at [962, 526] on button "Review" at bounding box center [963, 534] width 36 height 16
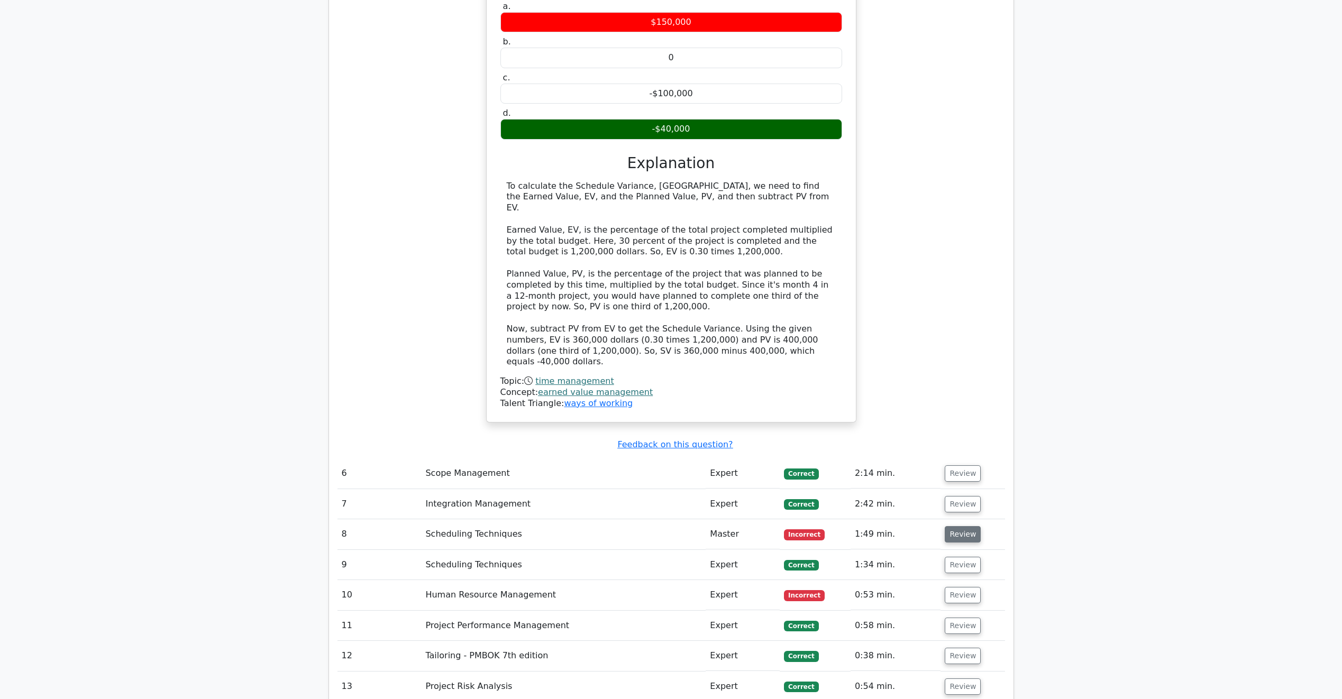
click at [962, 526] on button "Review" at bounding box center [963, 534] width 36 height 16
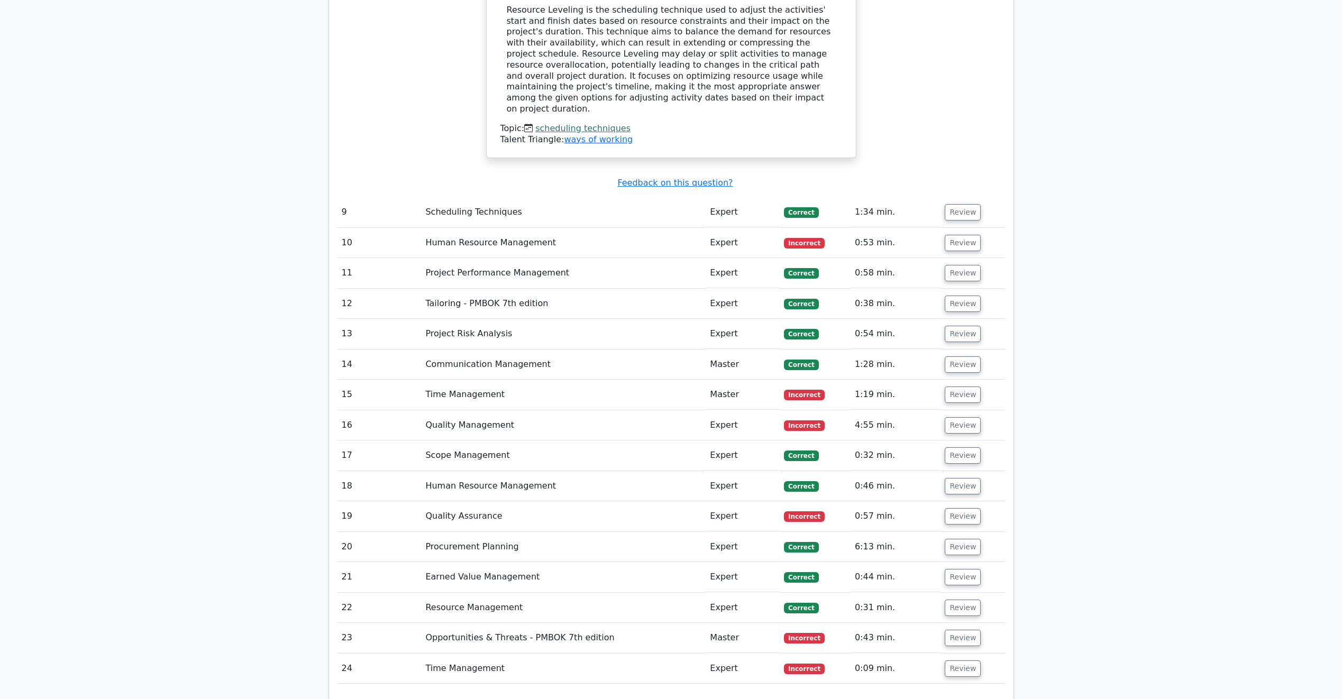
scroll to position [2962, 0]
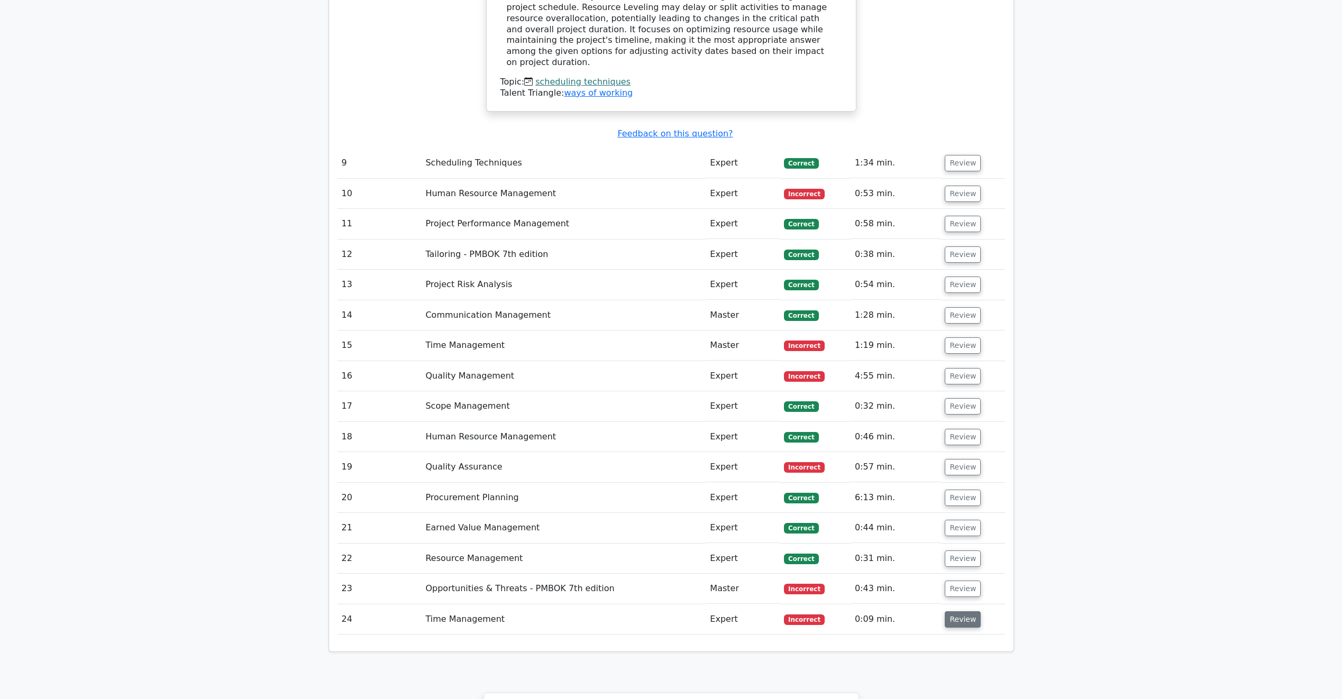
click at [945, 611] on button "Review" at bounding box center [963, 619] width 36 height 16
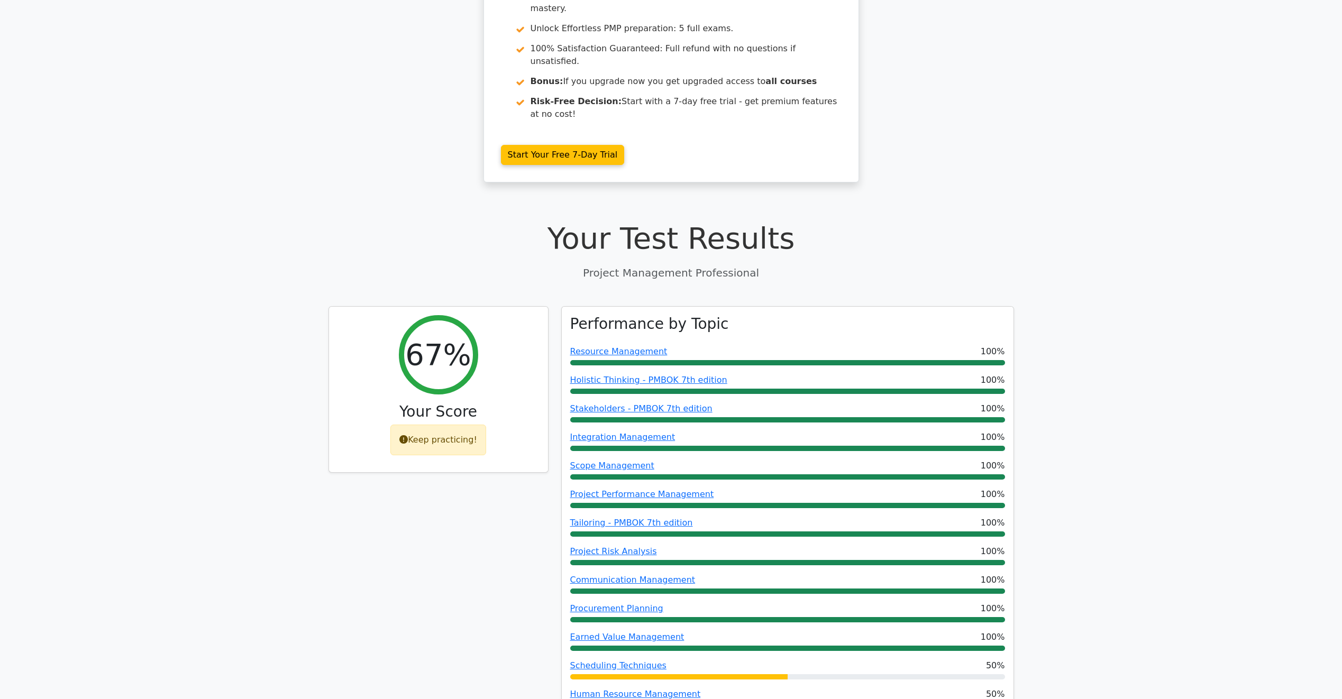
scroll to position [0, 0]
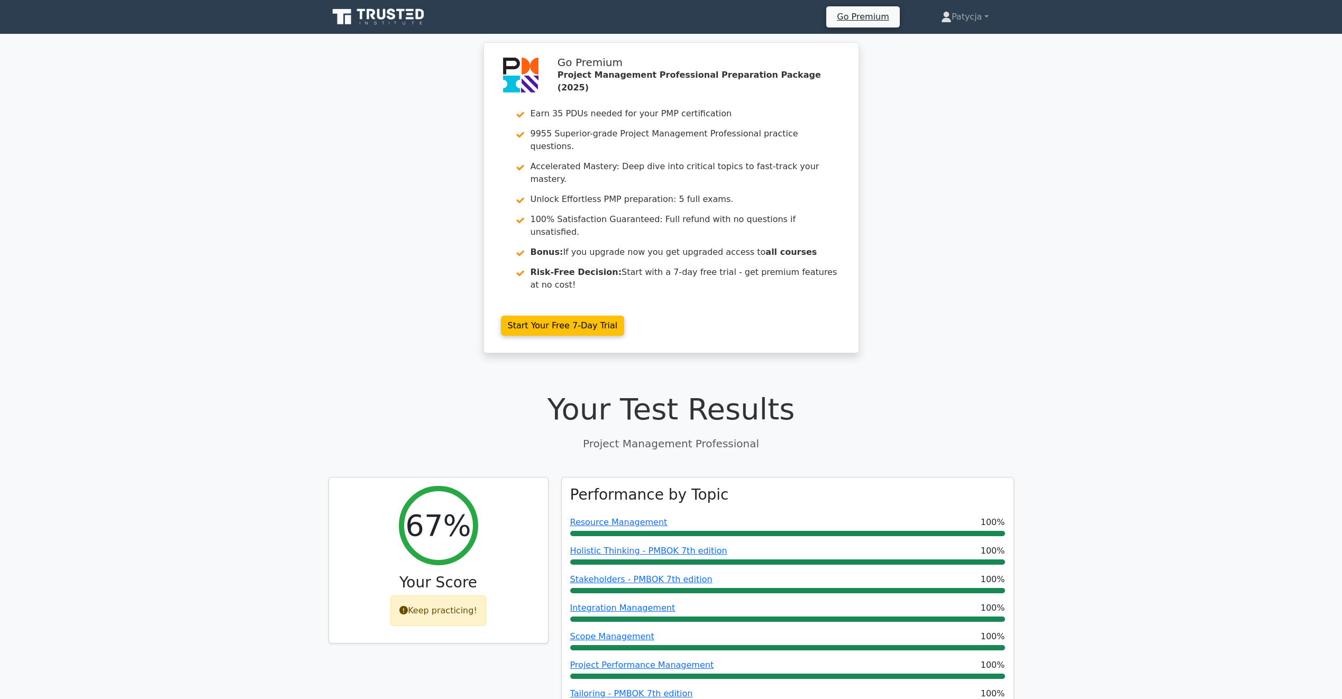
click at [400, 2] on nav "Go Premium Patycja Profile" at bounding box center [671, 17] width 1342 height 34
click at [397, 6] on link at bounding box center [379, 16] width 102 height 25
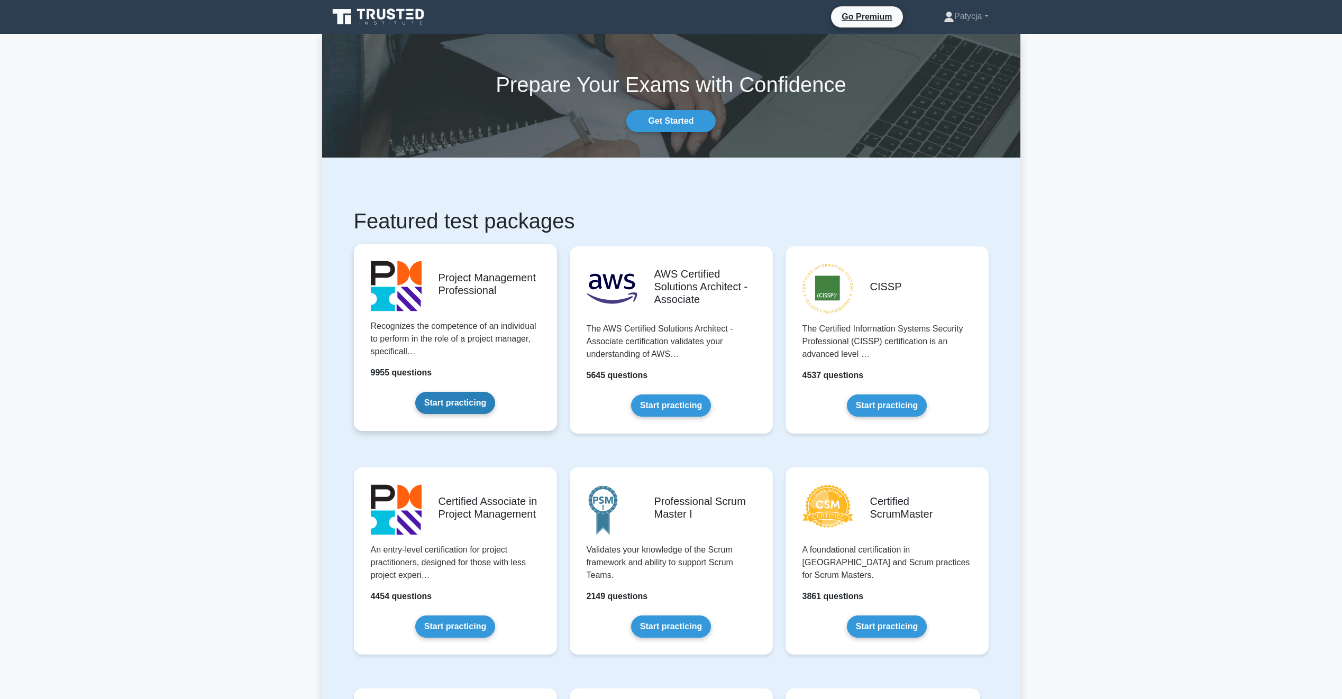
click at [455, 402] on link "Start practicing" at bounding box center [455, 403] width 80 height 22
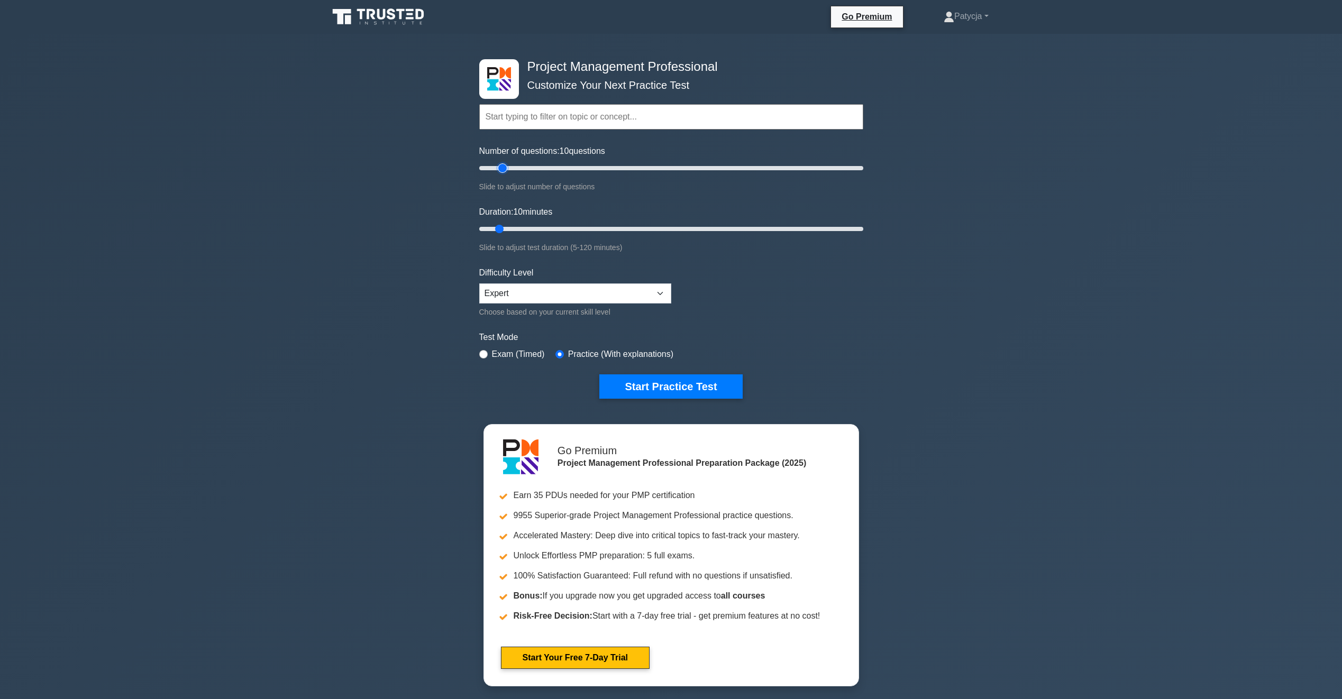
type input "15"
click at [501, 170] on input "Number of questions: 10 questions" at bounding box center [671, 168] width 384 height 13
click at [515, 230] on input "Duration: 10 minutes" at bounding box center [671, 229] width 384 height 13
drag, startPoint x: 515, startPoint y: 230, endPoint x: 527, endPoint y: 231, distance: 12.7
type input "20"
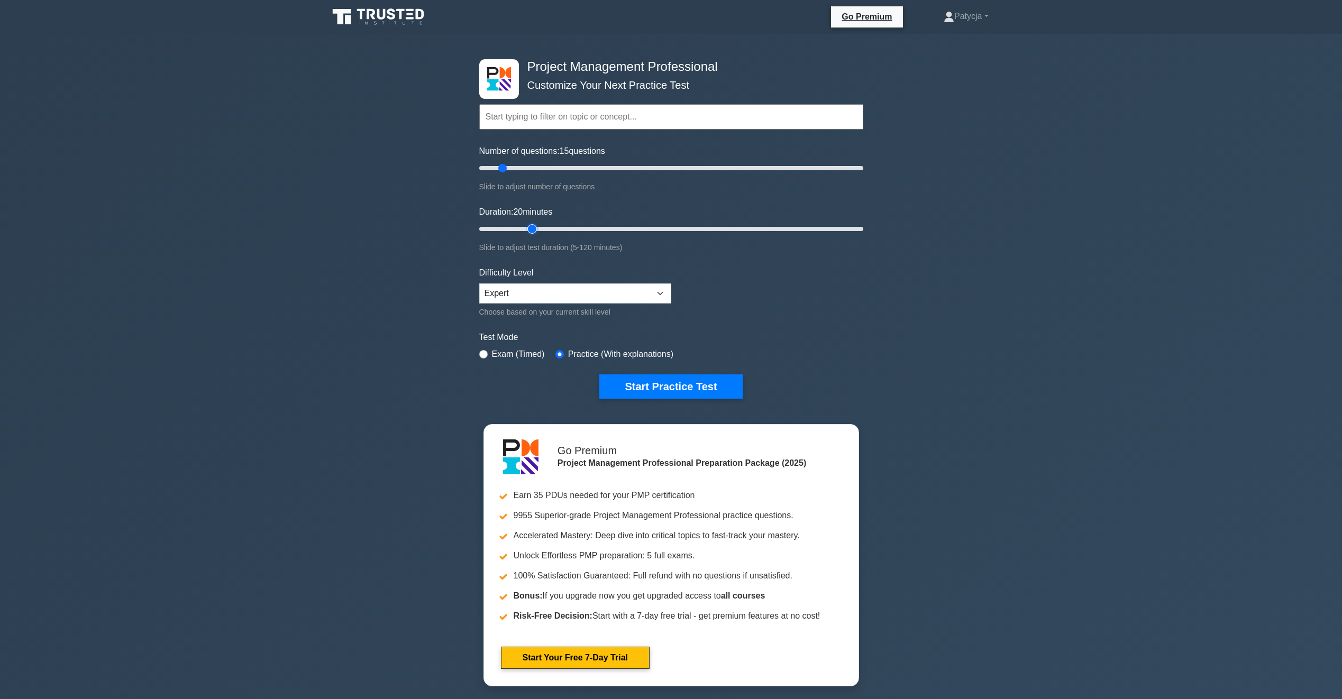
click at [527, 231] on input "Duration: 20 minutes" at bounding box center [671, 229] width 384 height 13
click at [694, 389] on button "Start Practice Test" at bounding box center [670, 386] width 143 height 24
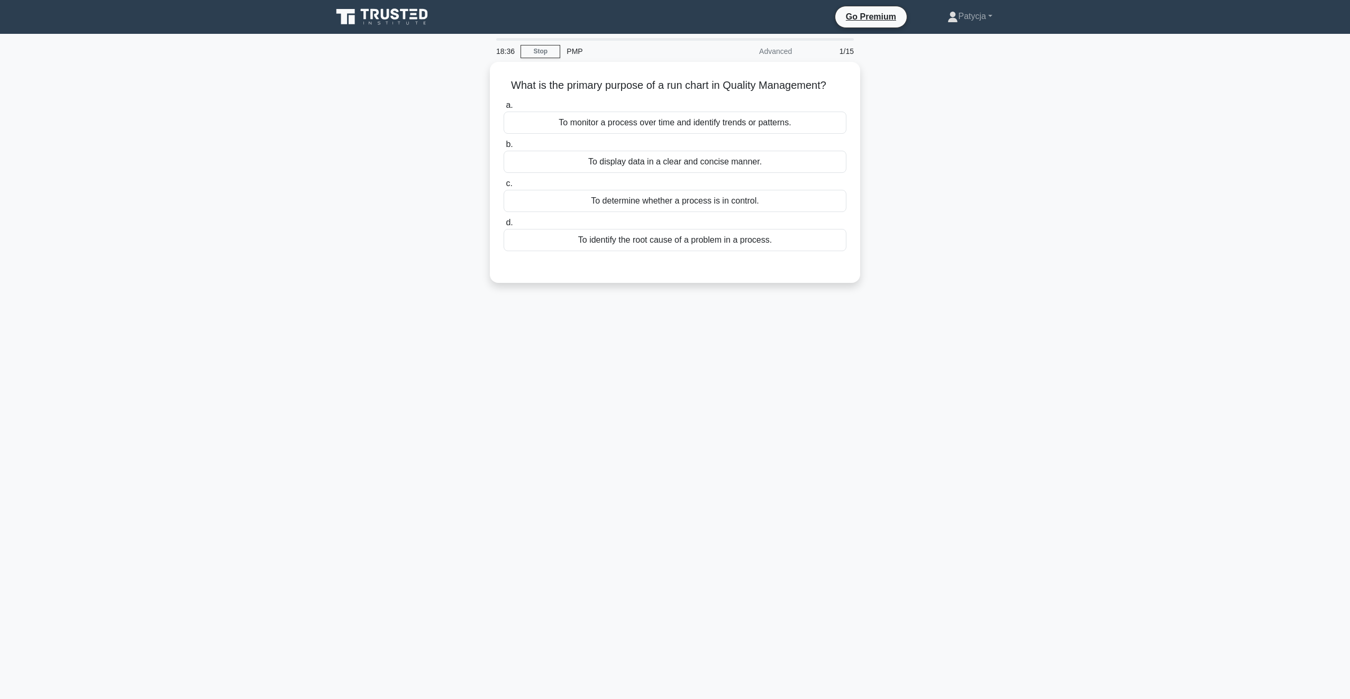
click at [952, 218] on div "What is the primary purpose of a run chart in Quality Management? .spinner_0XTQ…" at bounding box center [675, 179] width 698 height 234
click at [589, 90] on h5 "What is the primary purpose of a run chart in Quality Management? .spinner_0XTQ…" at bounding box center [674, 83] width 345 height 14
click at [610, 96] on div "a. To monitor a process over time and identify trends or patterns. b. To displa…" at bounding box center [674, 172] width 355 height 157
click at [672, 123] on div "To monitor a process over time and identify trends or patterns." at bounding box center [675, 120] width 343 height 22
click at [504, 106] on input "a. To monitor a process over time and identify trends or patterns." at bounding box center [504, 102] width 0 height 7
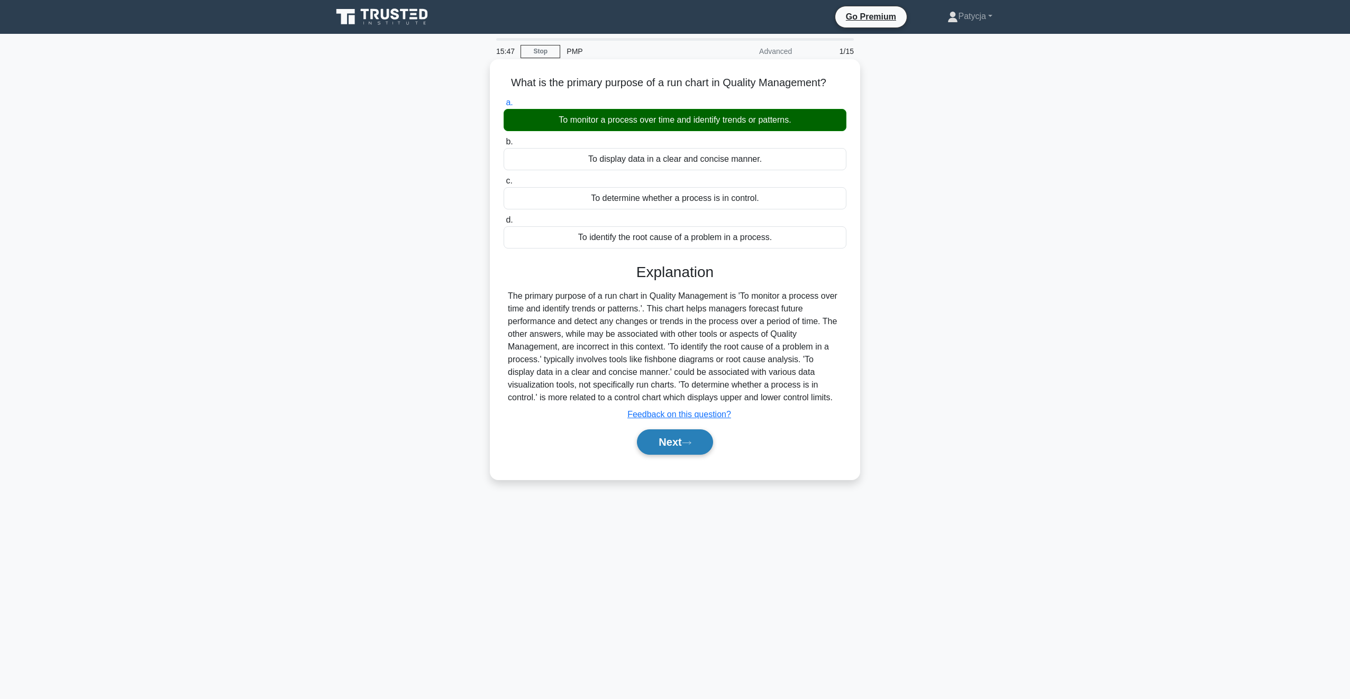
click at [666, 441] on button "Next" at bounding box center [675, 441] width 76 height 25
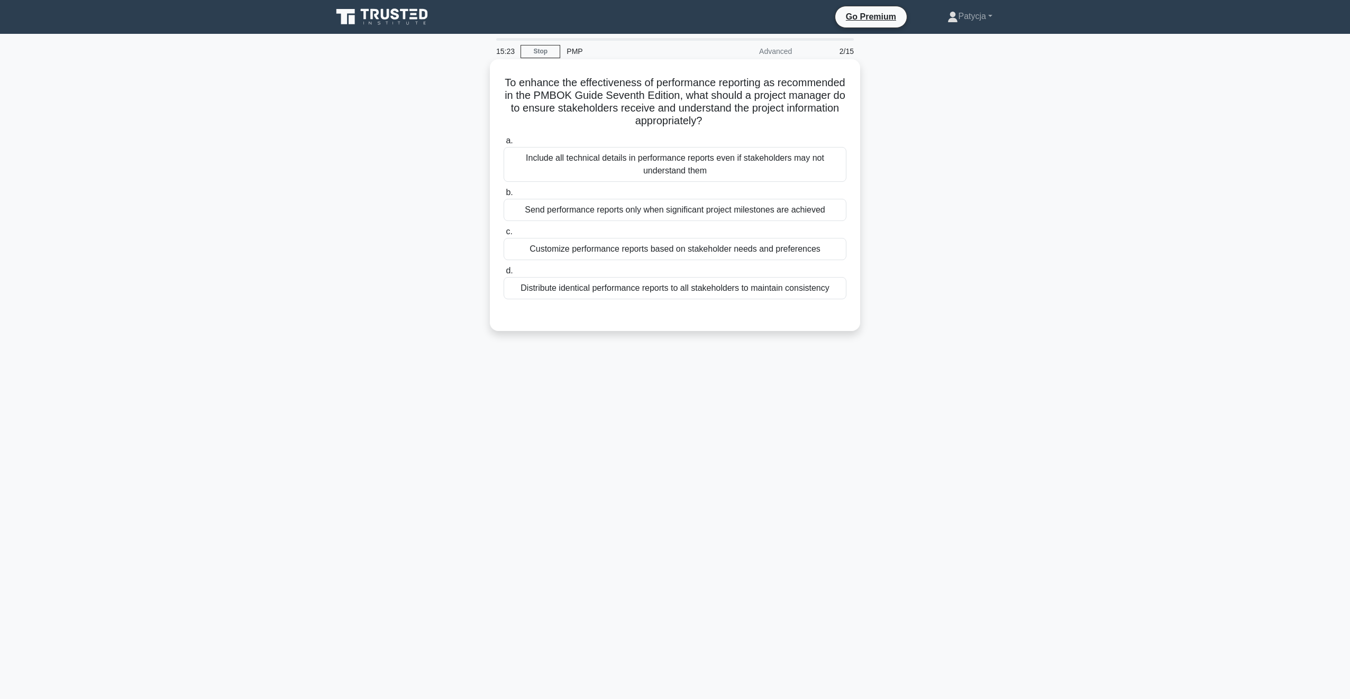
click at [669, 251] on div "Customize performance reports based on stakeholder needs and preferences" at bounding box center [675, 249] width 343 height 22
click at [504, 235] on input "c. Customize performance reports based on stakeholder needs and preferences" at bounding box center [504, 231] width 0 height 7
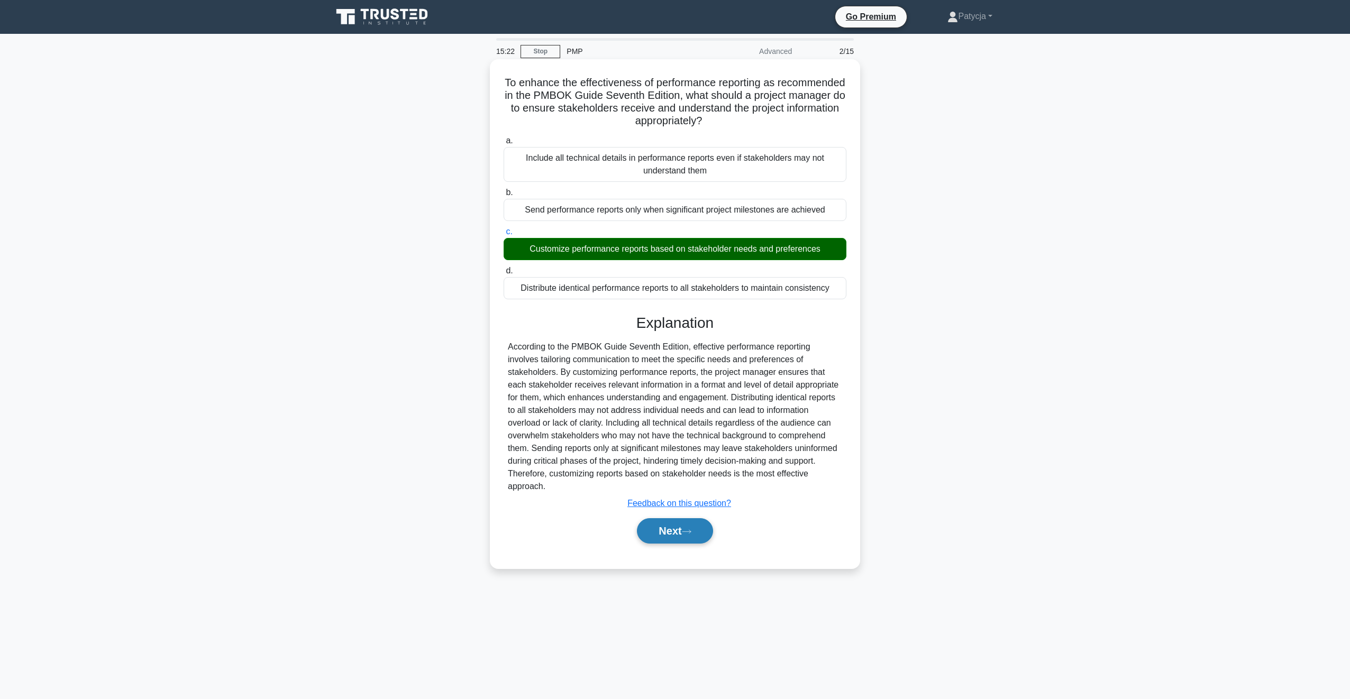
click at [679, 523] on button "Next" at bounding box center [675, 530] width 76 height 25
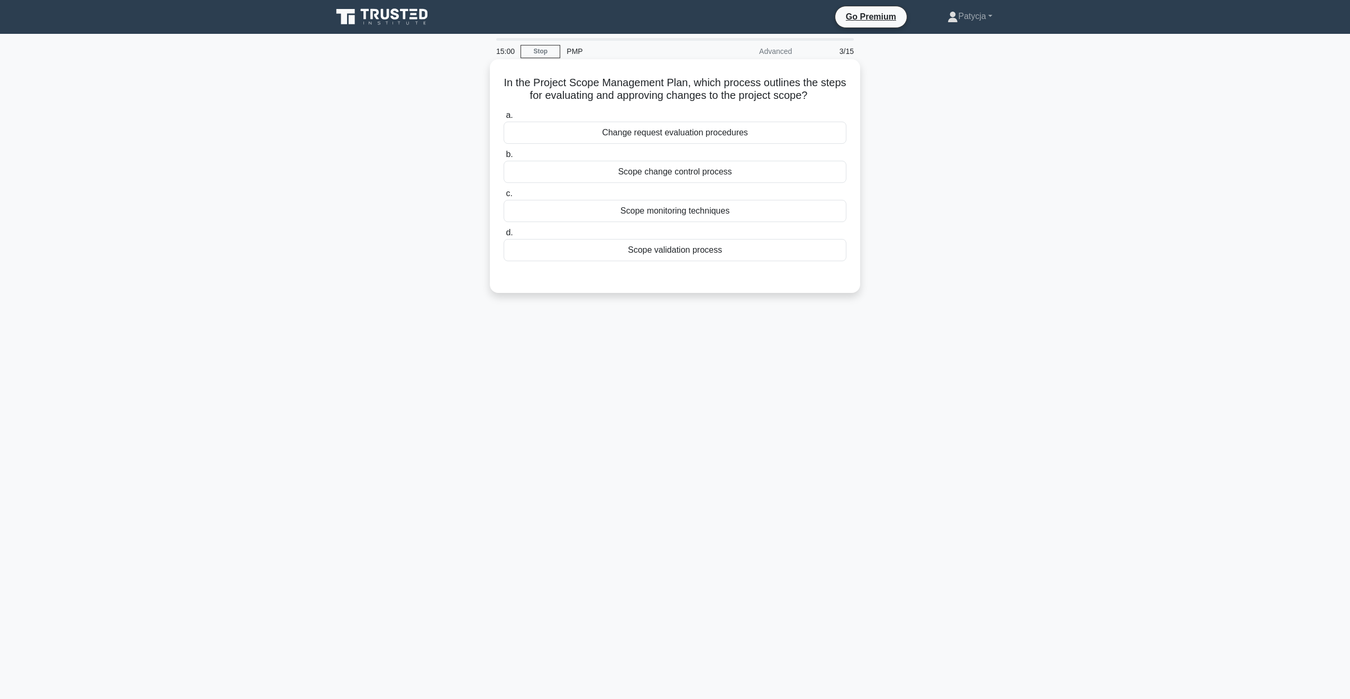
click at [642, 175] on div "Scope change control process" at bounding box center [675, 172] width 343 height 22
click at [504, 158] on input "b. Scope change control process" at bounding box center [504, 154] width 0 height 7
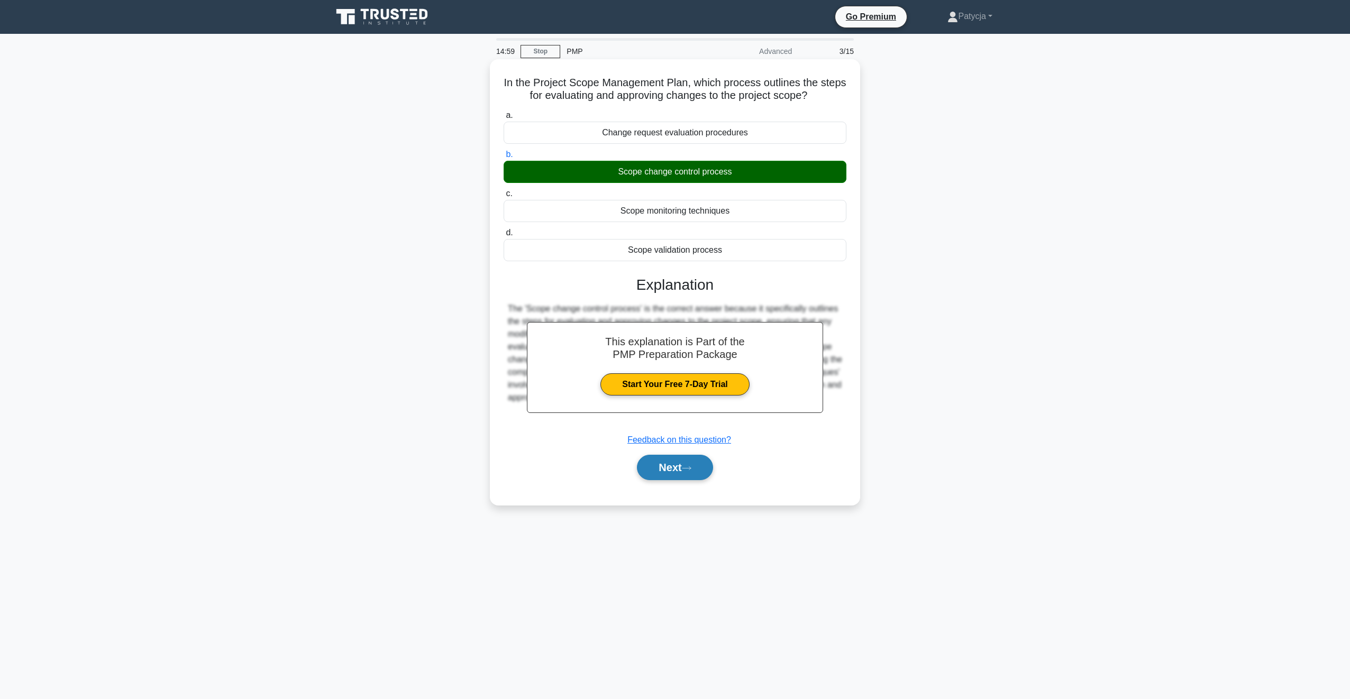
click at [674, 465] on button "Next" at bounding box center [675, 467] width 76 height 25
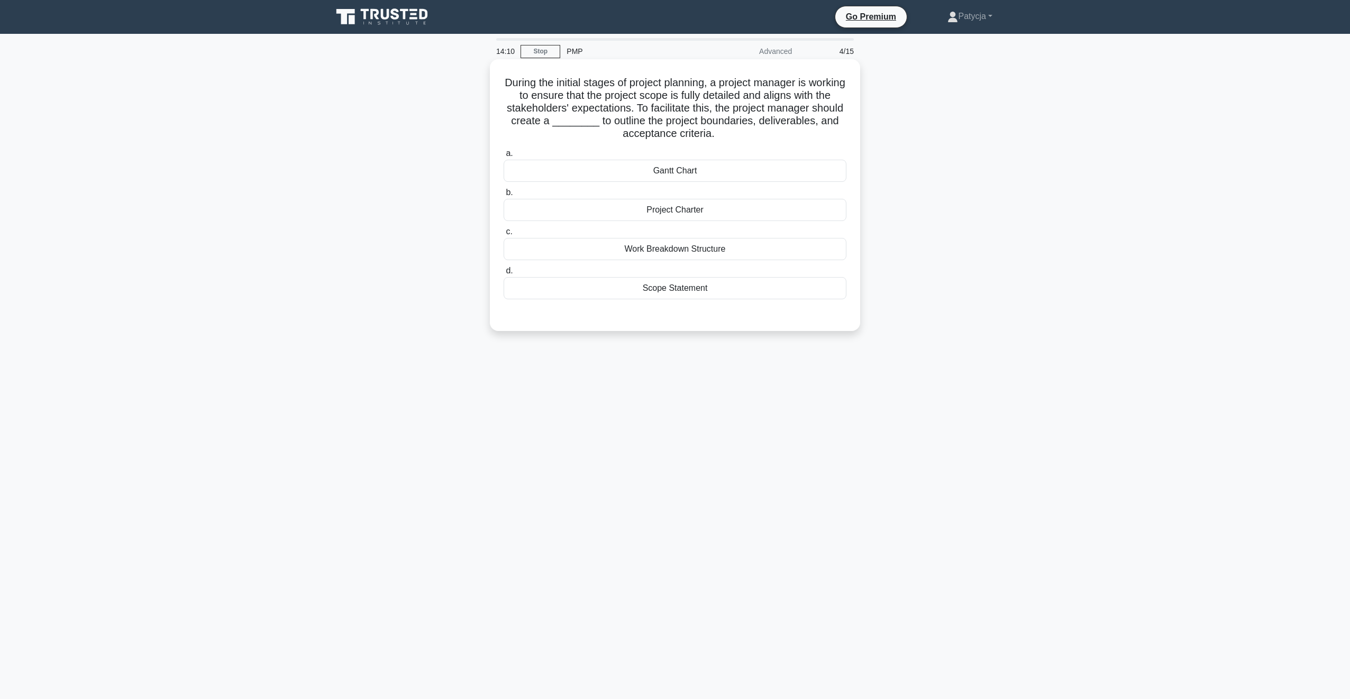
click at [701, 291] on div "Scope Statement" at bounding box center [675, 288] width 343 height 22
click at [504, 275] on input "d. Scope Statement" at bounding box center [504, 271] width 0 height 7
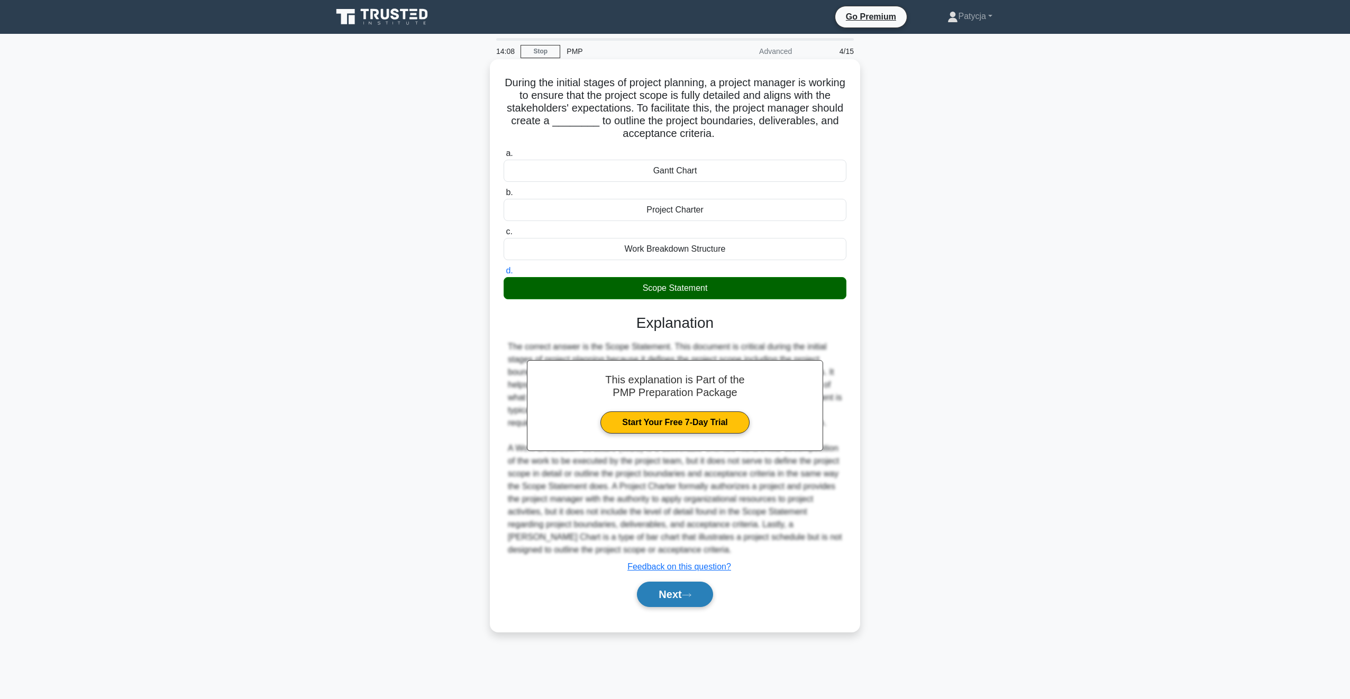
click at [693, 590] on button "Next" at bounding box center [675, 594] width 76 height 25
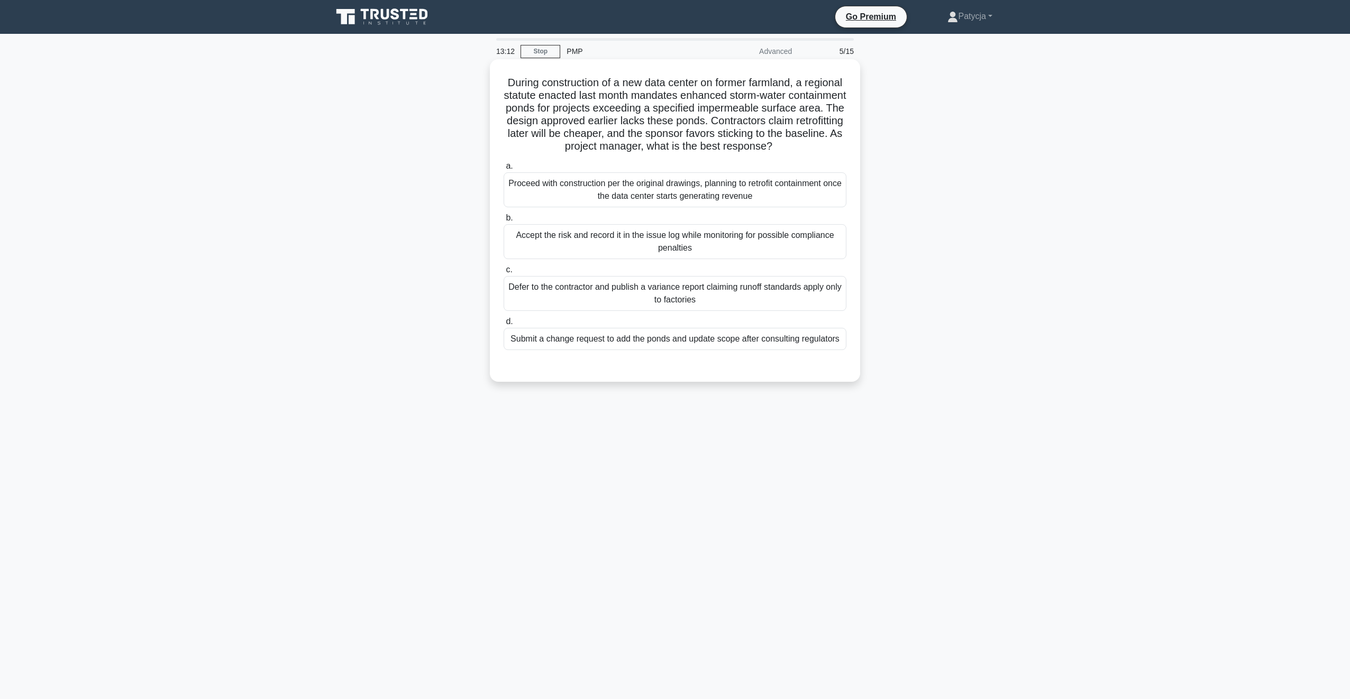
click at [750, 350] on div "Submit a change request to add the ponds and update scope after consulting regu…" at bounding box center [675, 339] width 343 height 22
click at [504, 325] on input "d. Submit a change request to add the ponds and update scope after consulting r…" at bounding box center [504, 321] width 0 height 7
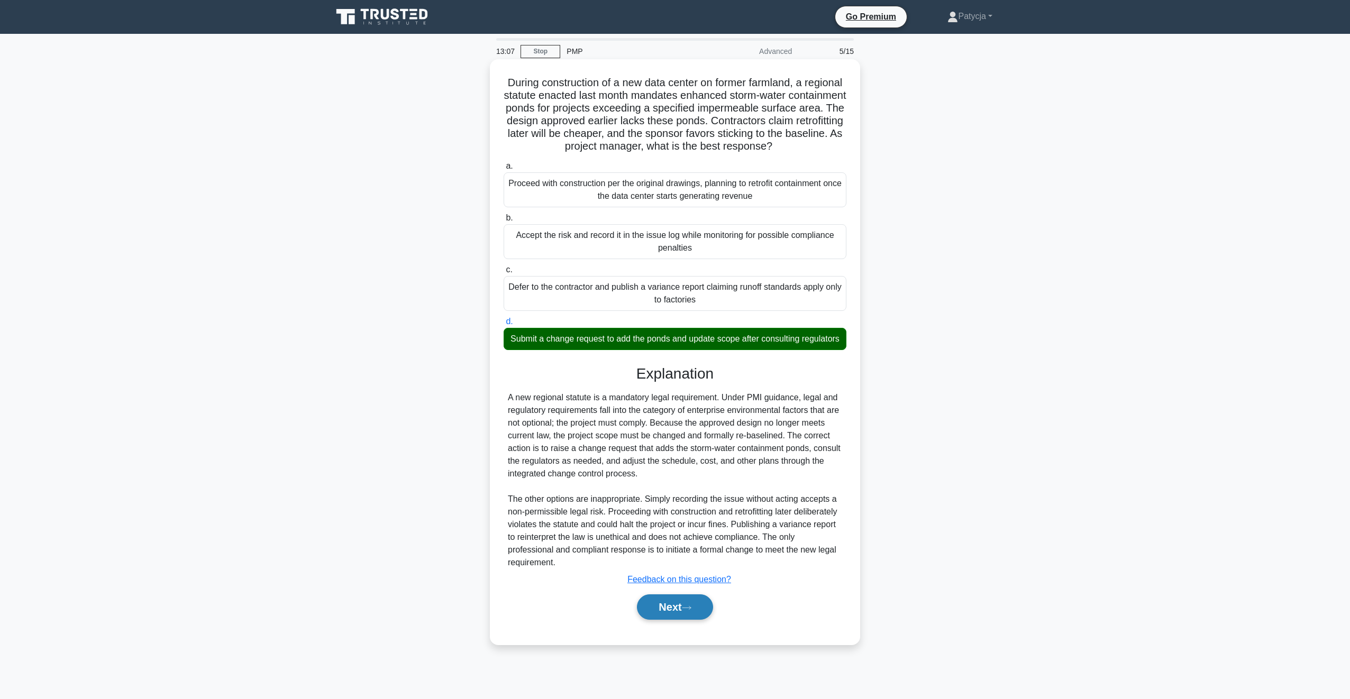
click at [657, 620] on button "Next" at bounding box center [675, 606] width 76 height 25
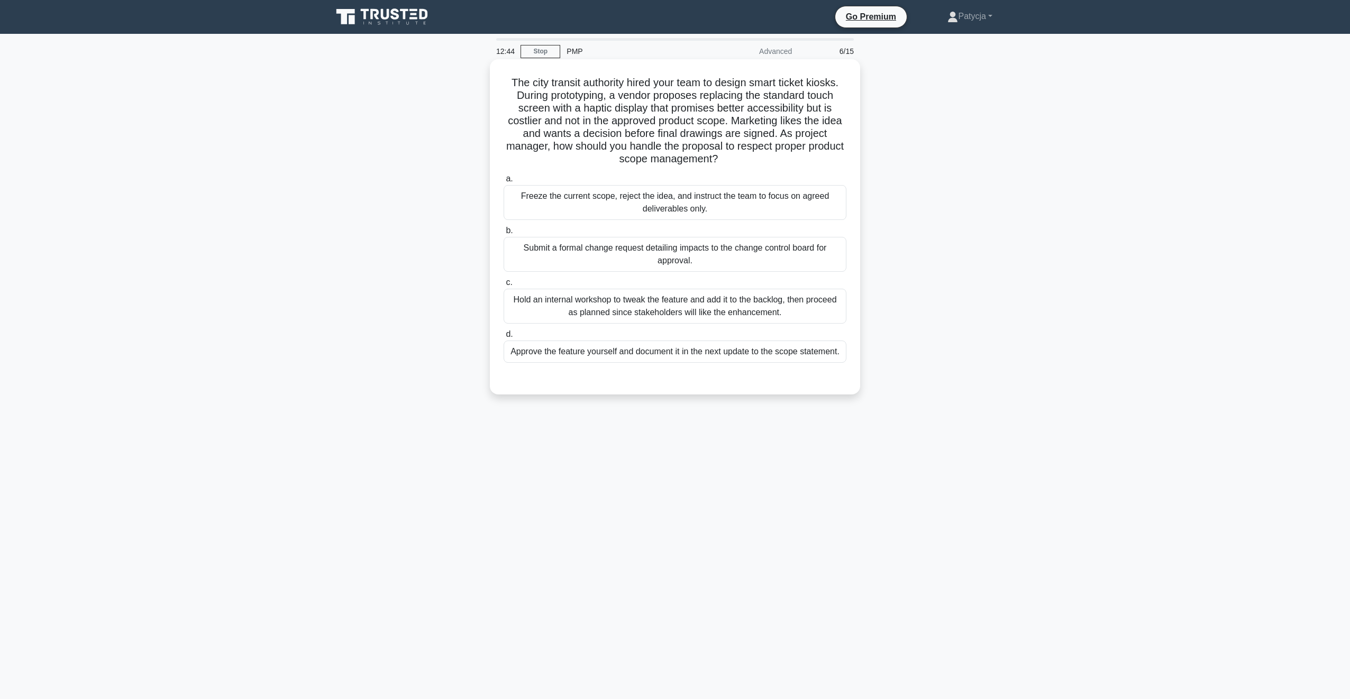
click at [614, 242] on div "Submit a formal change request detailing impacts to the change control board fo…" at bounding box center [675, 254] width 343 height 35
click at [504, 234] on input "b. Submit a formal change request detailing impacts to the change control board…" at bounding box center [504, 230] width 0 height 7
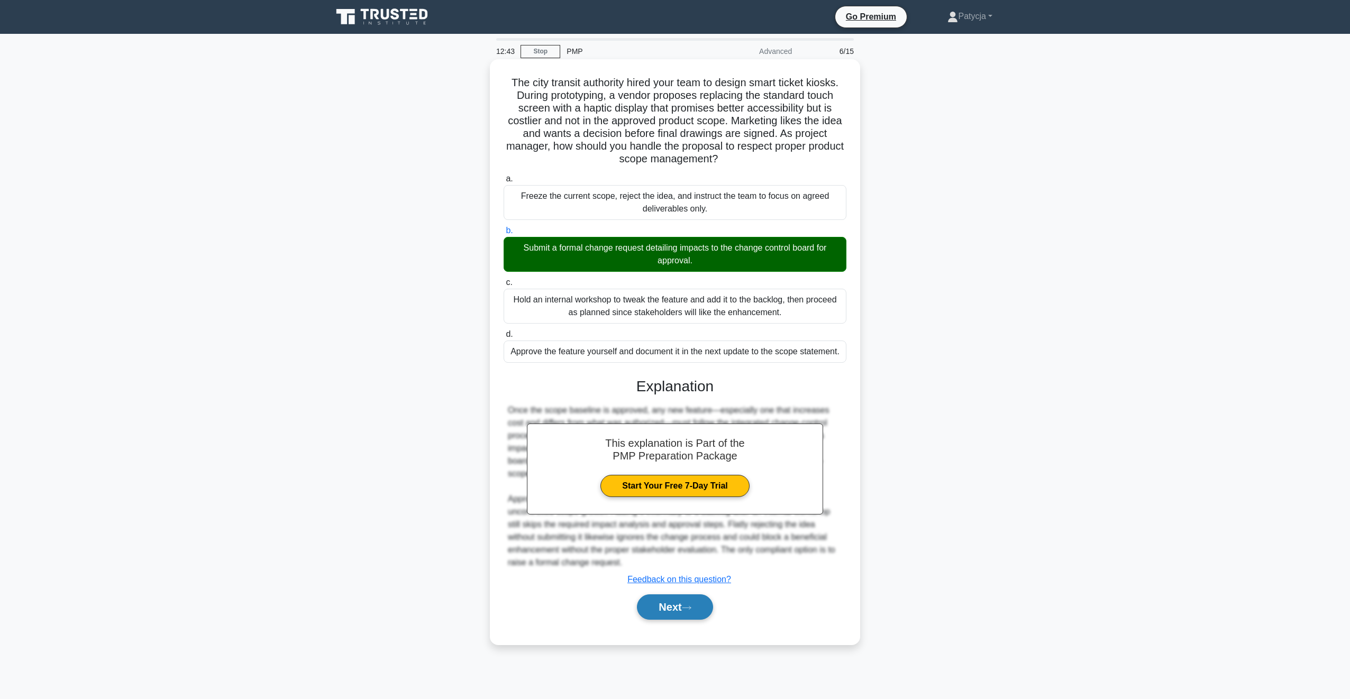
click at [671, 607] on button "Next" at bounding box center [675, 606] width 76 height 25
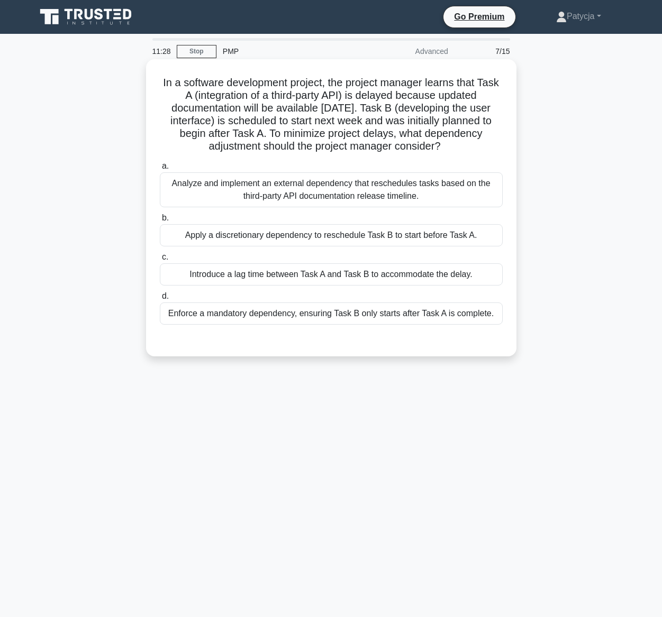
click at [342, 236] on div "Apply a discretionary dependency to reschedule Task B to start before Task A." at bounding box center [331, 235] width 343 height 22
click at [160, 222] on input "b. Apply a discretionary dependency to reschedule Task B to start before Task A." at bounding box center [160, 218] width 0 height 7
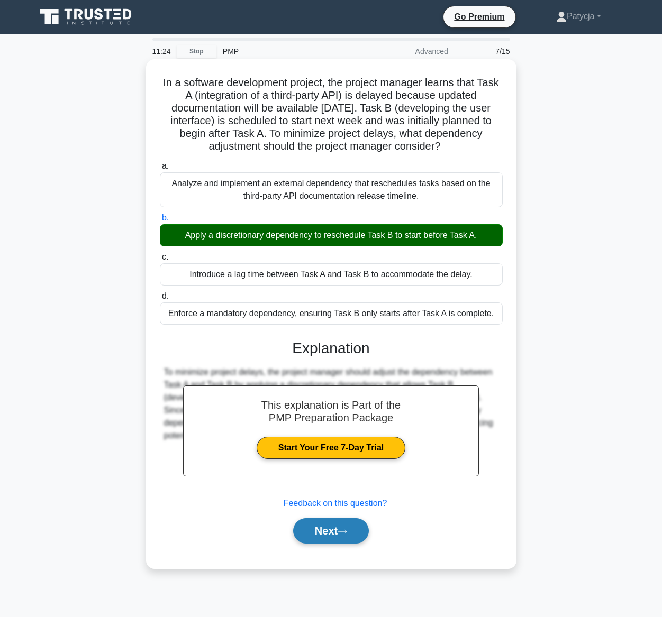
click at [334, 520] on button "Next" at bounding box center [331, 530] width 76 height 25
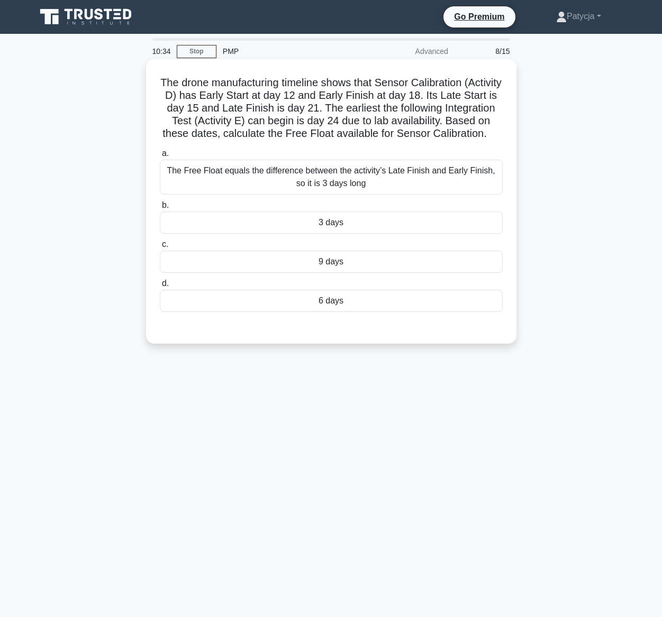
click at [348, 233] on div "3 days" at bounding box center [331, 223] width 343 height 22
click at [160, 209] on input "b. 3 days" at bounding box center [160, 205] width 0 height 7
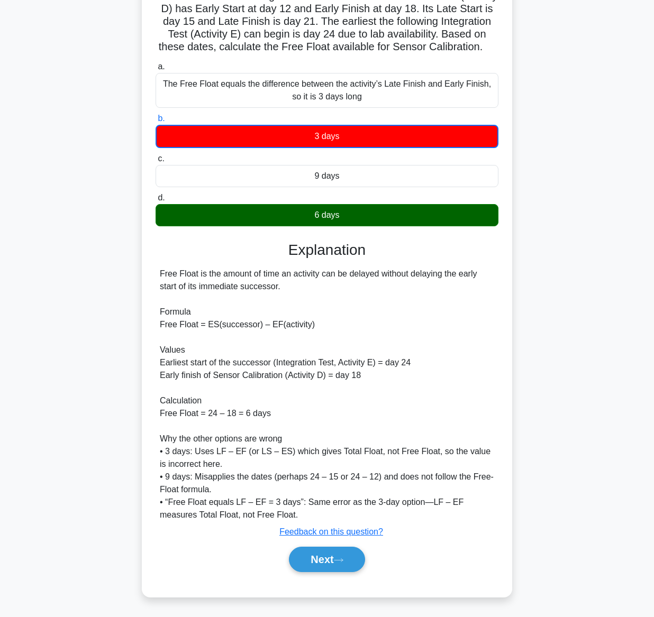
scroll to position [100, 0]
click at [330, 556] on button "Next" at bounding box center [327, 559] width 76 height 25
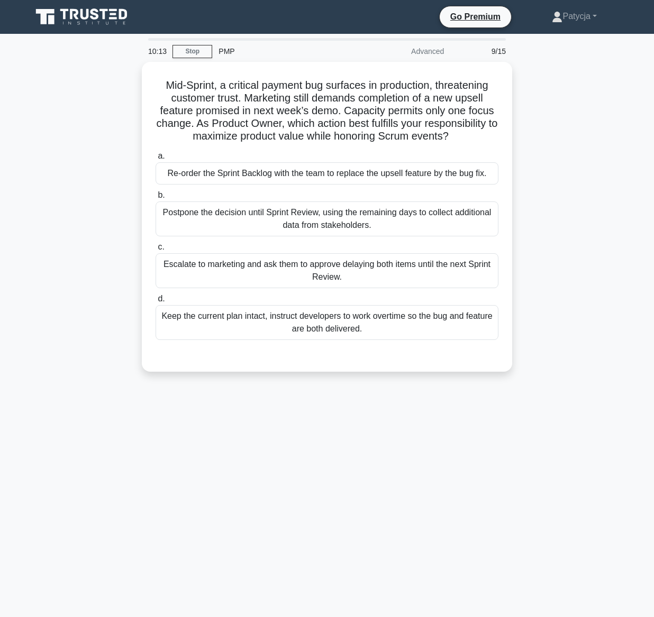
scroll to position [0, 0]
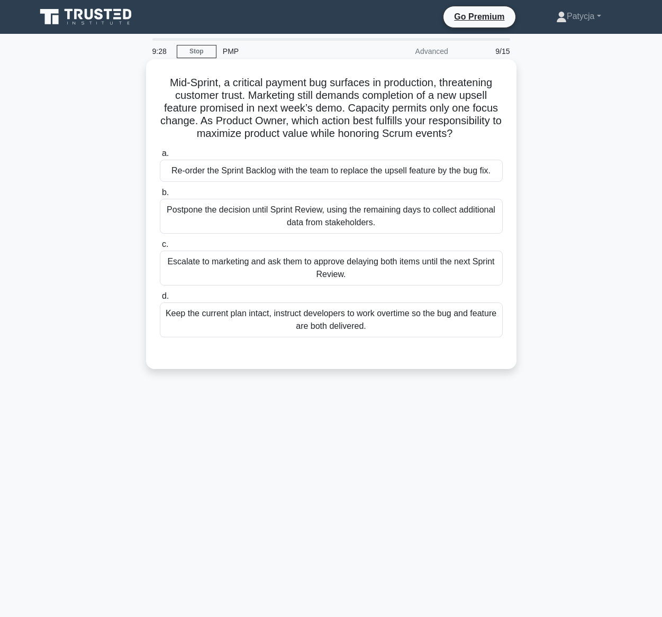
click at [271, 177] on div "Re-order the Sprint Backlog with the team to replace the upsell feature by the …" at bounding box center [331, 171] width 343 height 22
click at [160, 157] on input "a. Re-order the Sprint Backlog with the team to replace the upsell feature by t…" at bounding box center [160, 153] width 0 height 7
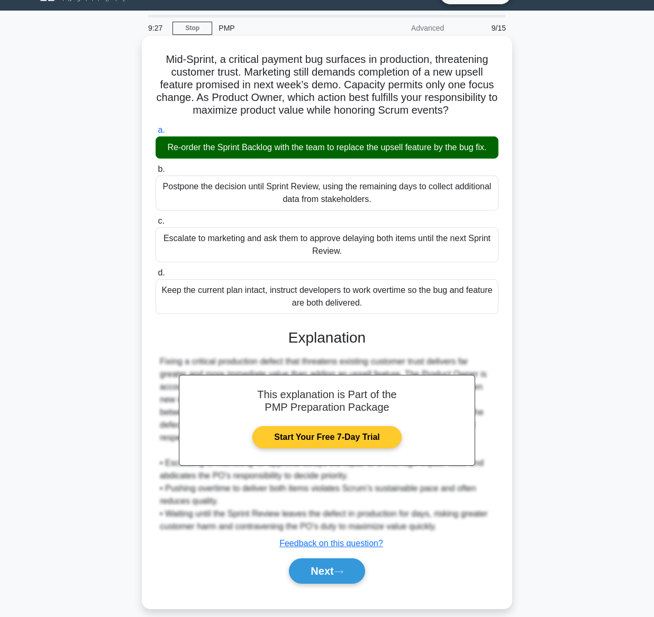
scroll to position [35, 0]
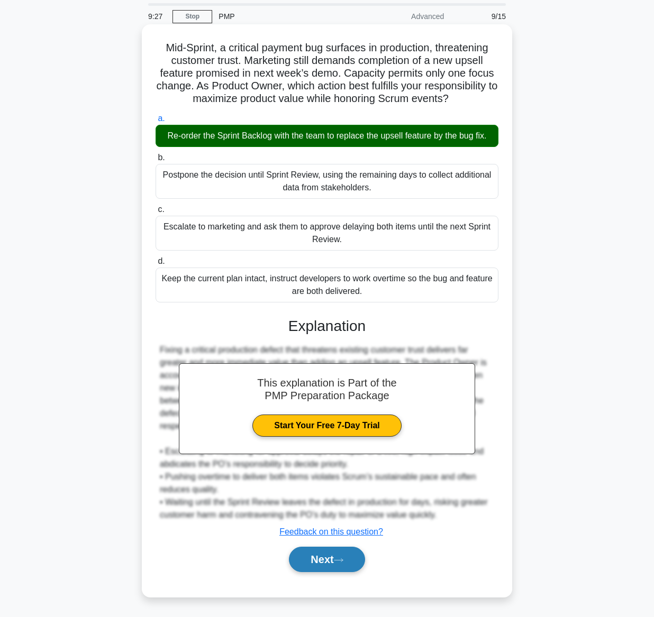
click at [335, 551] on button "Next" at bounding box center [327, 559] width 76 height 25
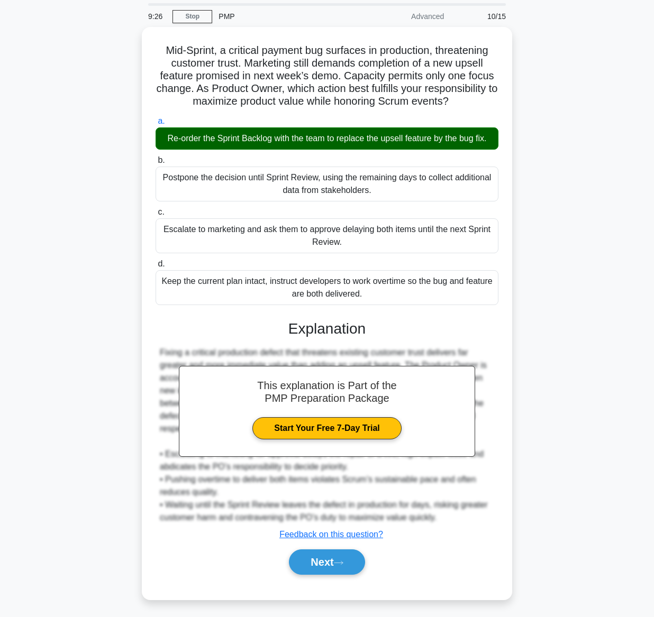
scroll to position [0, 0]
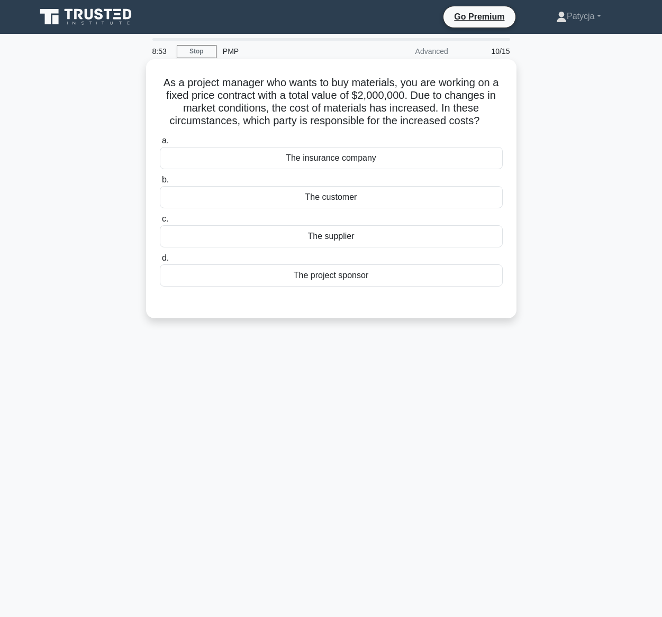
click at [364, 232] on div "The supplier" at bounding box center [331, 236] width 343 height 22
click at [160, 223] on input "c. The supplier" at bounding box center [160, 219] width 0 height 7
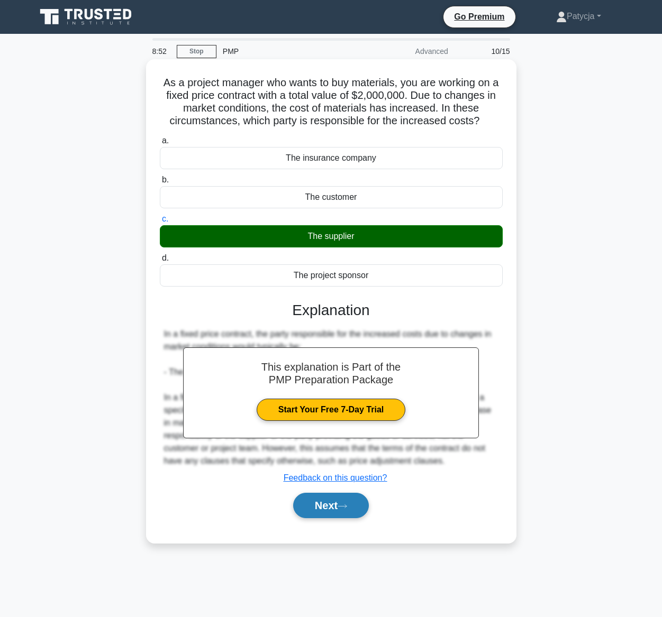
click at [343, 499] on button "Next" at bounding box center [331, 505] width 76 height 25
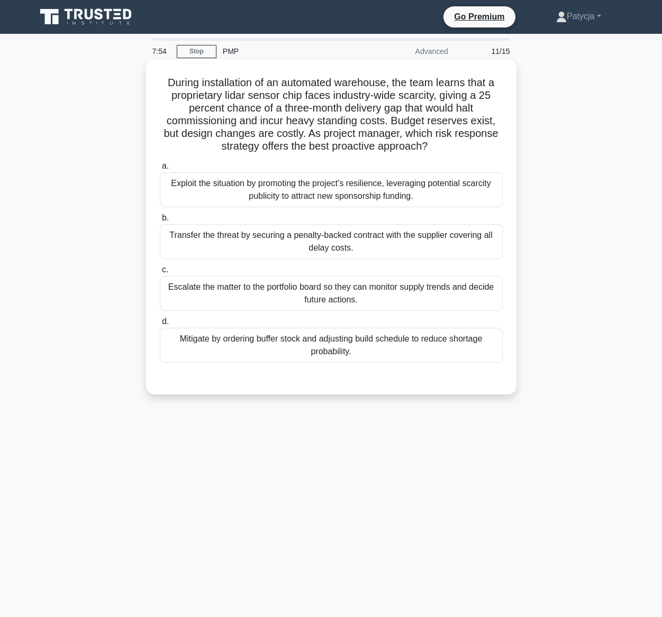
click at [255, 252] on div "Transfer the threat by securing a penalty-backed contract with the supplier cov…" at bounding box center [331, 241] width 343 height 35
click at [160, 222] on input "b. Transfer the threat by securing a penalty-backed contract with the supplier …" at bounding box center [160, 218] width 0 height 7
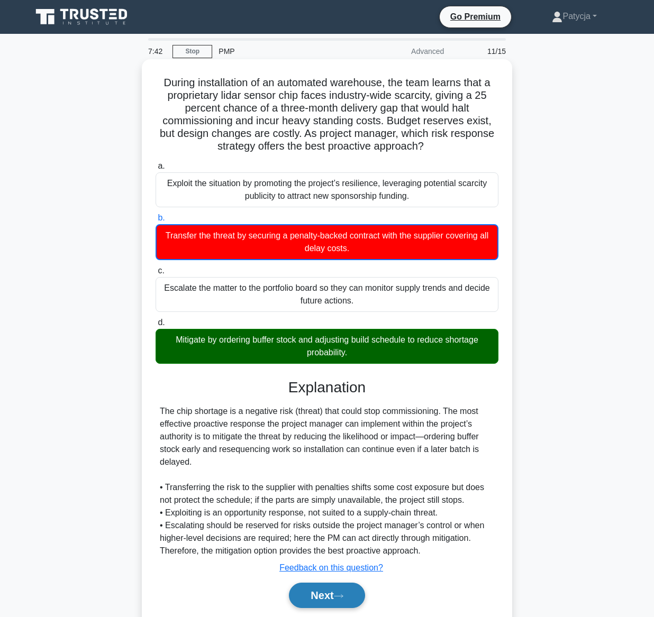
click at [316, 605] on button "Next" at bounding box center [327, 595] width 76 height 25
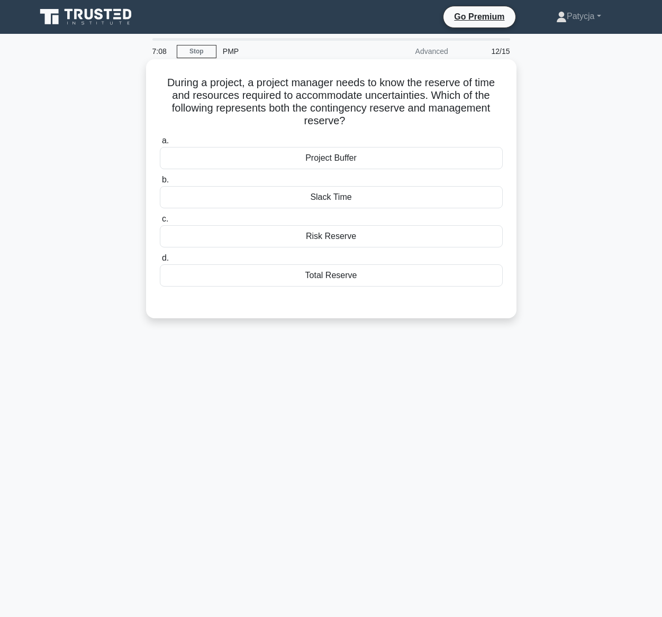
click at [341, 277] on div "Total Reserve" at bounding box center [331, 275] width 343 height 22
click at [160, 262] on input "d. Total Reserve" at bounding box center [160, 258] width 0 height 7
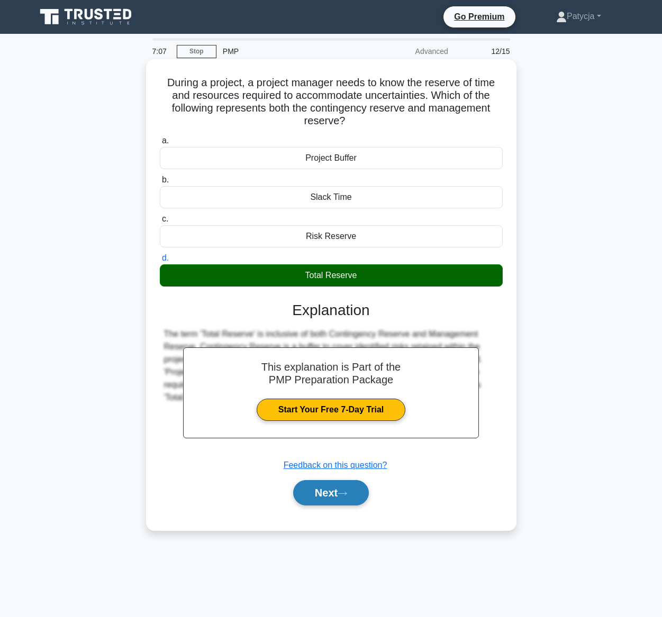
click at [321, 489] on button "Next" at bounding box center [331, 492] width 76 height 25
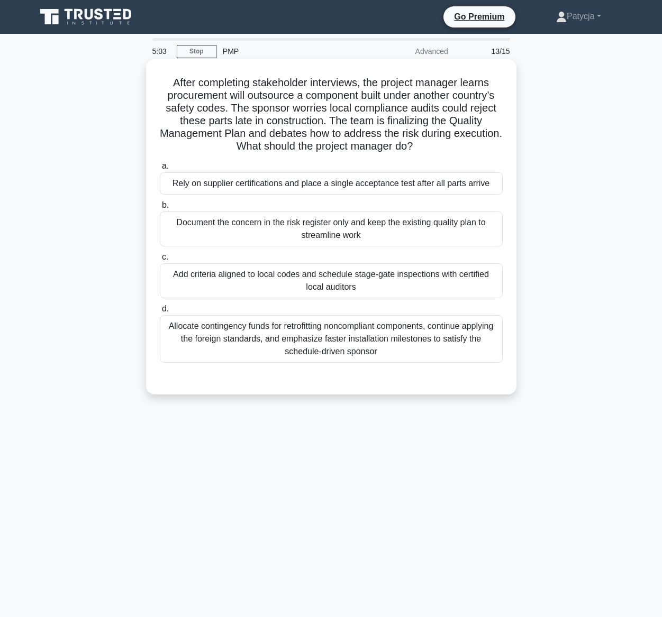
click at [202, 296] on div "Add criteria aligned to local codes and schedule stage-gate inspections with ce…" at bounding box center [331, 280] width 343 height 35
click at [160, 261] on input "c. Add criteria aligned to local codes and schedule stage-gate inspections with…" at bounding box center [160, 257] width 0 height 7
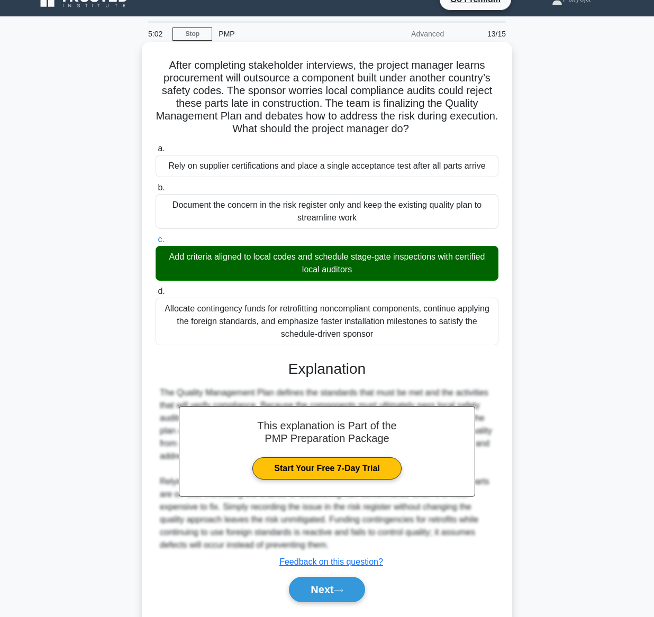
scroll to position [48, 0]
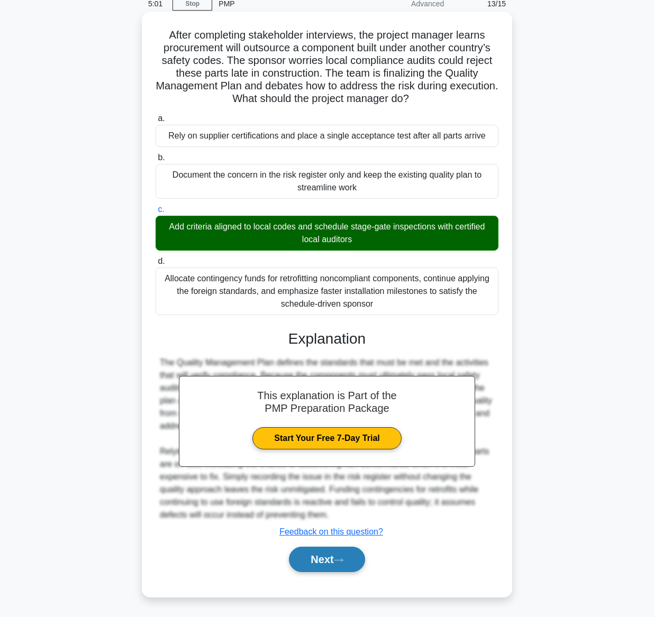
click at [317, 563] on button "Next" at bounding box center [327, 559] width 76 height 25
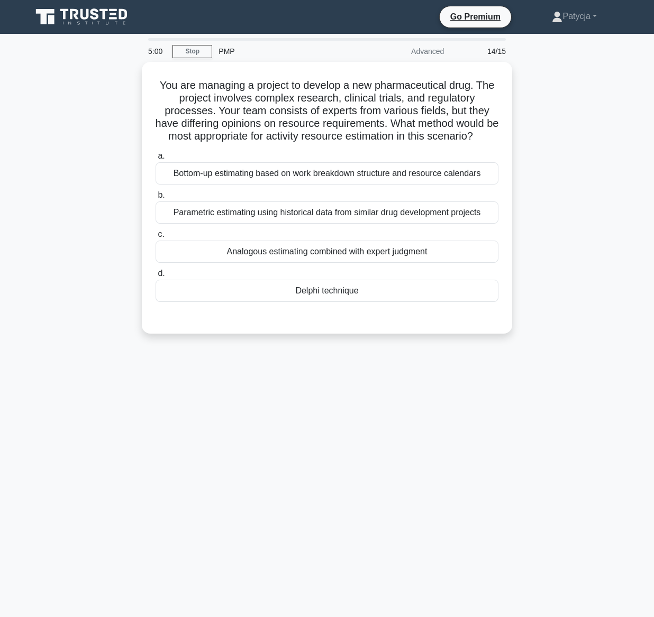
scroll to position [0, 0]
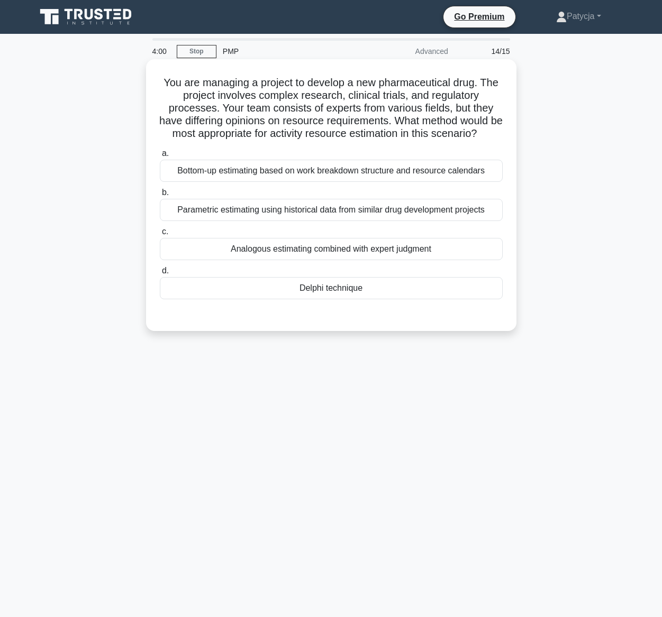
click at [301, 221] on div "Parametric estimating using historical data from similar drug development proje…" at bounding box center [331, 210] width 343 height 22
click at [160, 196] on input "b. Parametric estimating using historical data from similar drug development pr…" at bounding box center [160, 192] width 0 height 7
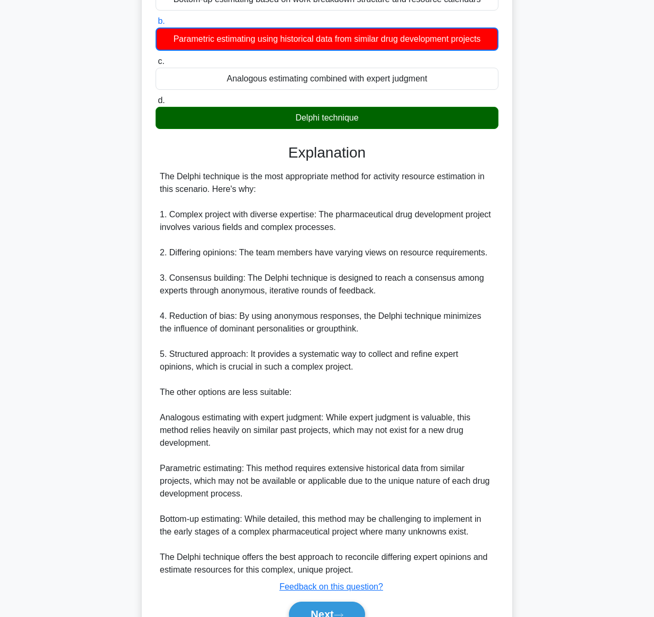
scroll to position [240, 0]
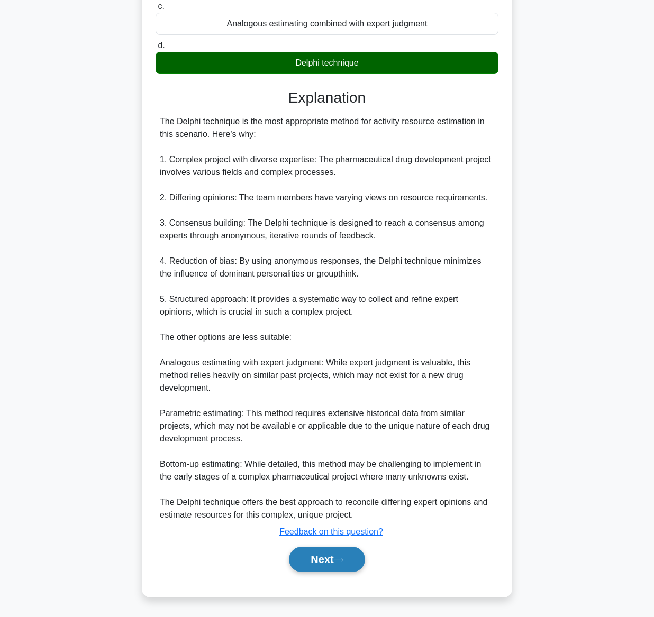
click at [322, 570] on button "Next" at bounding box center [327, 559] width 76 height 25
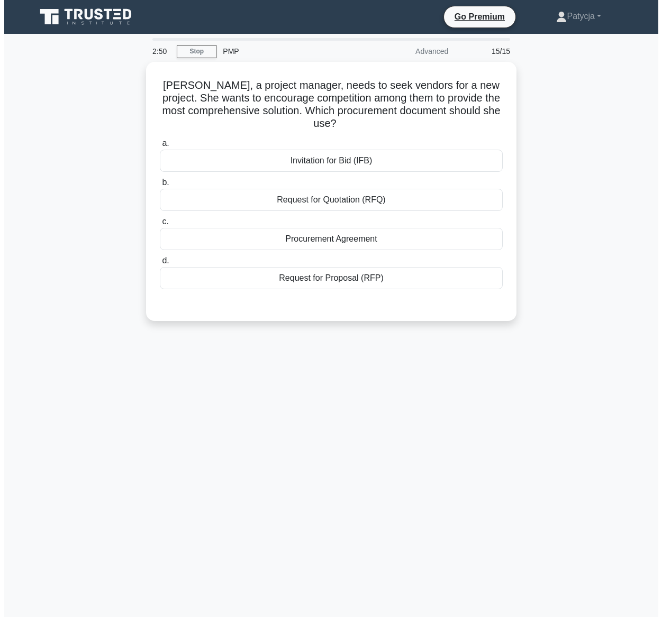
scroll to position [0, 0]
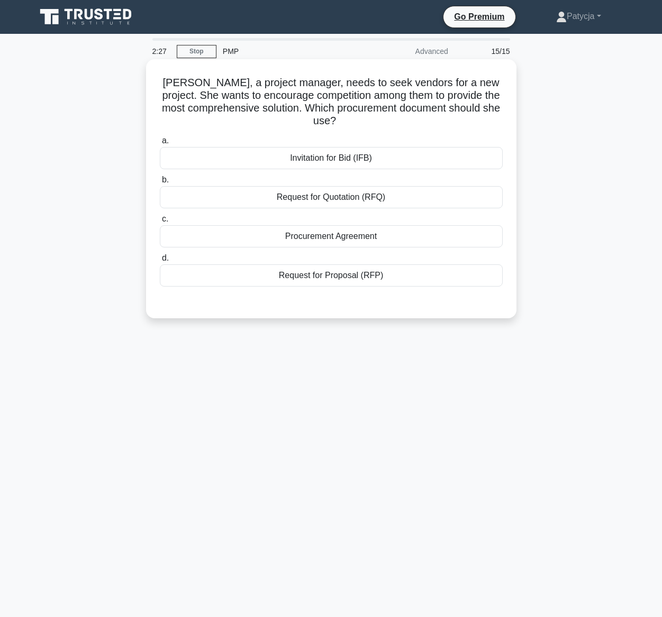
click at [350, 271] on div "Request for Proposal (RFP)" at bounding box center [331, 275] width 343 height 22
click at [160, 262] on input "d. Request for Proposal (RFP)" at bounding box center [160, 258] width 0 height 7
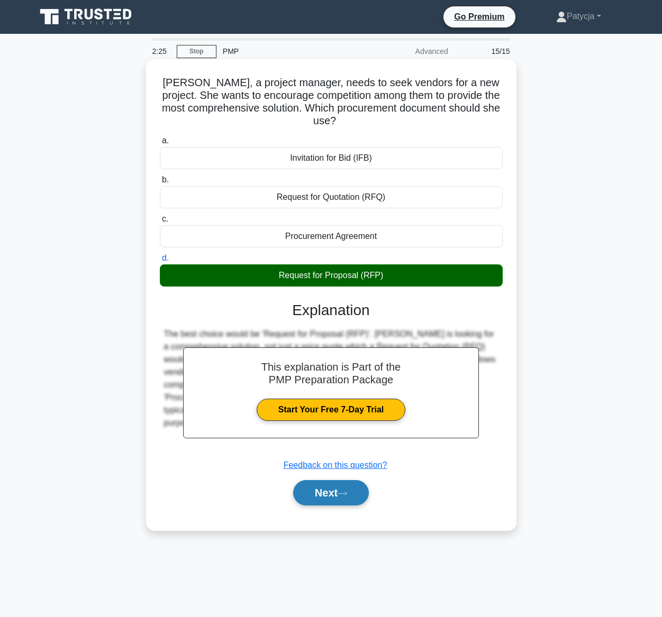
click at [321, 492] on button "Next" at bounding box center [331, 492] width 76 height 25
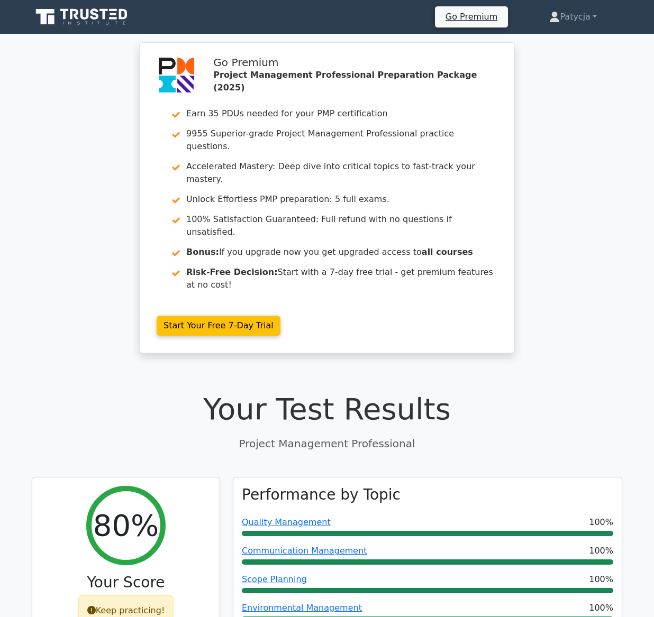
click at [63, 233] on div "Go Premium Project Management Professional Preparation Package (2025) Earn 35 P…" at bounding box center [327, 204] width 654 height 324
click at [92, 22] on icon at bounding box center [83, 17] width 102 height 20
